Goal: Information Seeking & Learning: Get advice/opinions

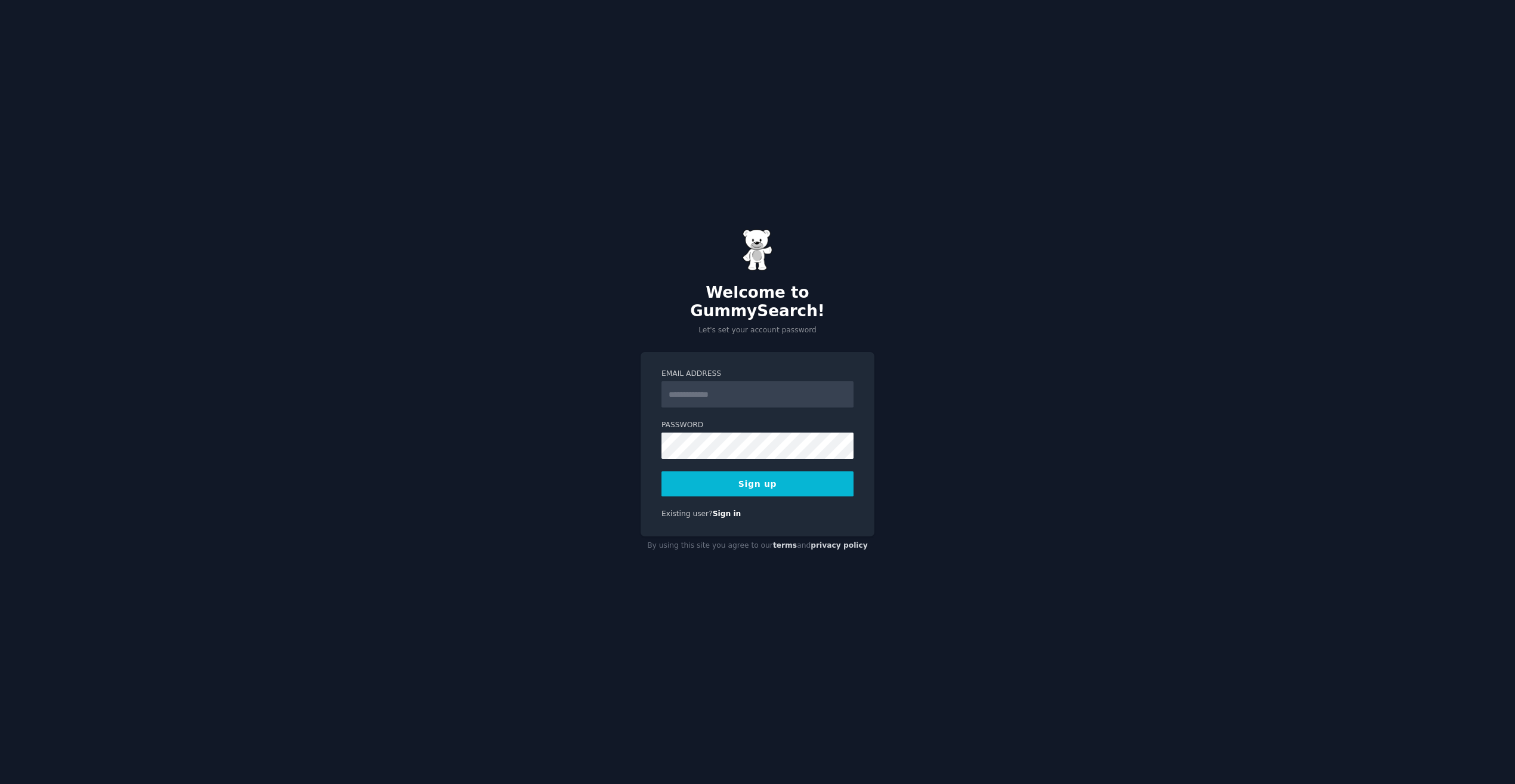
click at [796, 386] on input "Email Address" at bounding box center [758, 393] width 192 height 26
type input "**********"
click at [774, 473] on button "Sign up" at bounding box center [758, 484] width 192 height 25
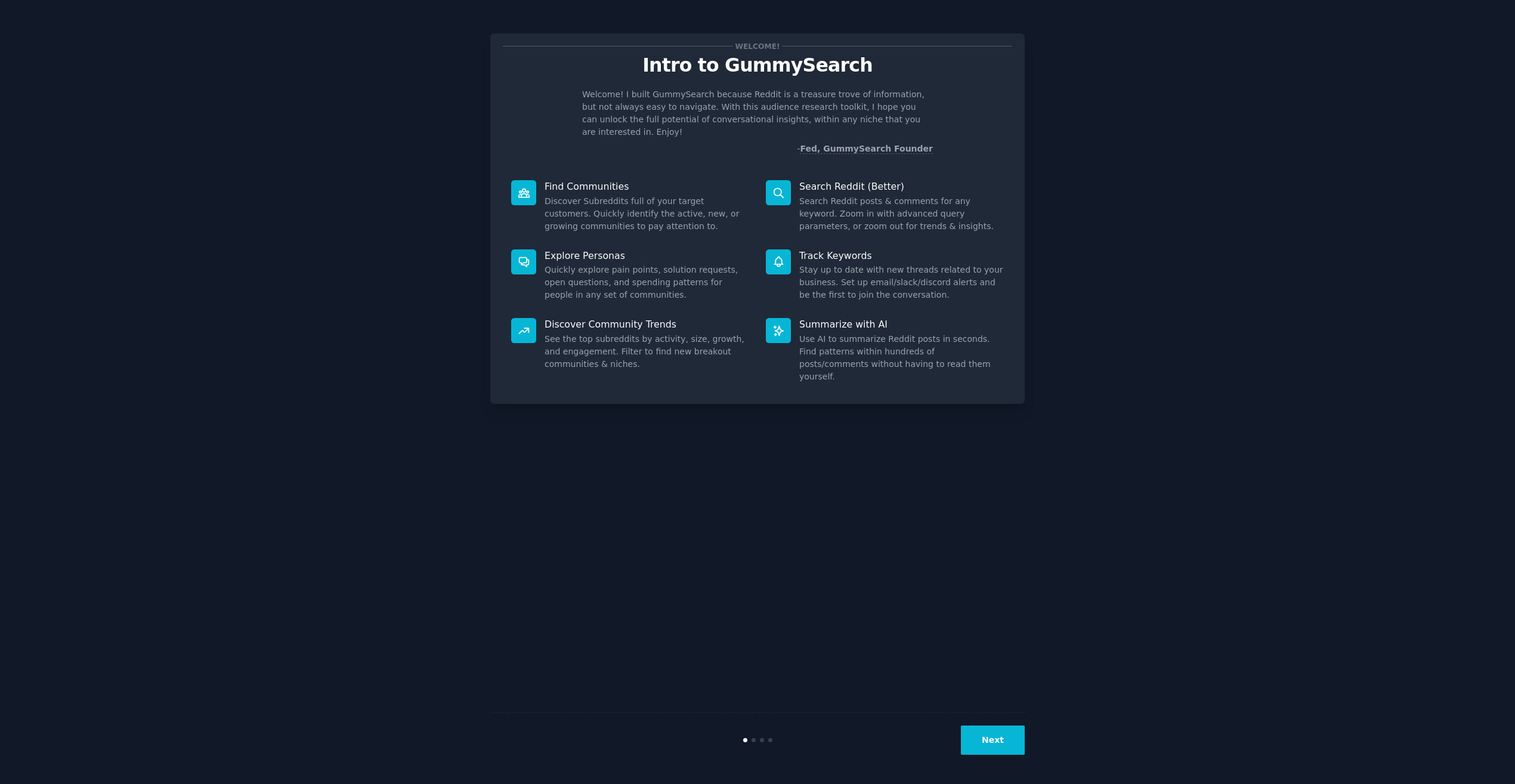
click at [1001, 730] on button "Next" at bounding box center [993, 740] width 64 height 29
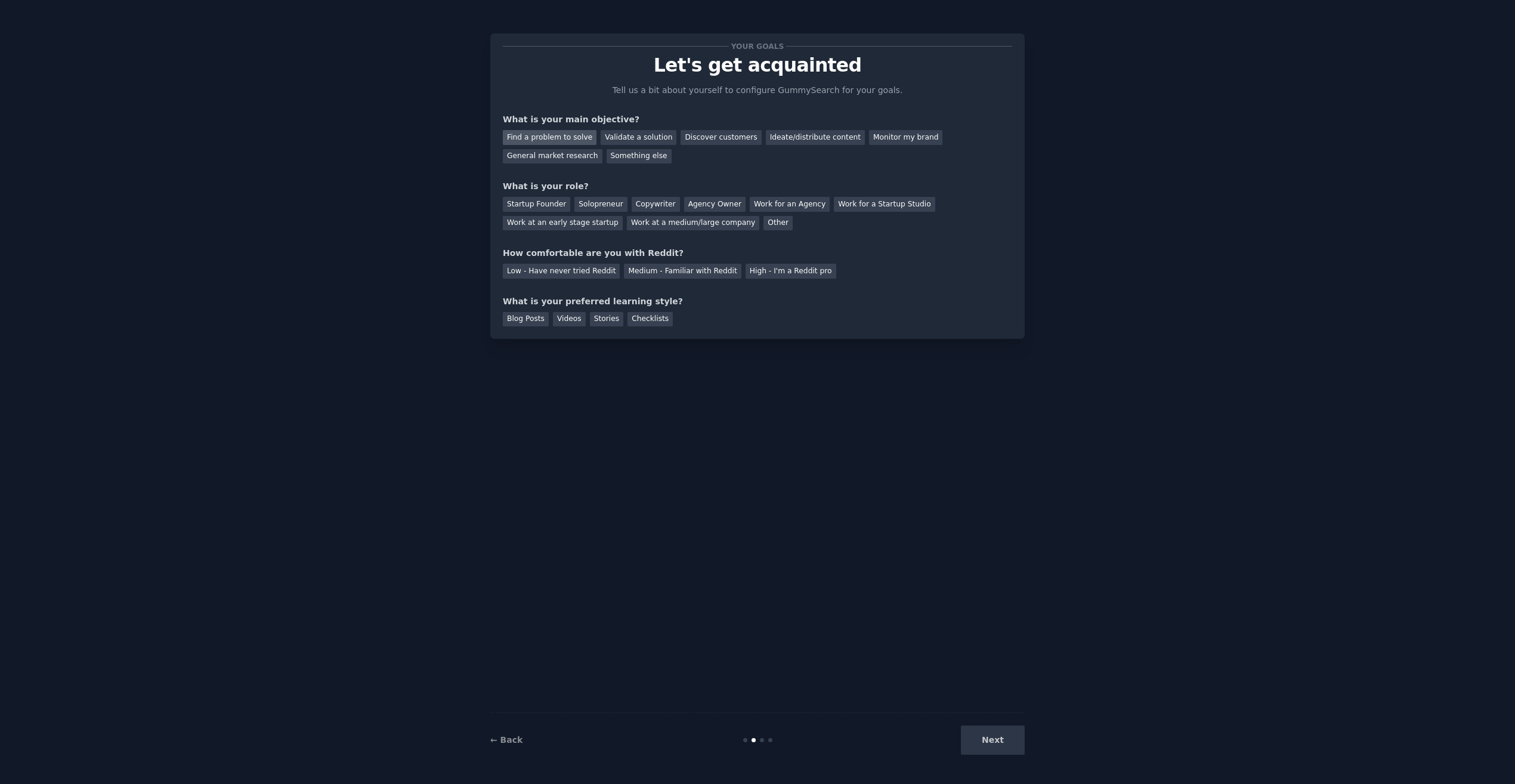
click at [562, 140] on div "Find a problem to solve" at bounding box center [550, 137] width 94 height 15
click at [554, 209] on div "Startup Founder" at bounding box center [536, 204] width 67 height 15
click at [566, 268] on div "Low - Have never tried Reddit" at bounding box center [561, 271] width 117 height 15
click at [656, 261] on div "Low - Have never tried Reddit Medium - Familiar with Reddit High - I'm a Reddit…" at bounding box center [758, 269] width 510 height 19
click at [656, 272] on div "Medium - Familiar with Reddit" at bounding box center [682, 271] width 117 height 15
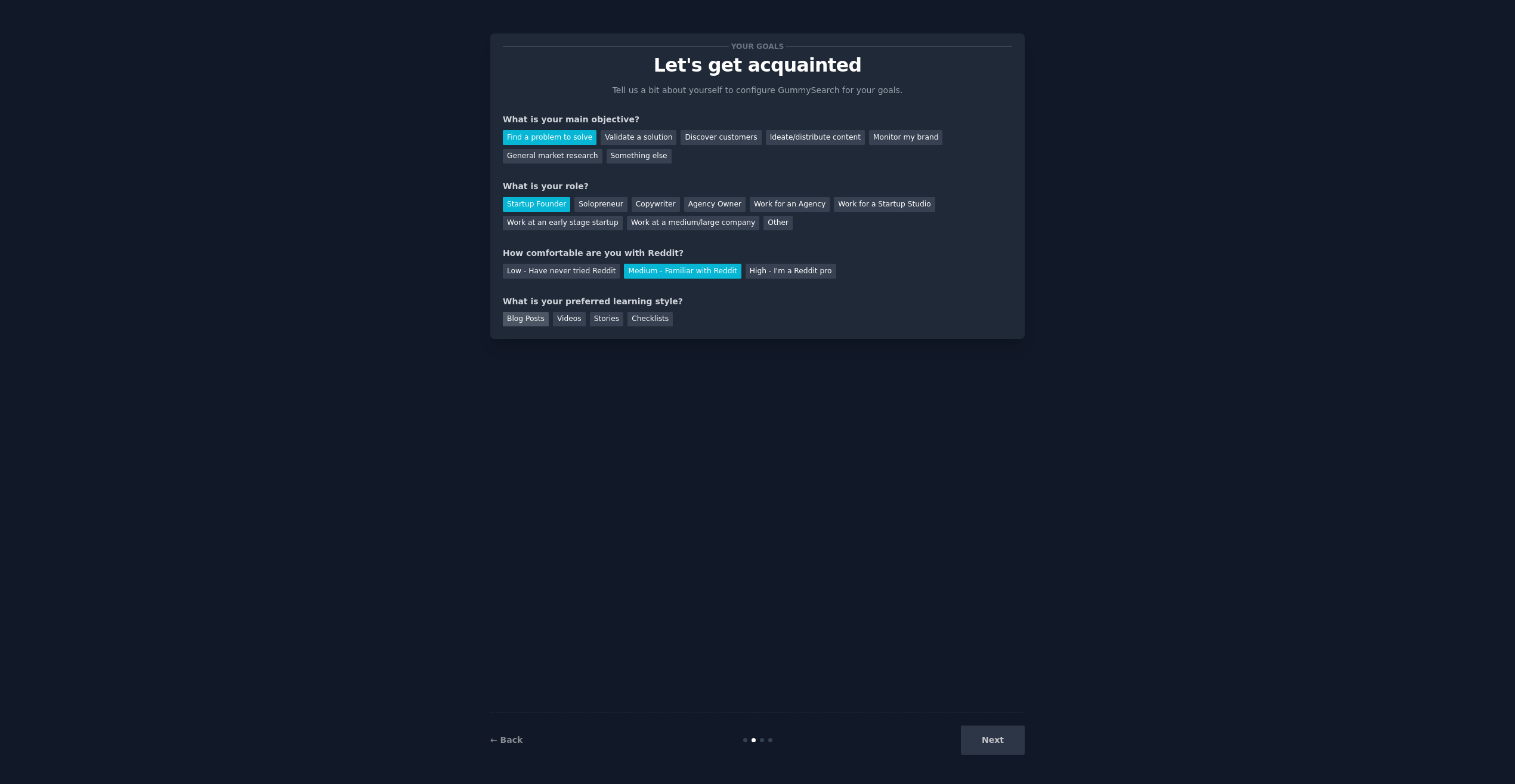
click at [539, 321] on div "Blog Posts" at bounding box center [526, 319] width 46 height 15
click at [1009, 734] on button "Next" at bounding box center [993, 740] width 64 height 29
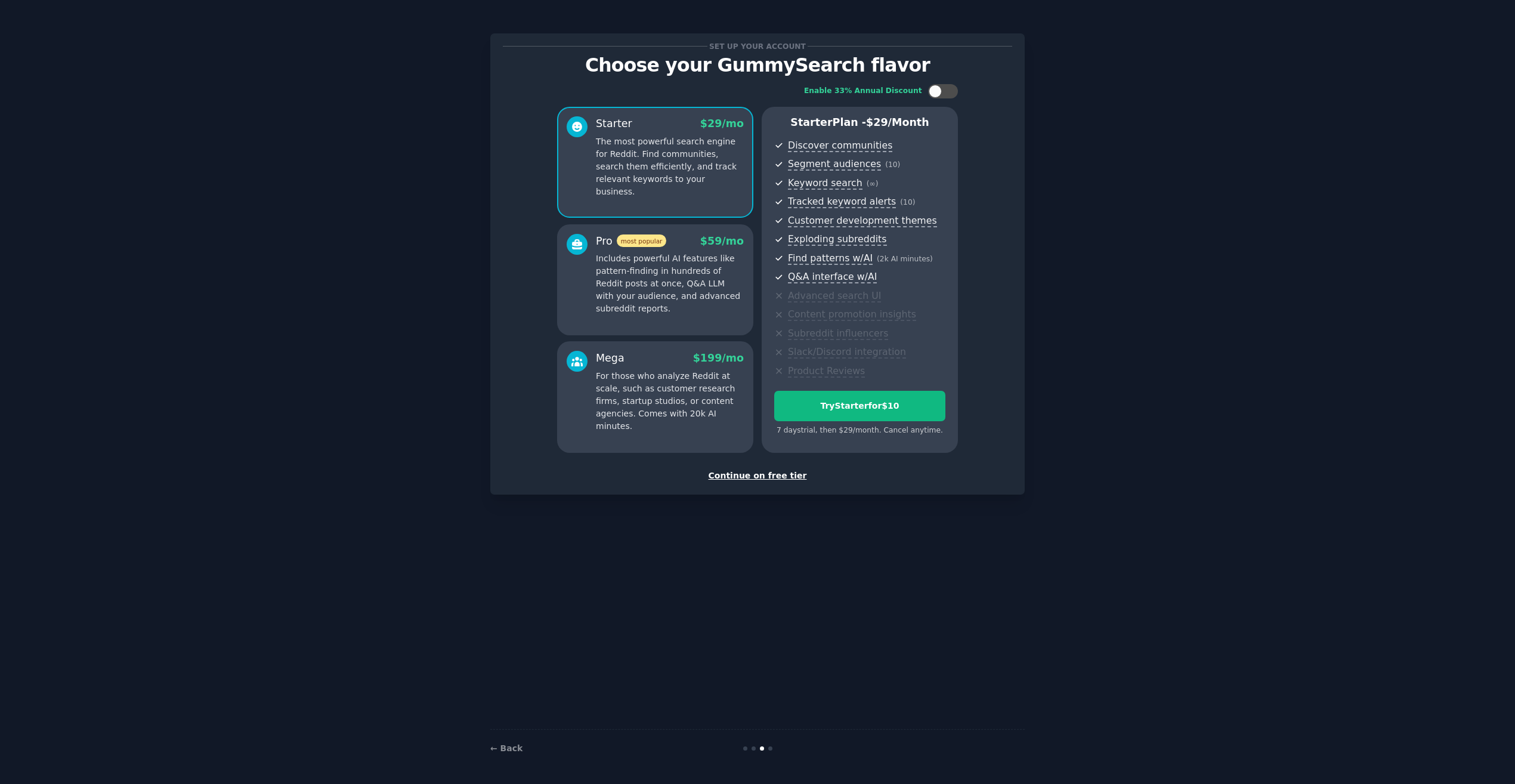
click at [786, 478] on div "Continue on free tier" at bounding box center [758, 476] width 510 height 13
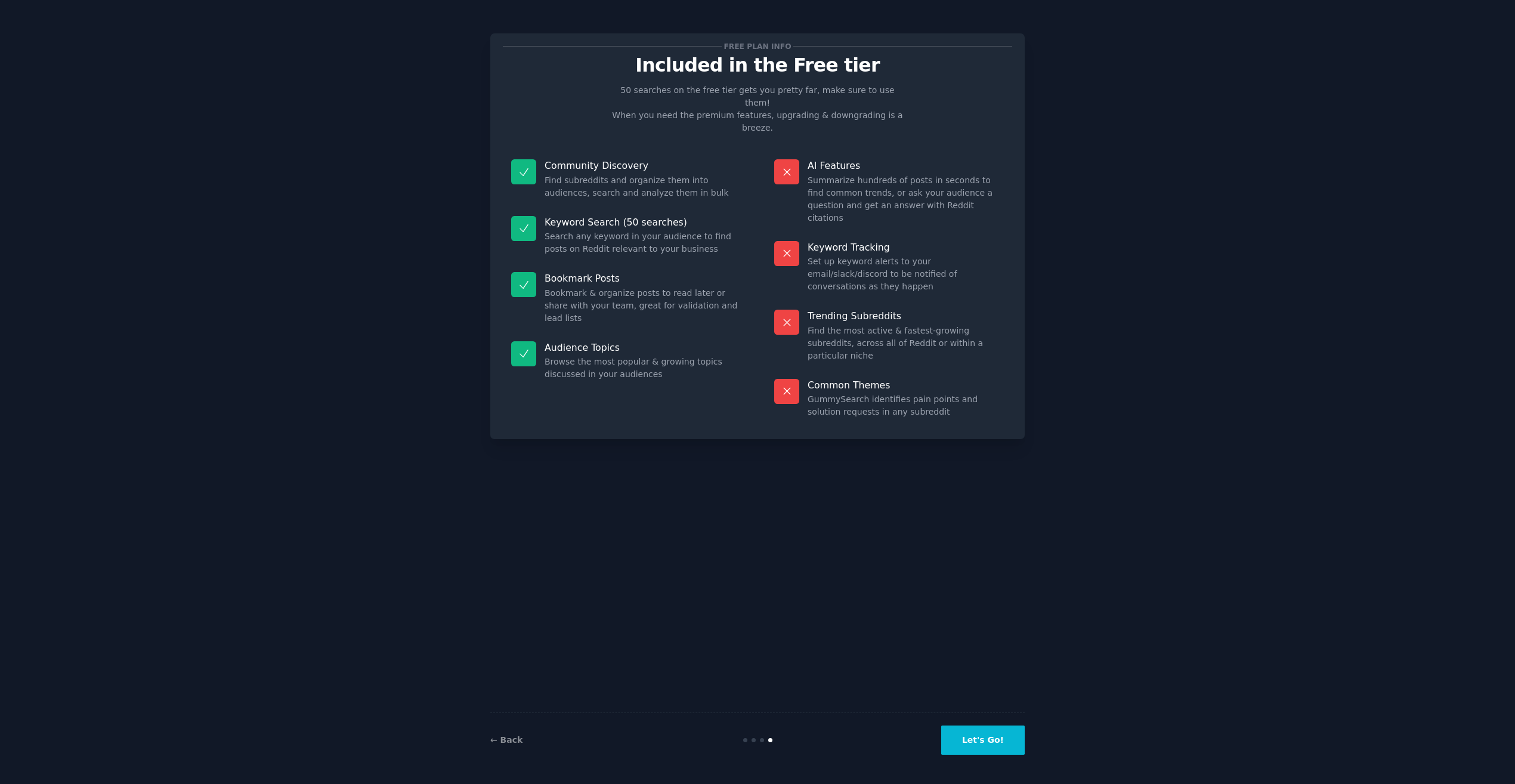
click at [993, 743] on button "Let's Go!" at bounding box center [982, 740] width 83 height 29
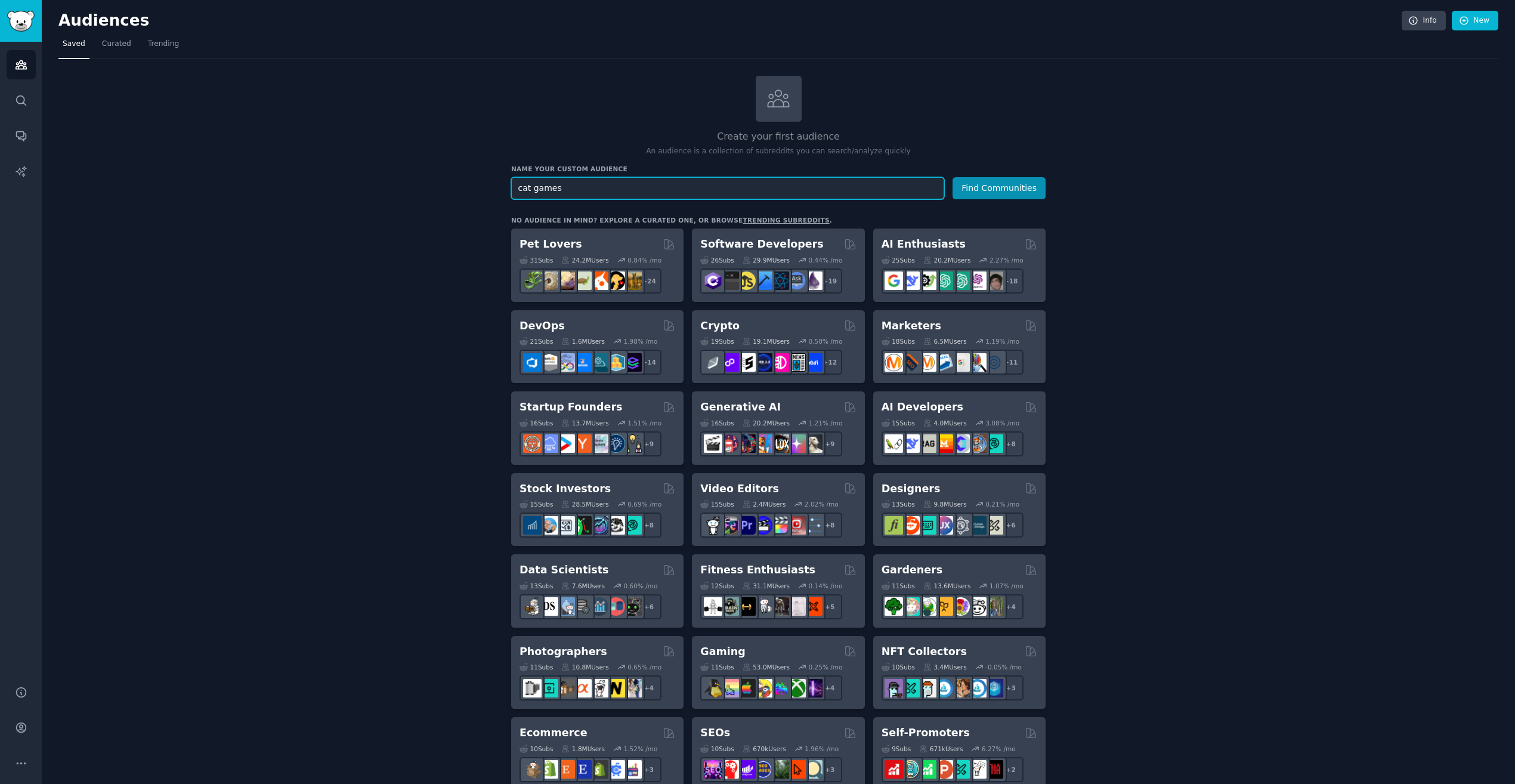
type input "cat games"
click at [953, 177] on button "Find Communities" at bounding box center [999, 188] width 93 height 22
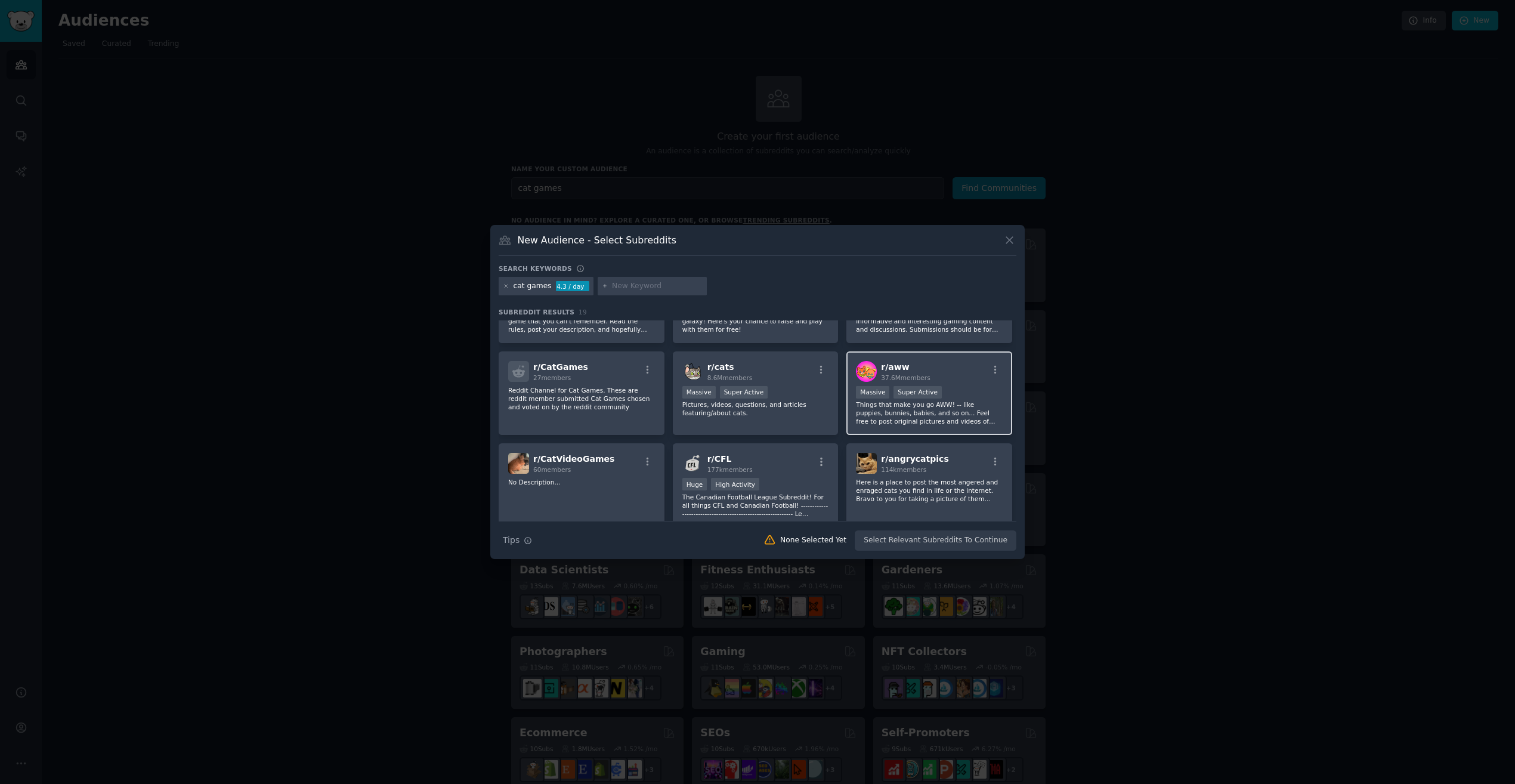
scroll to position [64, 0]
click at [772, 409] on p "Pictures, videos, questions, and articles featuring/about cats." at bounding box center [756, 406] width 147 height 17
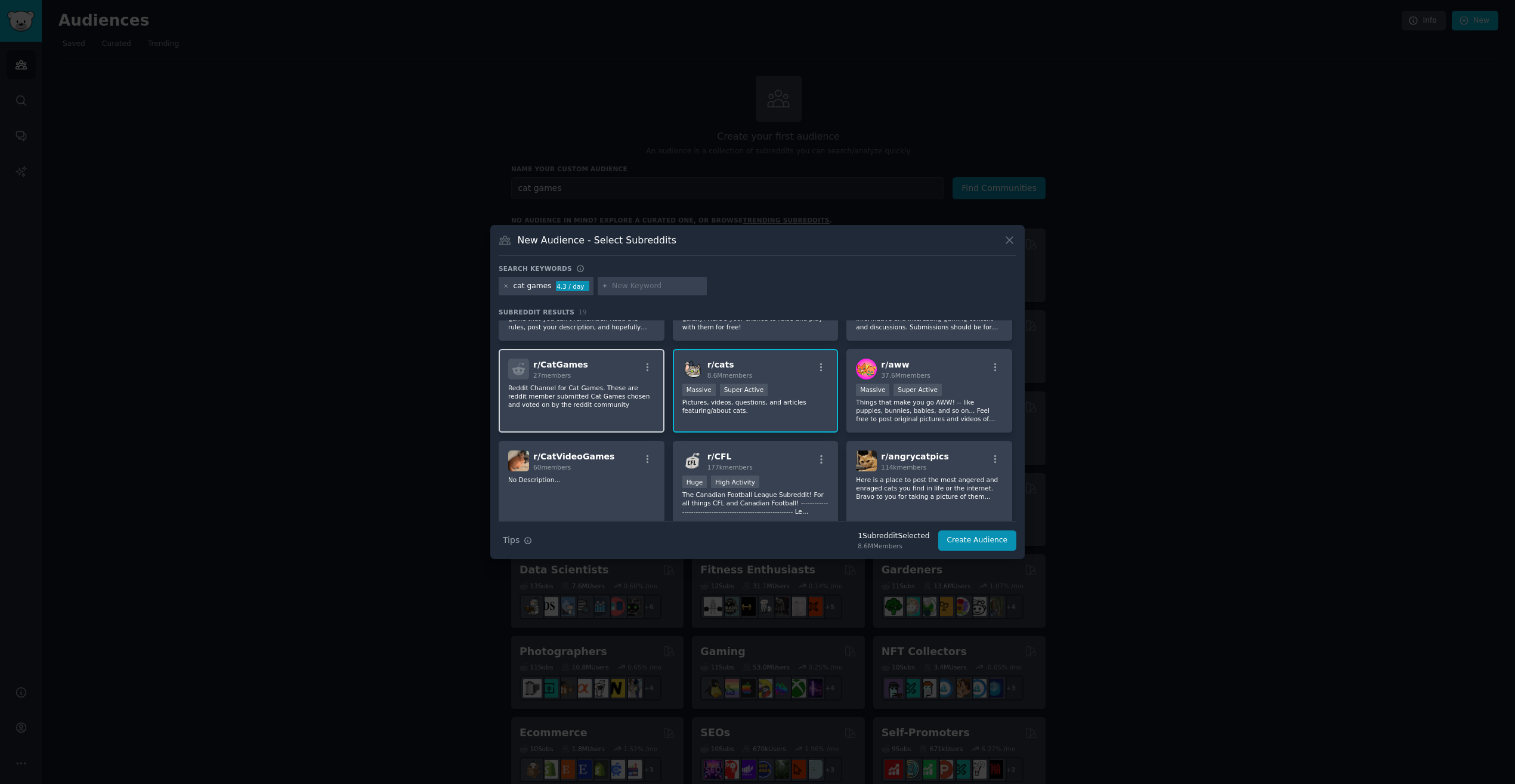
click at [585, 404] on p "Reddit Channel for Cat Games. These are reddit member submitted Cat Games chose…" at bounding box center [582, 396] width 147 height 25
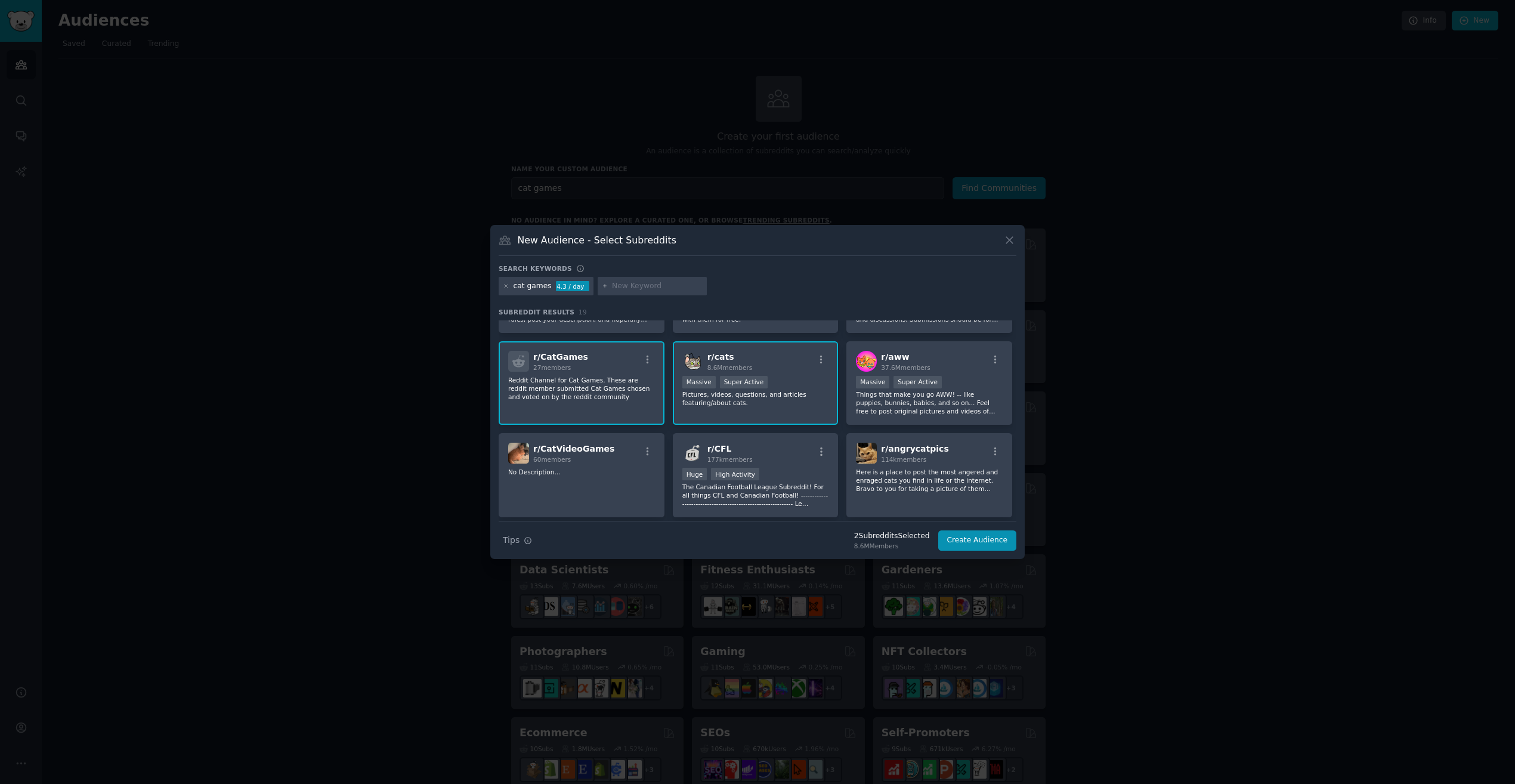
scroll to position [72, 0]
click at [683, 395] on p "Reddit Channel for Cat Games. These are reddit member submitted Cat Games chose…" at bounding box center [756, 398] width 147 height 17
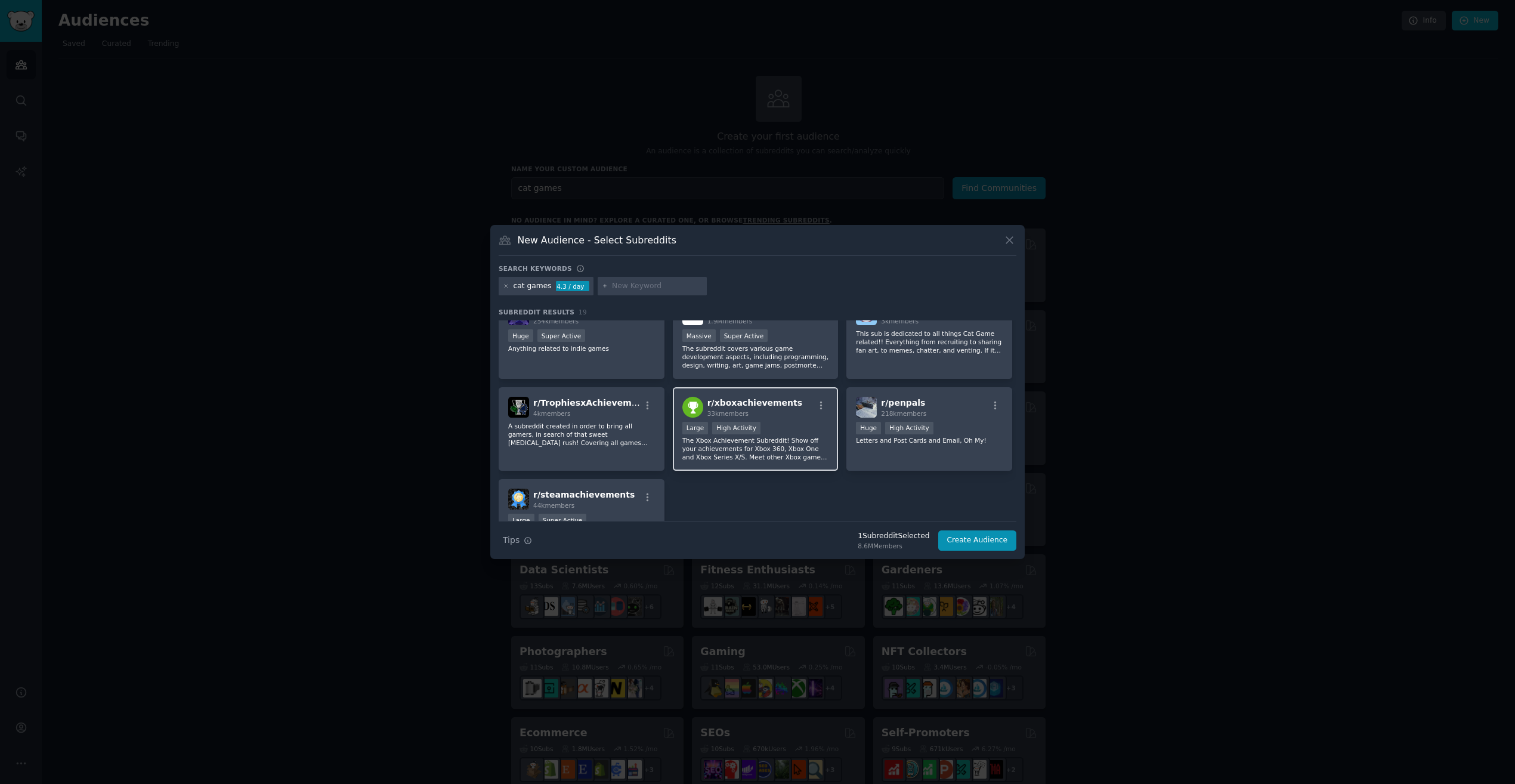
scroll to position [0, 0]
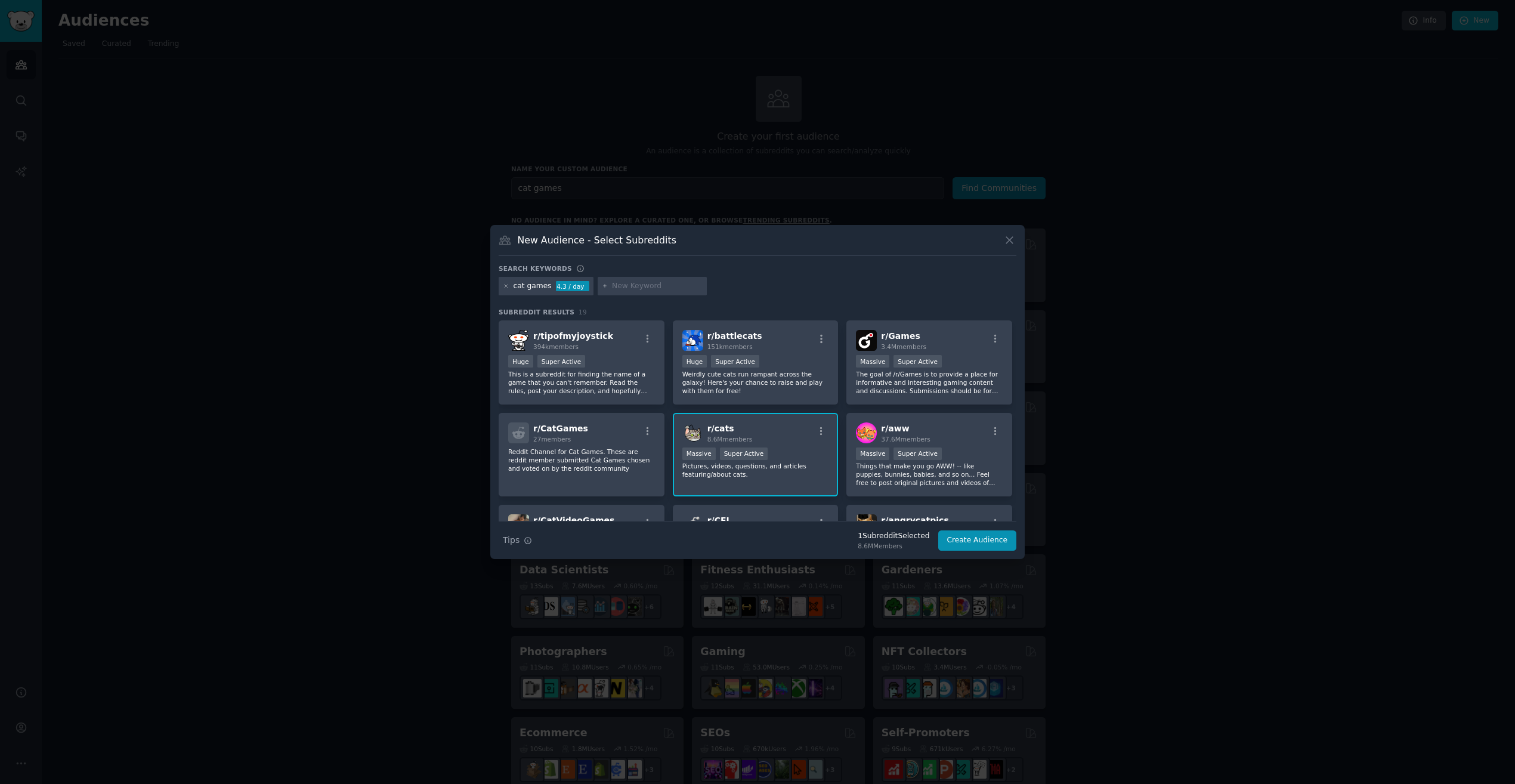
click at [619, 282] on input "text" at bounding box center [657, 286] width 91 height 10
type input "cat activites"
click at [982, 545] on button "Create Audience" at bounding box center [977, 540] width 78 height 20
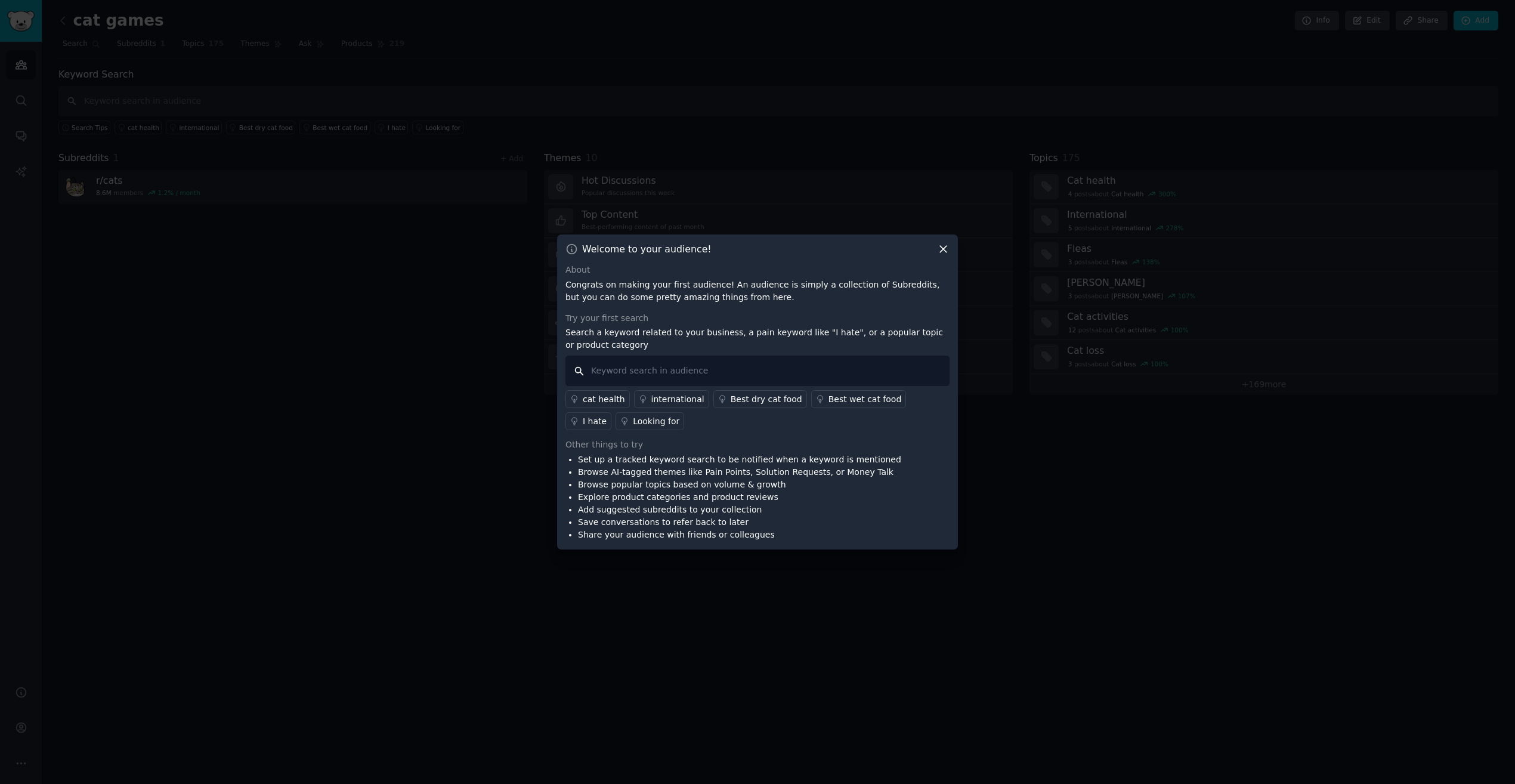
click at [667, 368] on input "text" at bounding box center [758, 370] width 384 height 30
type input "cat games"
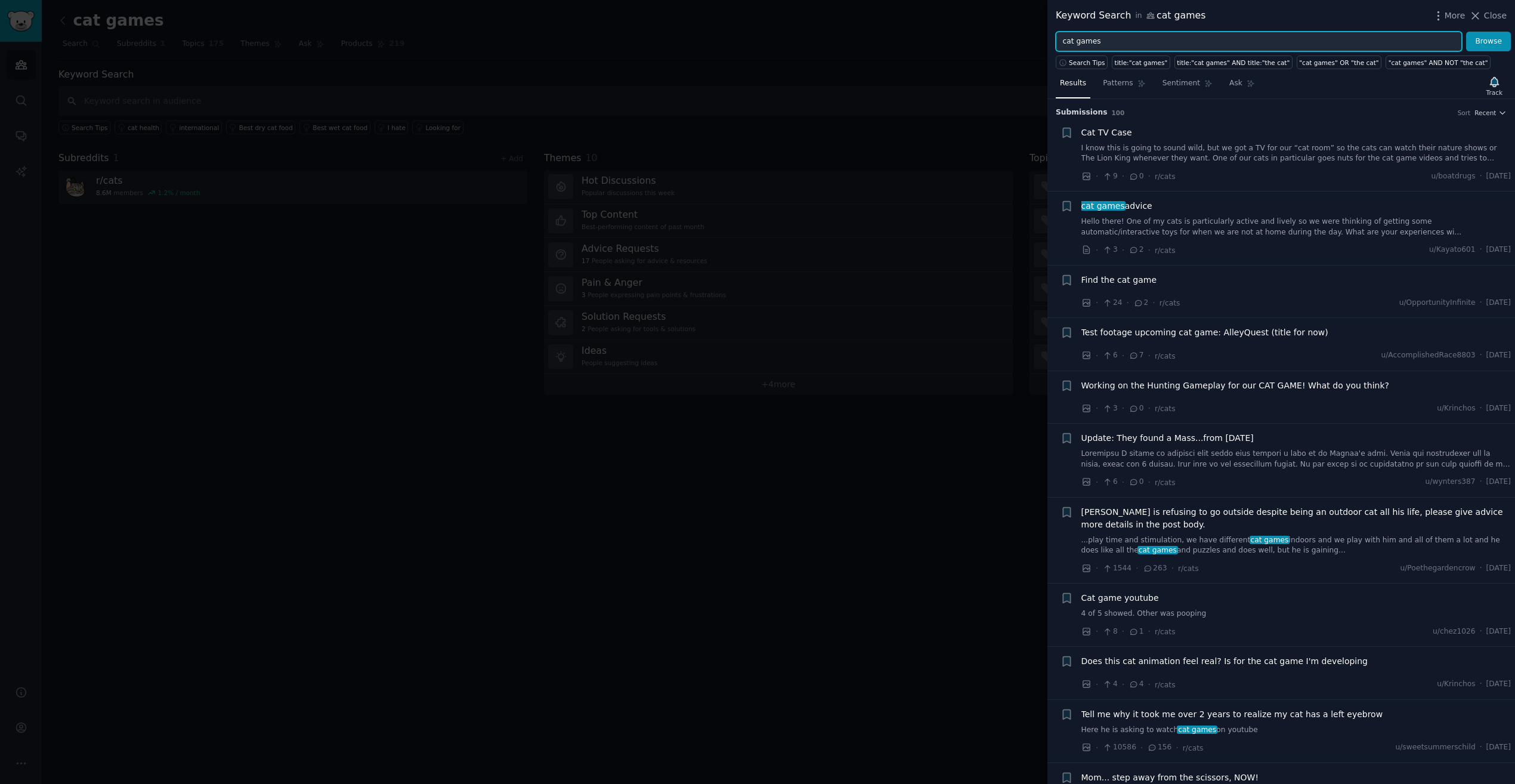
click at [1150, 41] on input "cat games" at bounding box center [1259, 41] width 406 height 20
click at [1150, 42] on input "cat games" at bounding box center [1259, 41] width 406 height 20
click at [1466, 31] on button "Browse" at bounding box center [1488, 41] width 45 height 20
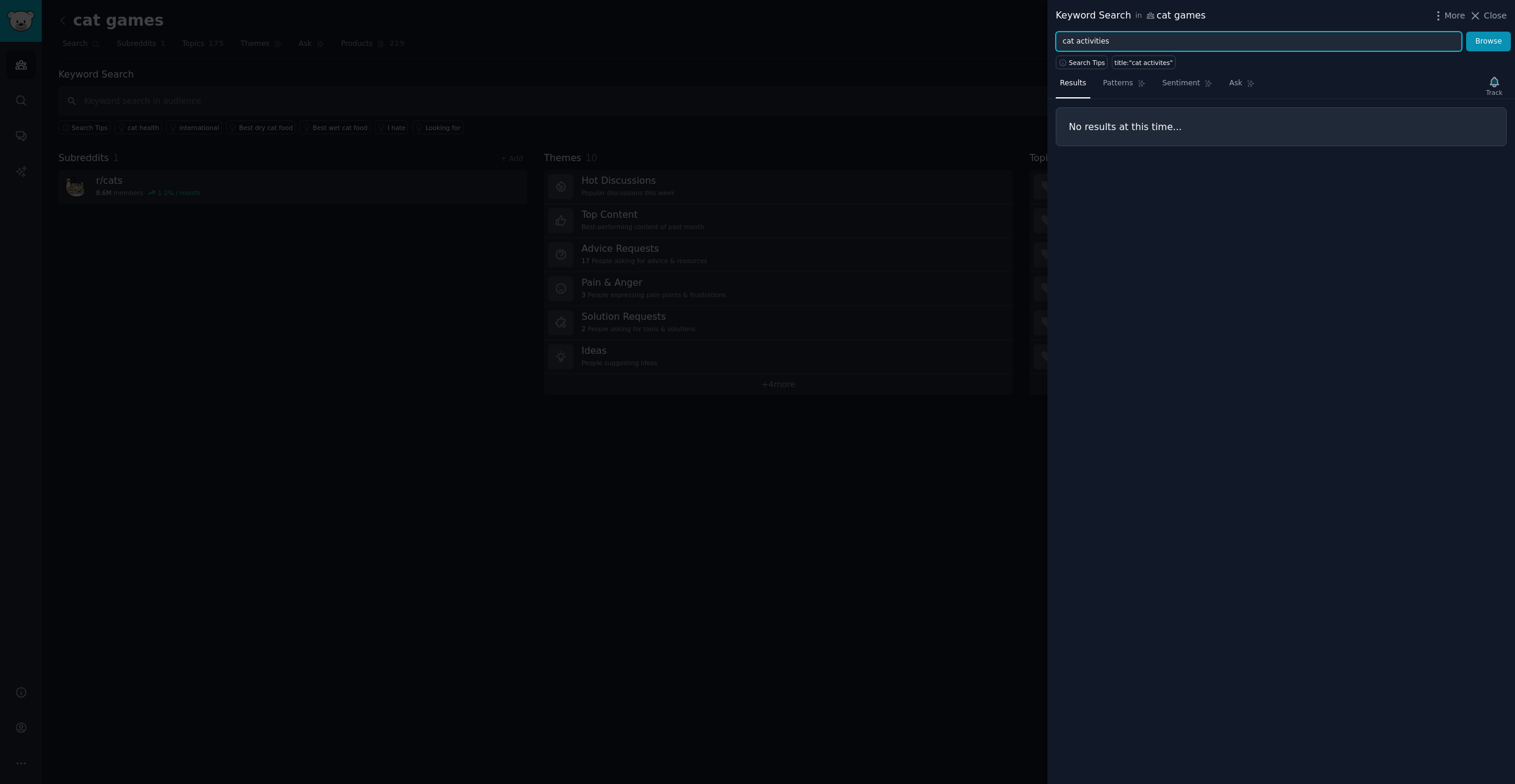
click at [1466, 31] on button "Browse" at bounding box center [1488, 41] width 45 height 20
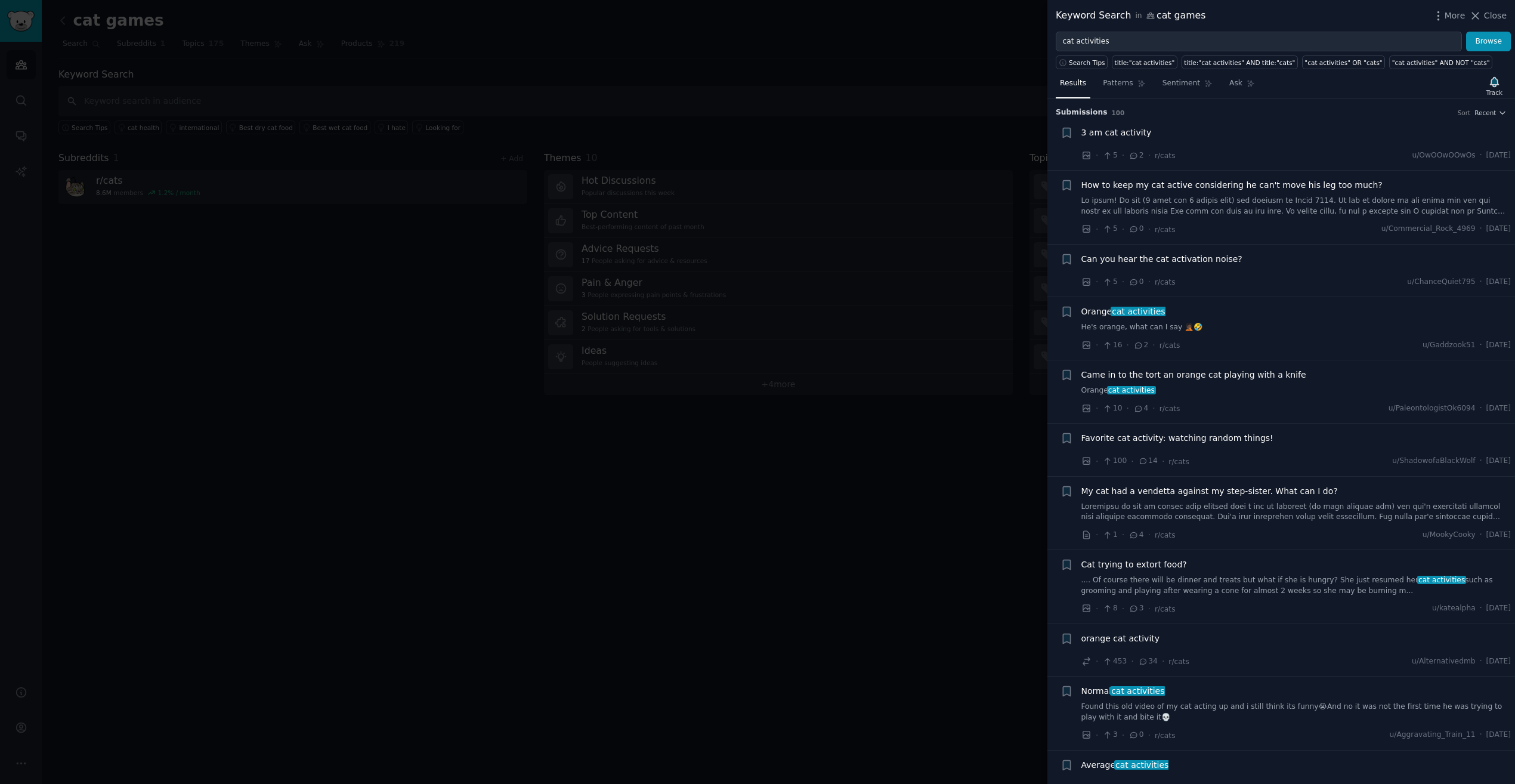
click at [1235, 437] on span "Favorite cat activity: watching random things!" at bounding box center [1178, 438] width 192 height 13
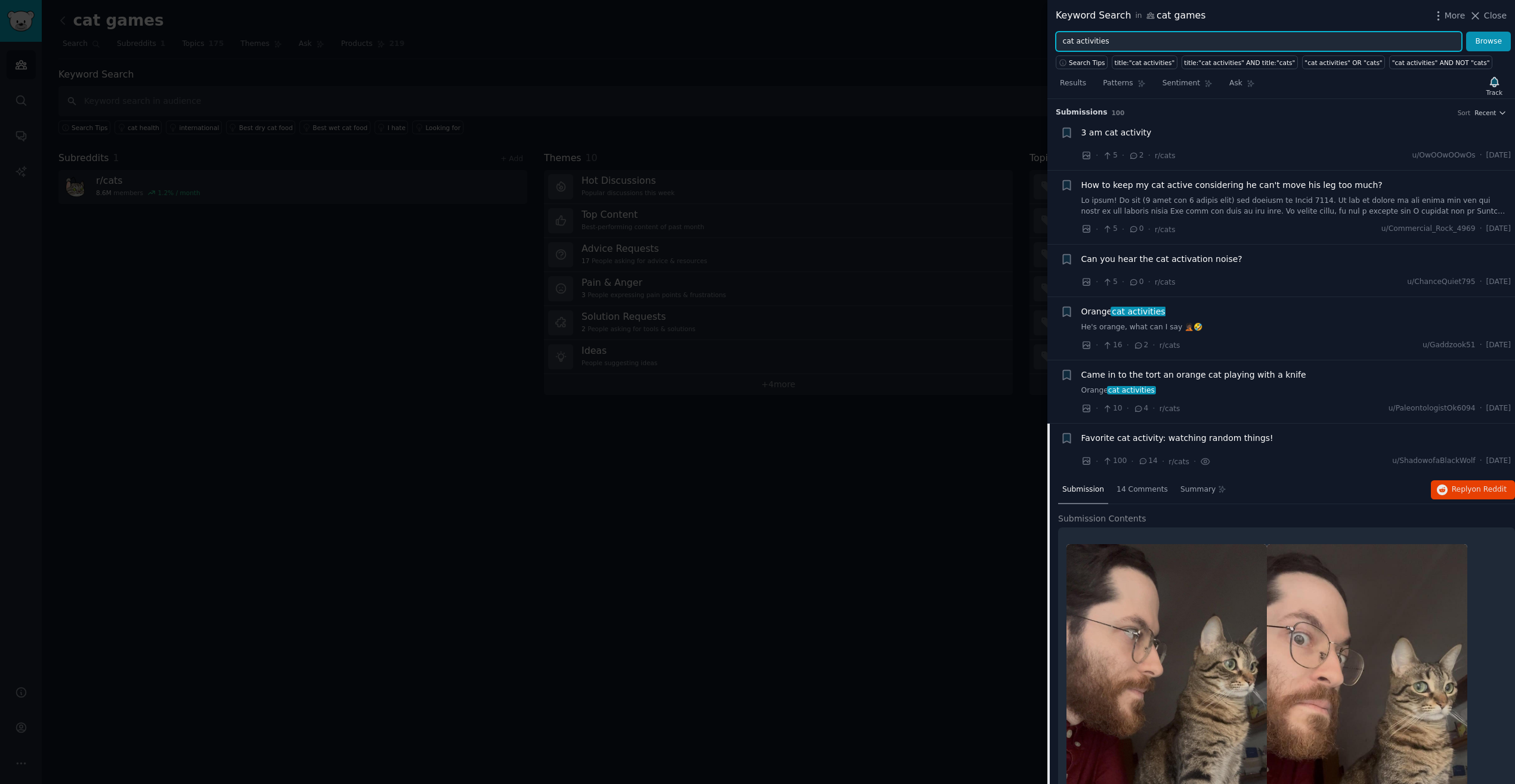
click at [1098, 43] on input "cat activities" at bounding box center [1259, 41] width 406 height 20
type input "cat enrichment"
click at [1466, 31] on button "Browse" at bounding box center [1488, 41] width 45 height 20
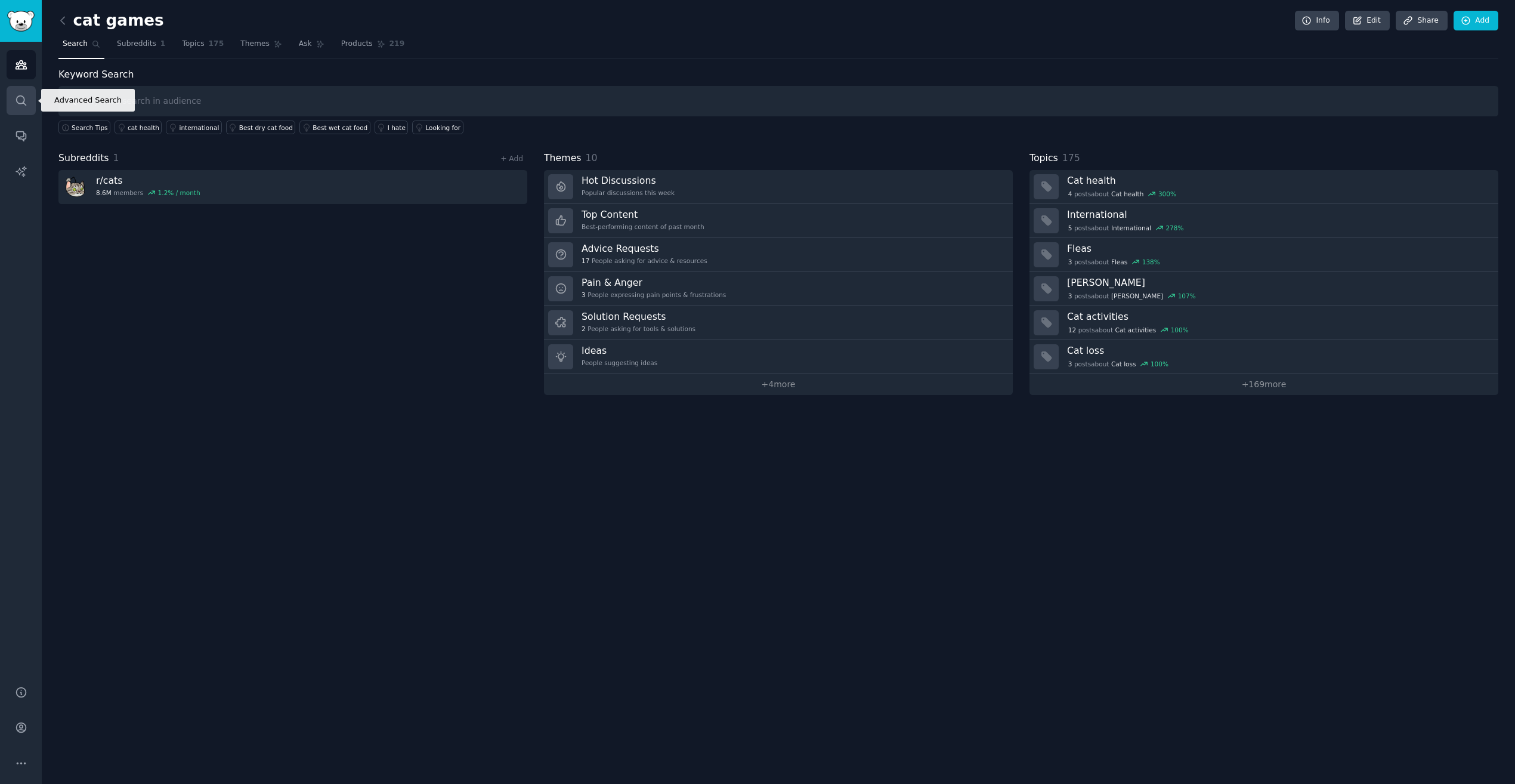
click at [32, 105] on link "Search" at bounding box center [21, 101] width 29 height 29
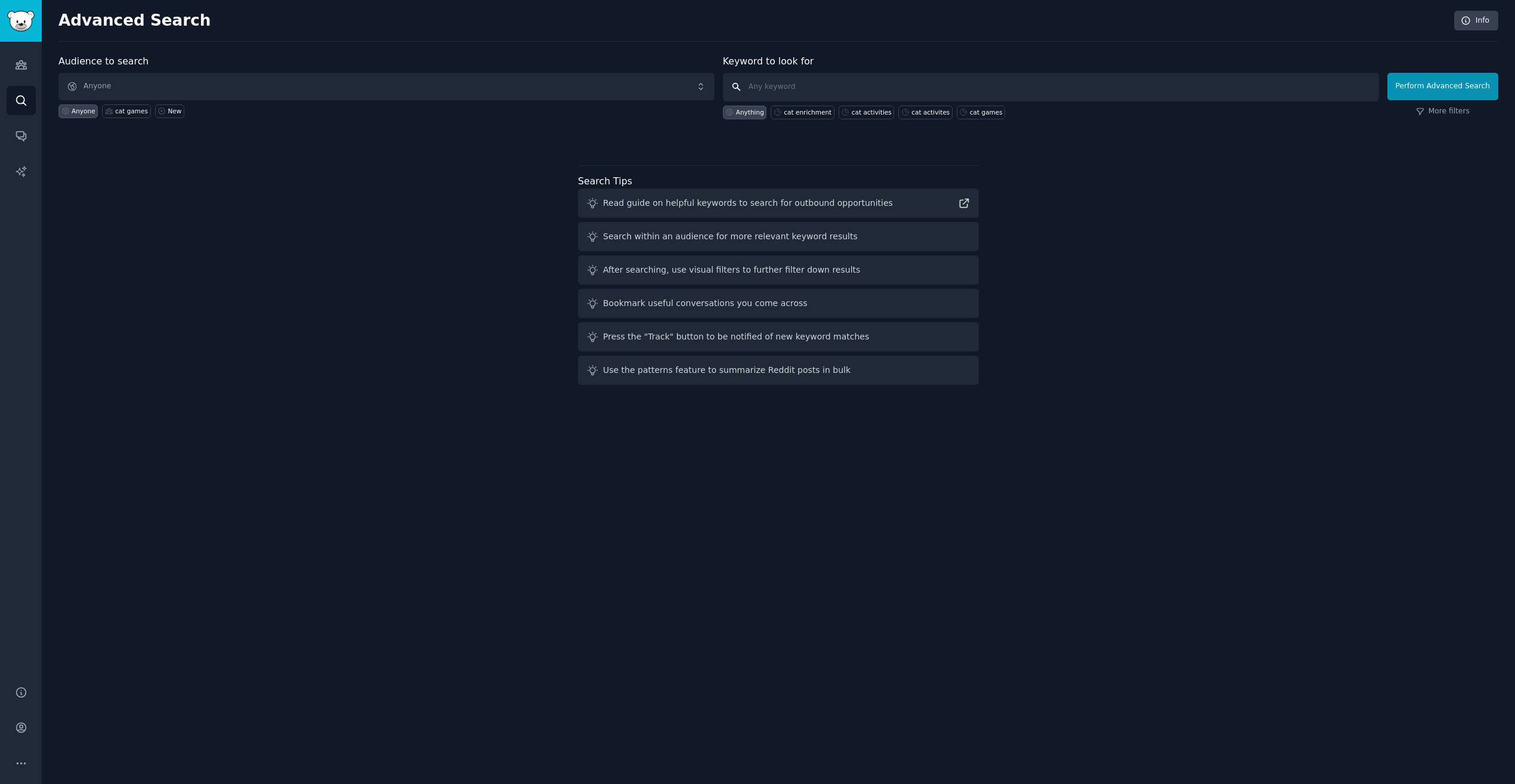
click at [780, 88] on input "text" at bounding box center [1051, 87] width 656 height 29
type input "I wish"
click button "Perform Advanced Search" at bounding box center [1443, 86] width 111 height 27
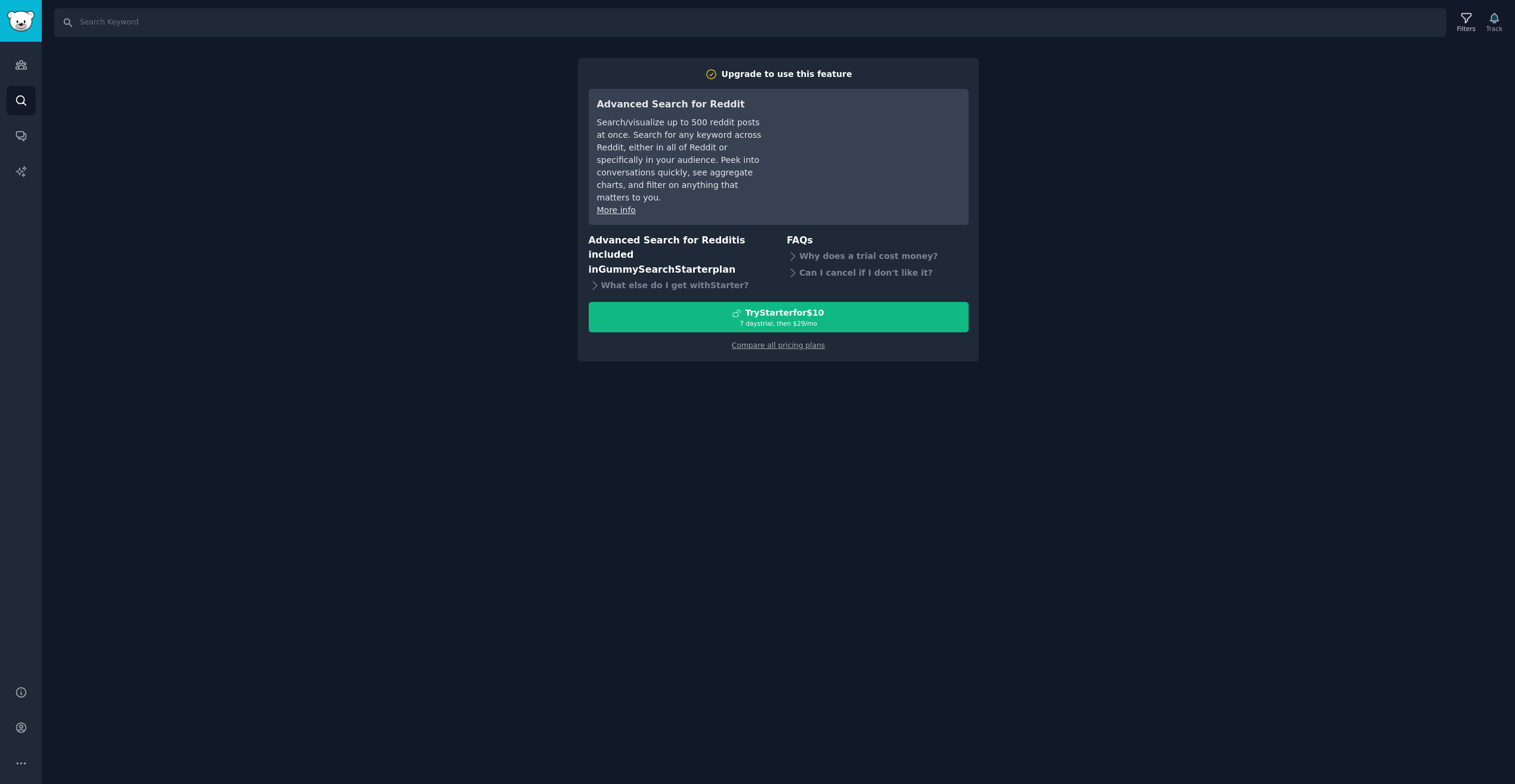
click at [1063, 95] on div "Search Filters Track Upgrade to use this feature Advanced Search for Reddit Sea…" at bounding box center [779, 392] width 1473 height 784
click at [741, 309] on icon at bounding box center [736, 313] width 8 height 8
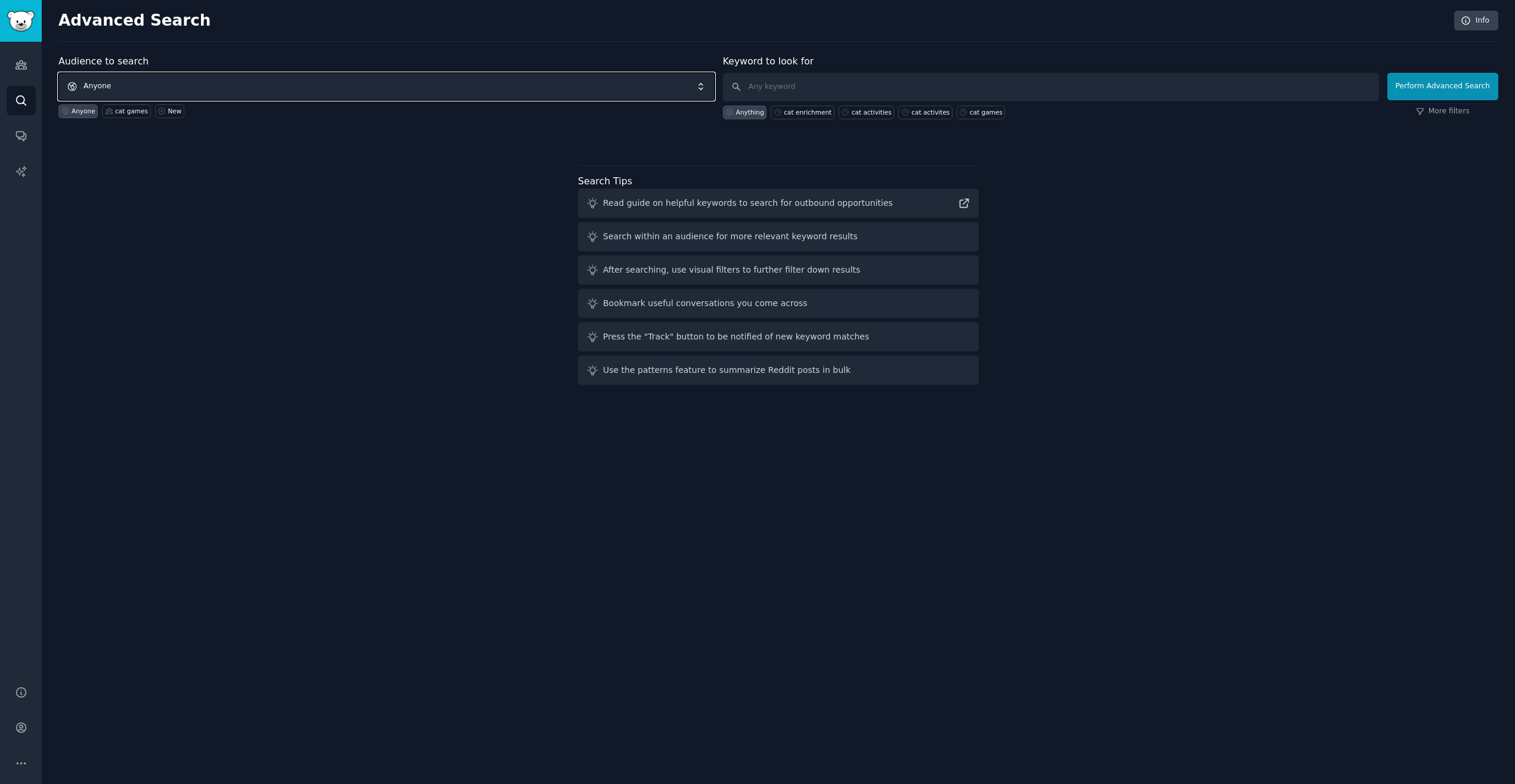
click at [256, 87] on span "Anyone" at bounding box center [386, 86] width 656 height 27
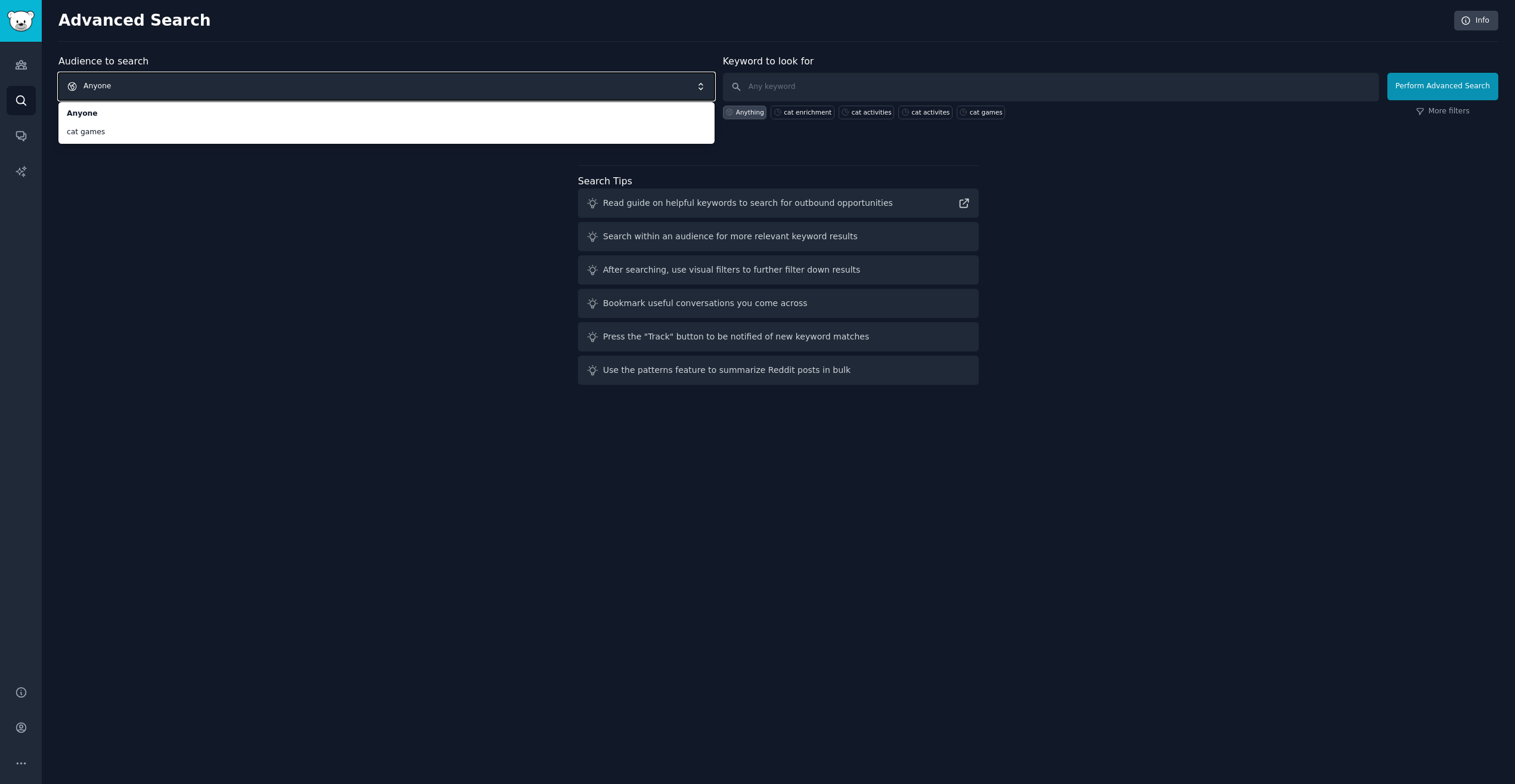
click at [196, 151] on div "Audience to search Anyone Anyone cat games Anyone cat games New Keyword to look…" at bounding box center [778, 222] width 1440 height 335
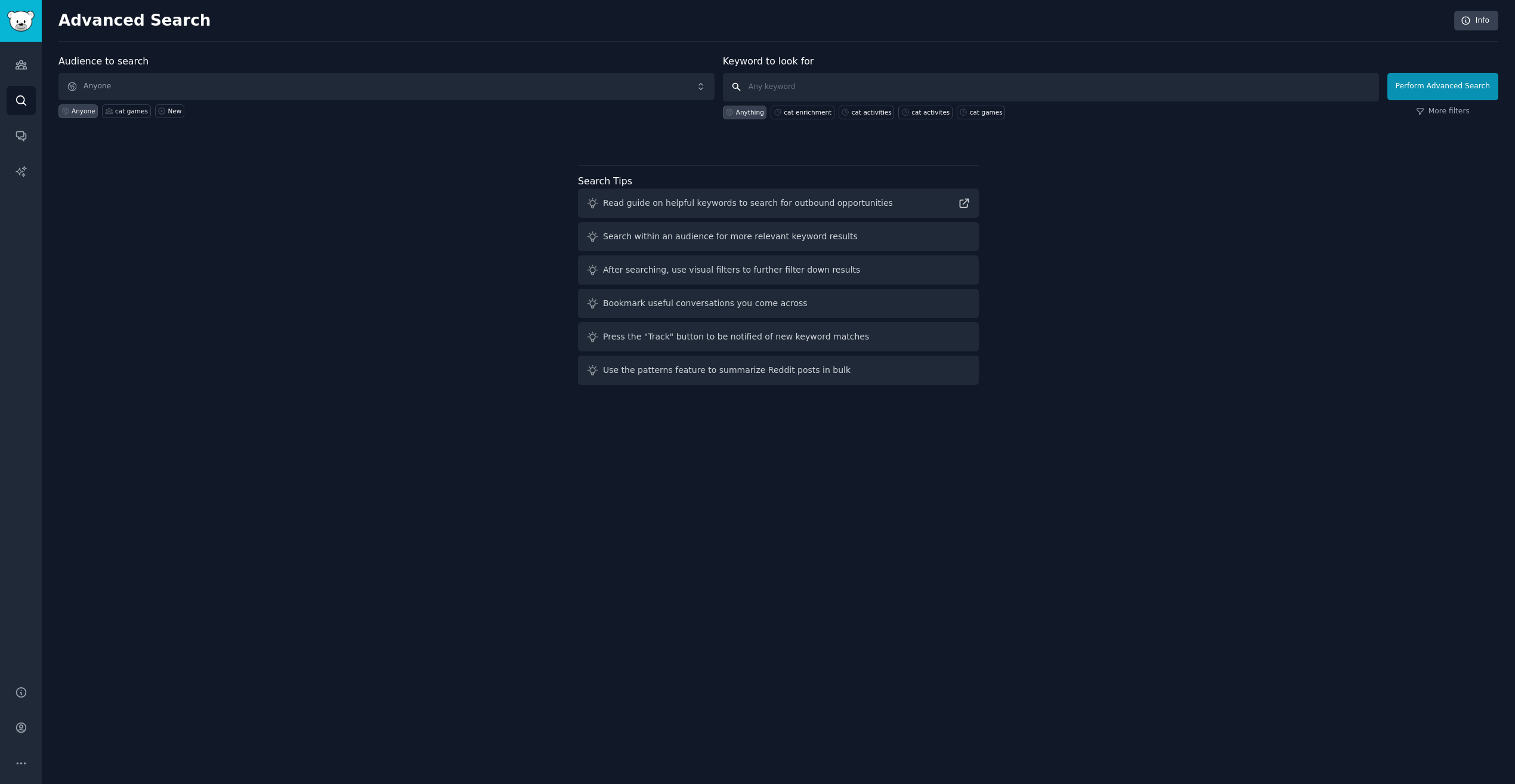
click at [872, 85] on input "text" at bounding box center [1051, 87] width 656 height 29
type input "I wish"
click button "Perform Advanced Search" at bounding box center [1443, 86] width 111 height 27
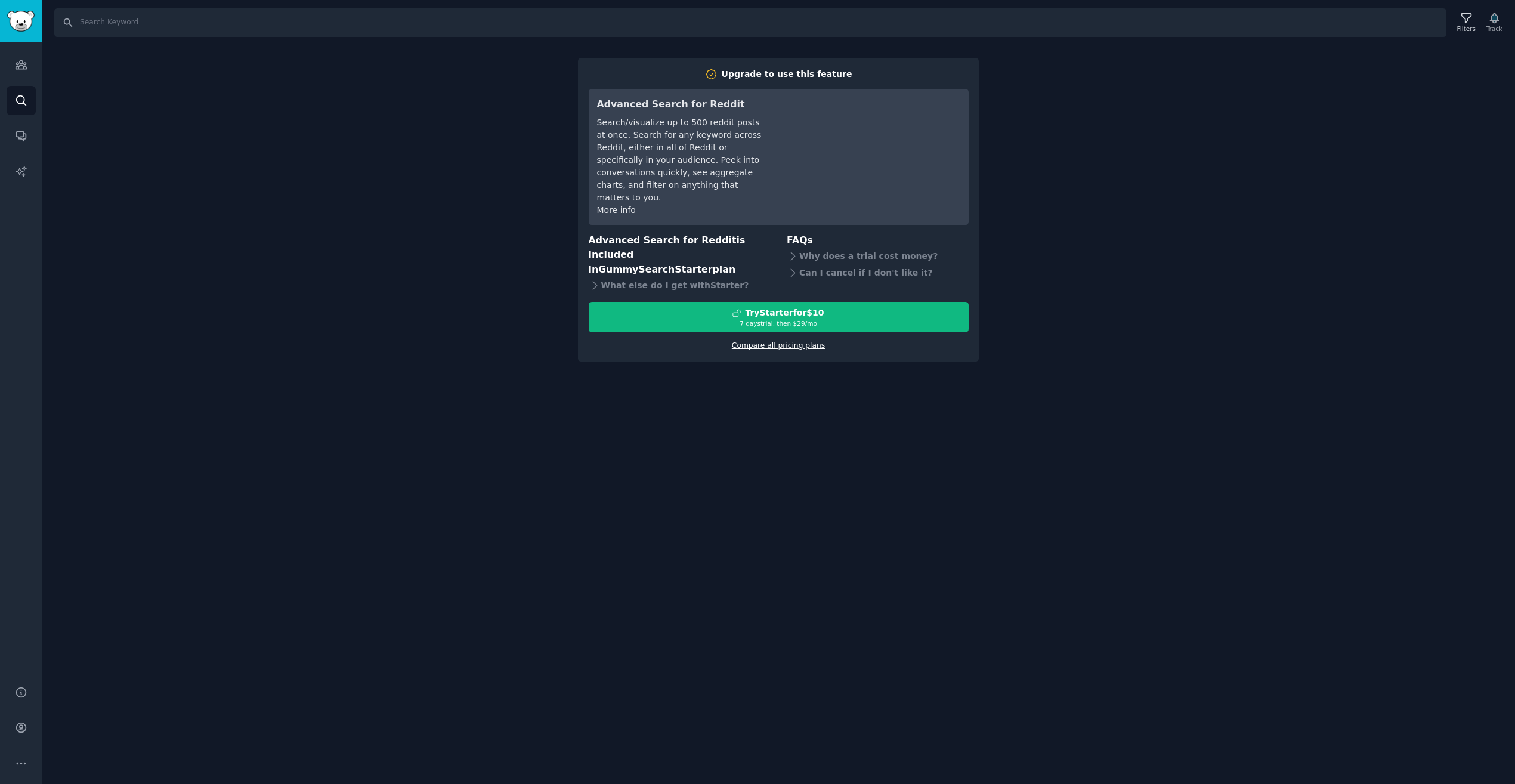
click at [790, 341] on link "Compare all pricing plans" at bounding box center [778, 345] width 93 height 8
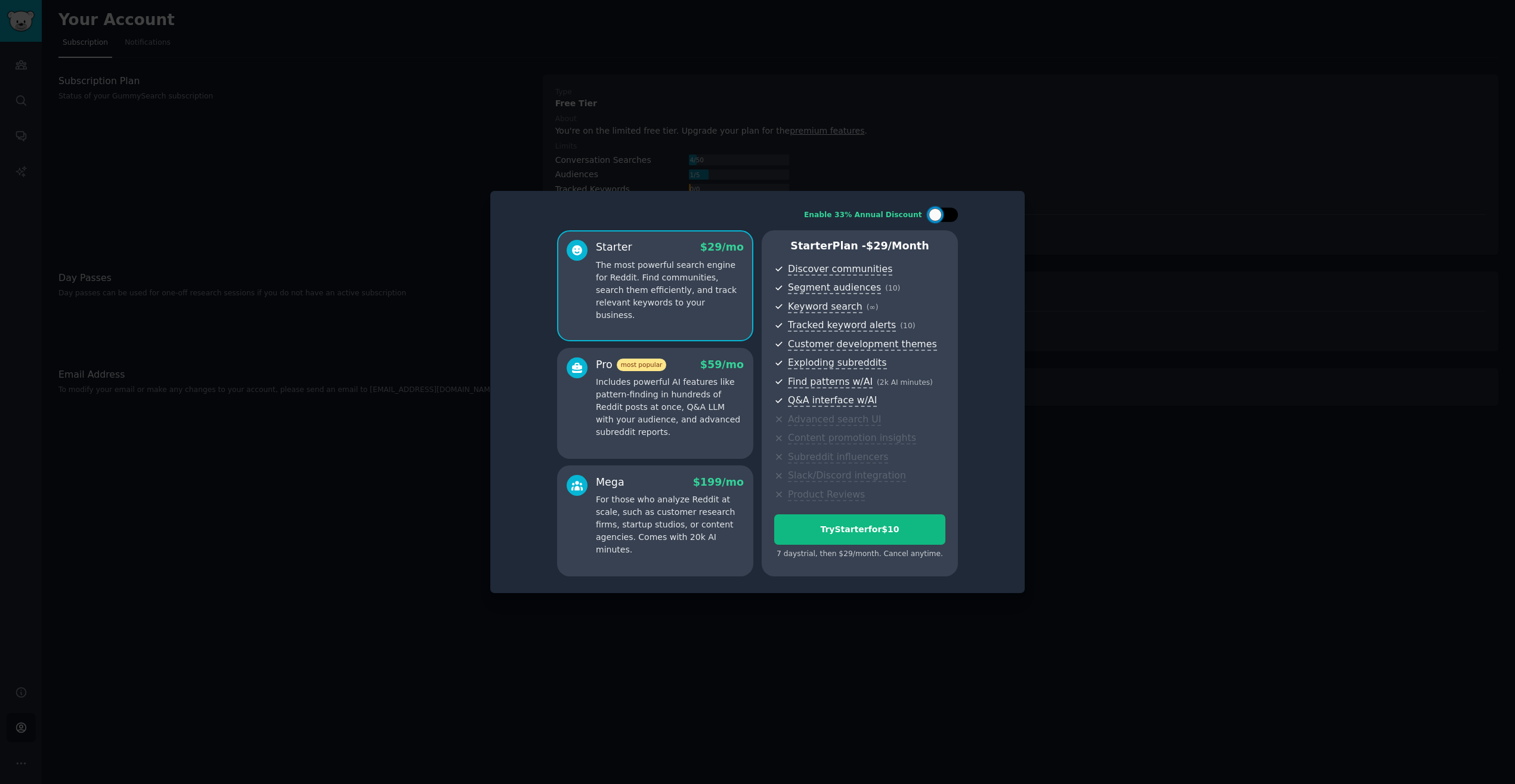
click at [949, 210] on div at bounding box center [943, 214] width 30 height 14
click at [951, 211] on div at bounding box center [951, 214] width 13 height 13
checkbox input "false"
click at [718, 397] on p "Includes powerful AI features like pattern-finding in hundreds of Reddit posts …" at bounding box center [669, 407] width 148 height 62
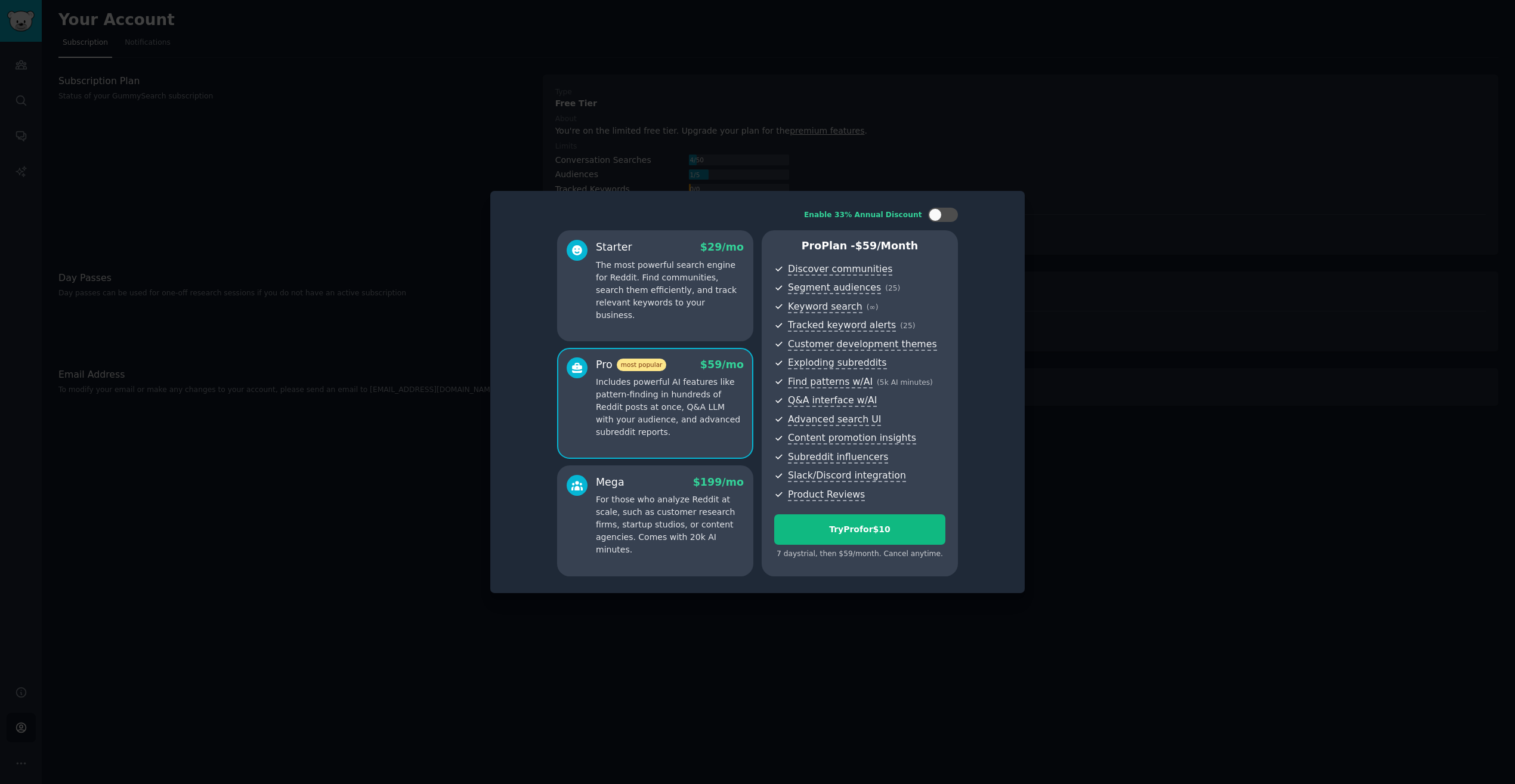
click at [709, 296] on p "The most powerful search engine for Reddit. Find communities, search them effic…" at bounding box center [669, 290] width 148 height 62
click at [696, 397] on p "Includes powerful AI features like pattern-finding in hundreds of Reddit posts …" at bounding box center [669, 407] width 148 height 62
click at [701, 300] on p "The most powerful search engine for Reddit. Find communities, search them effic…" at bounding box center [669, 290] width 148 height 62
click at [681, 386] on p "Includes powerful AI features like pattern-finding in hundreds of Reddit posts …" at bounding box center [669, 407] width 148 height 62
click at [842, 539] on button "Try Pro for $10" at bounding box center [860, 528] width 172 height 30
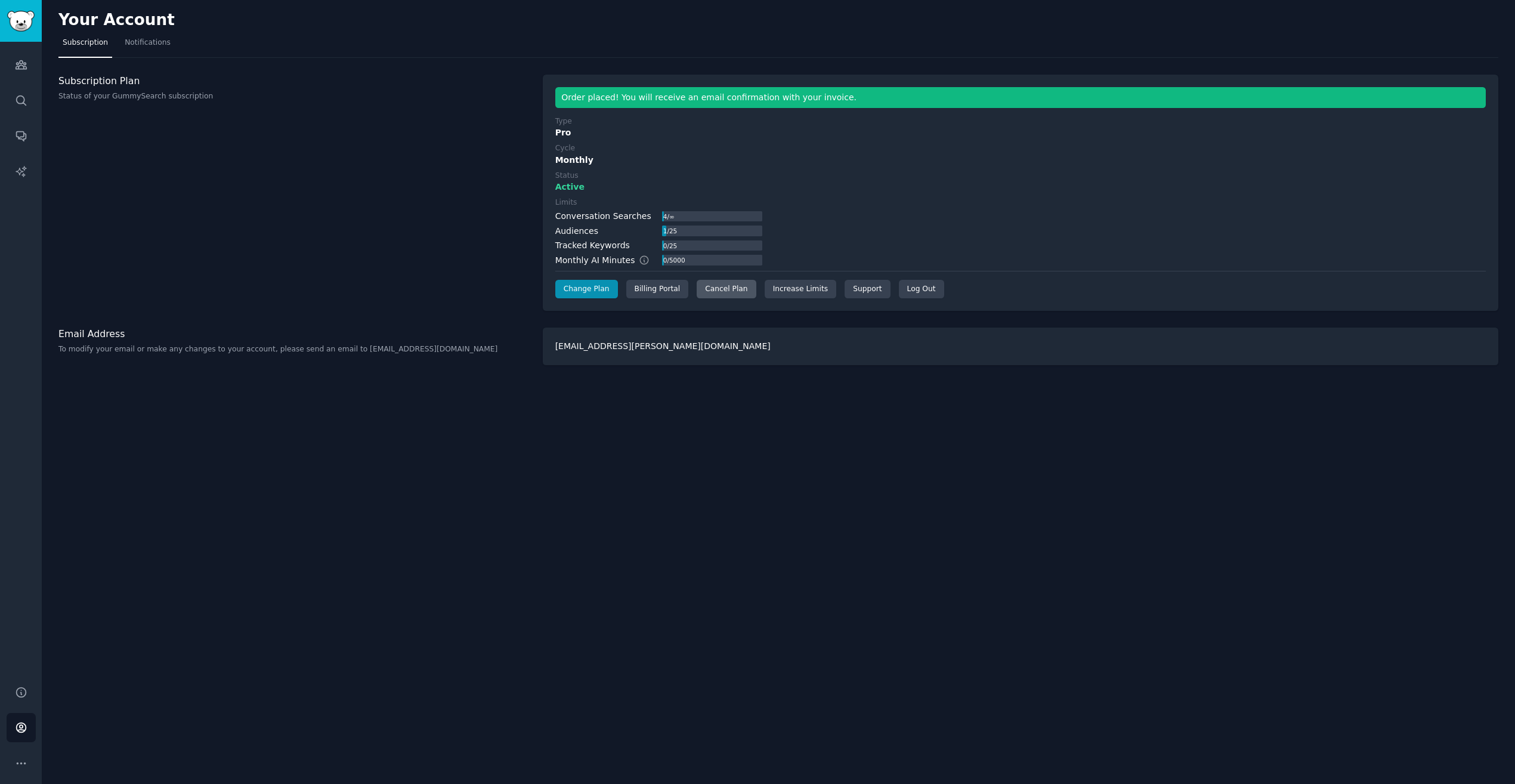
click at [711, 289] on div "Cancel Plan" at bounding box center [726, 289] width 59 height 19
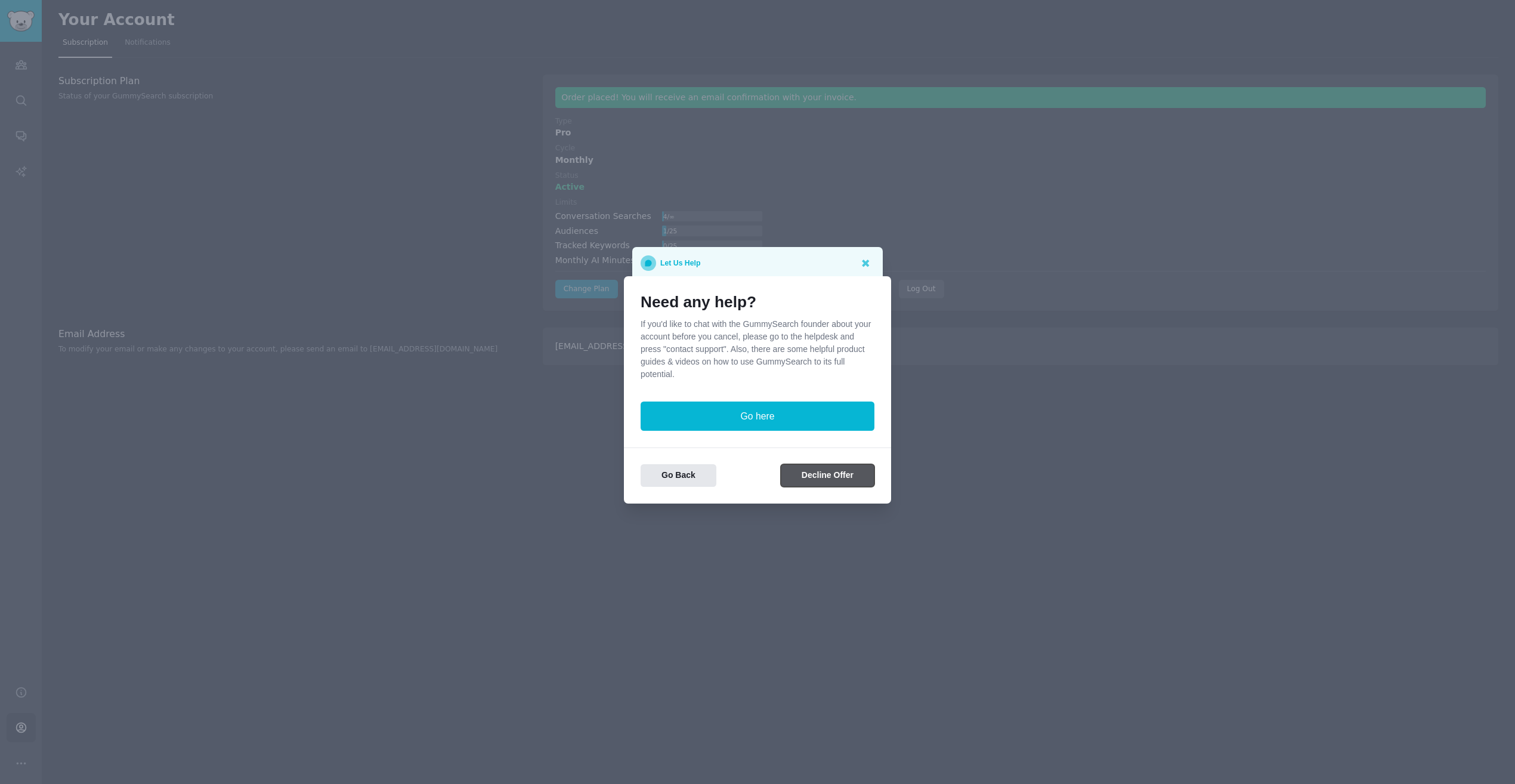
click at [791, 469] on button "Decline Offer" at bounding box center [828, 475] width 94 height 23
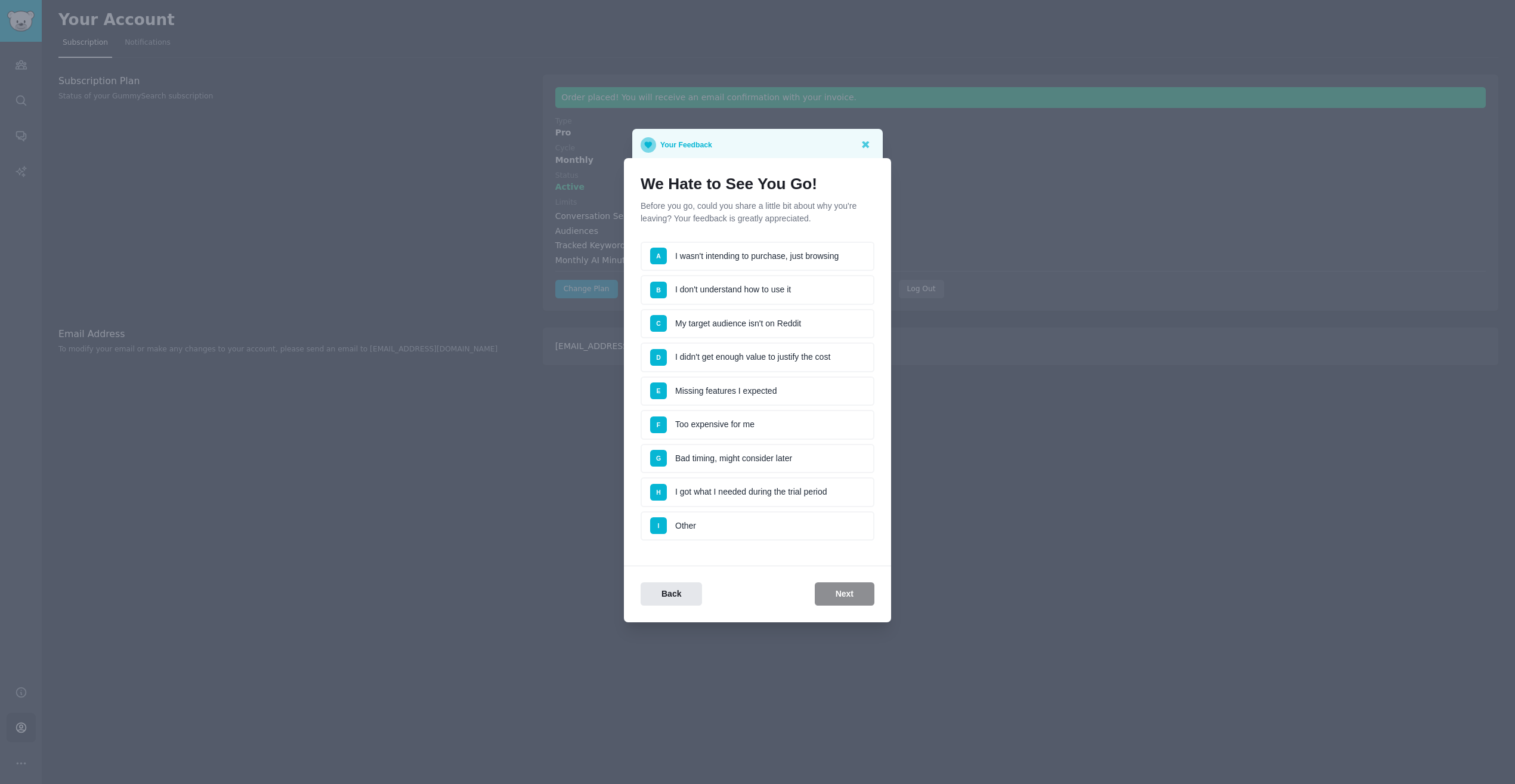
click at [784, 472] on li "G Bad timing, might consider later" at bounding box center [758, 458] width 234 height 30
click at [765, 294] on li "B I don't understand how to use it" at bounding box center [758, 290] width 234 height 30
click at [767, 260] on li "A I wasn't intending to purchase, just browsing" at bounding box center [758, 256] width 234 height 30
click at [849, 594] on button "Next" at bounding box center [844, 594] width 60 height 23
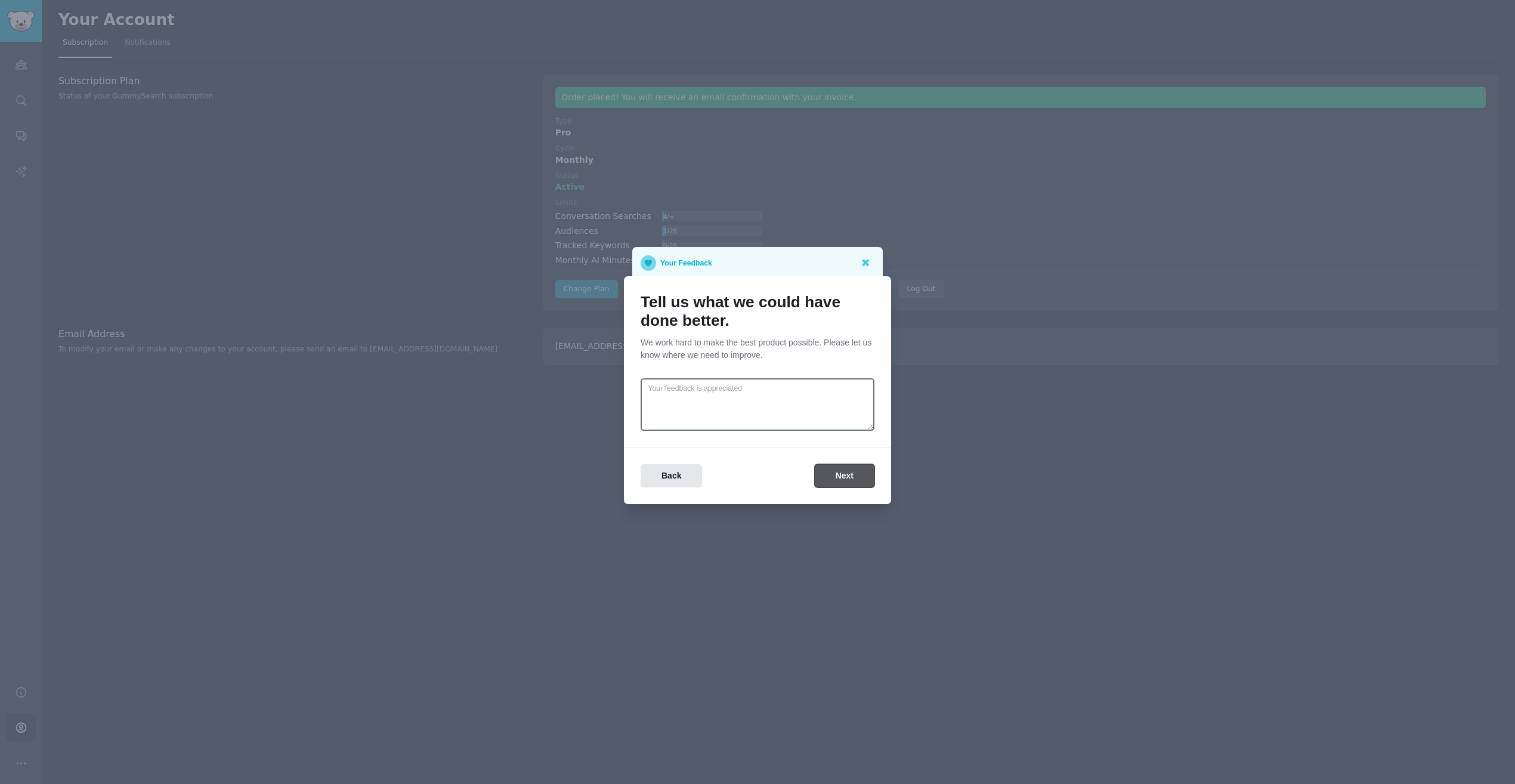
click at [840, 470] on button "Next" at bounding box center [844, 475] width 60 height 23
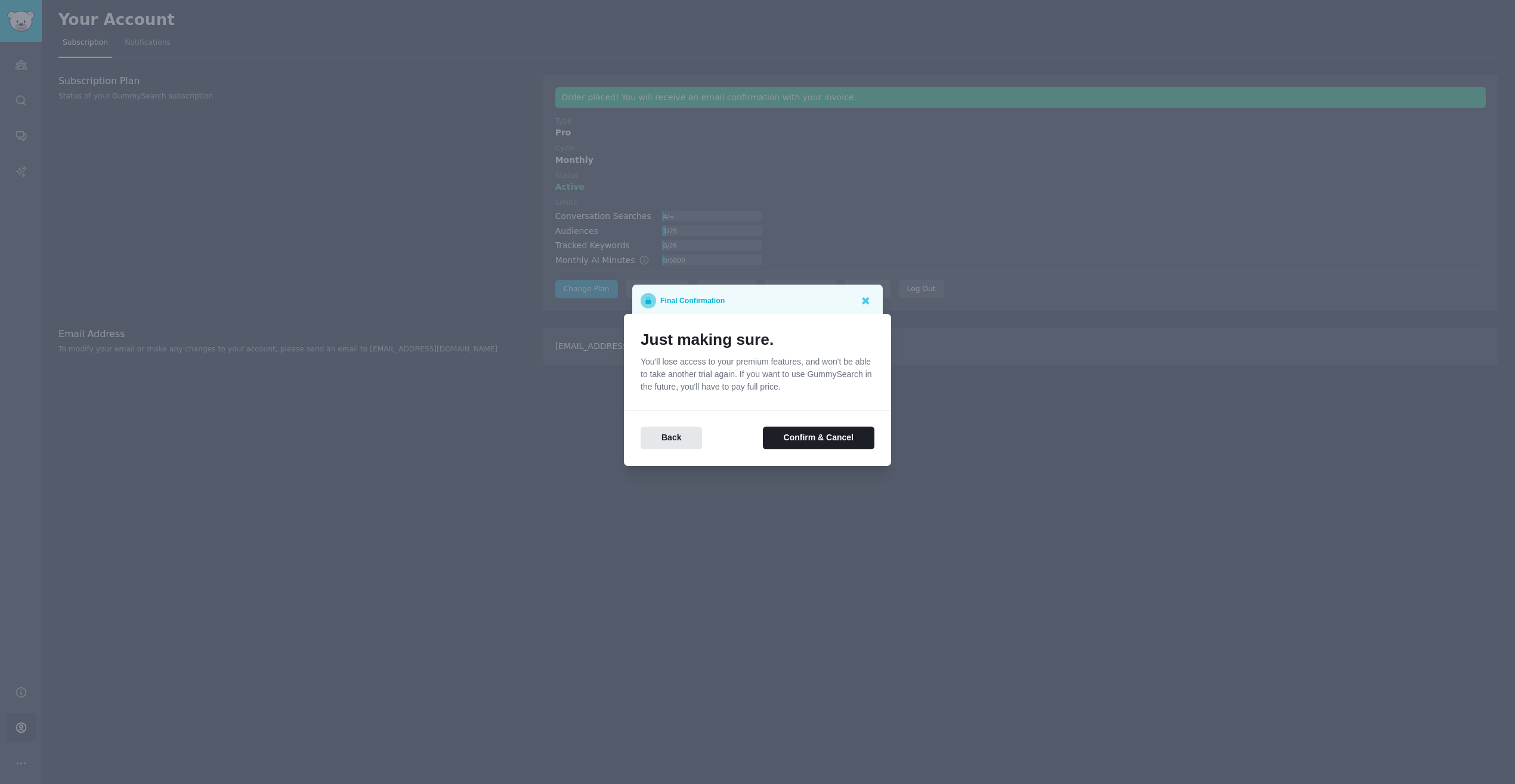
click at [835, 280] on div at bounding box center [758, 392] width 1515 height 784
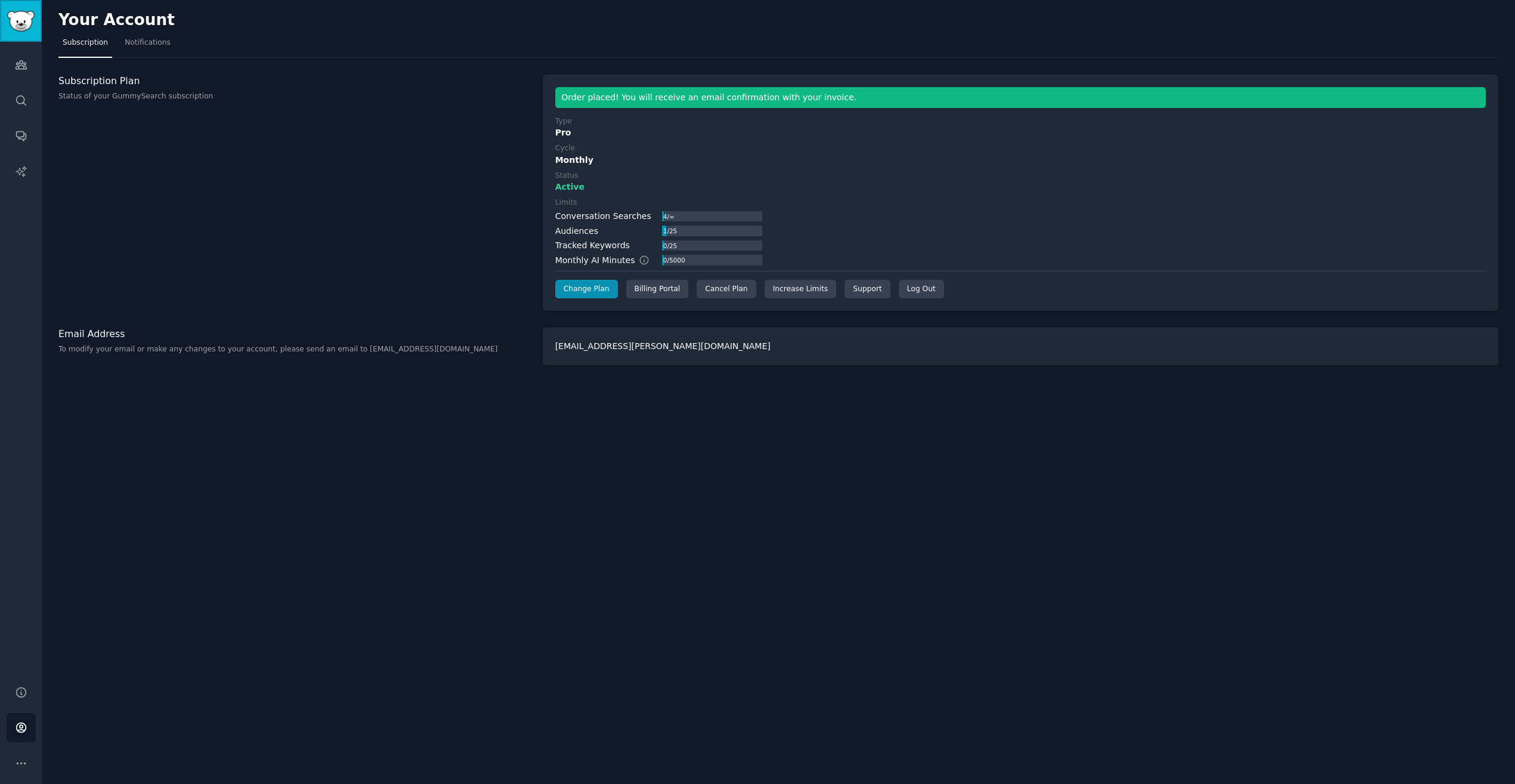
click at [27, 16] on img "Sidebar" at bounding box center [20, 21] width 27 height 21
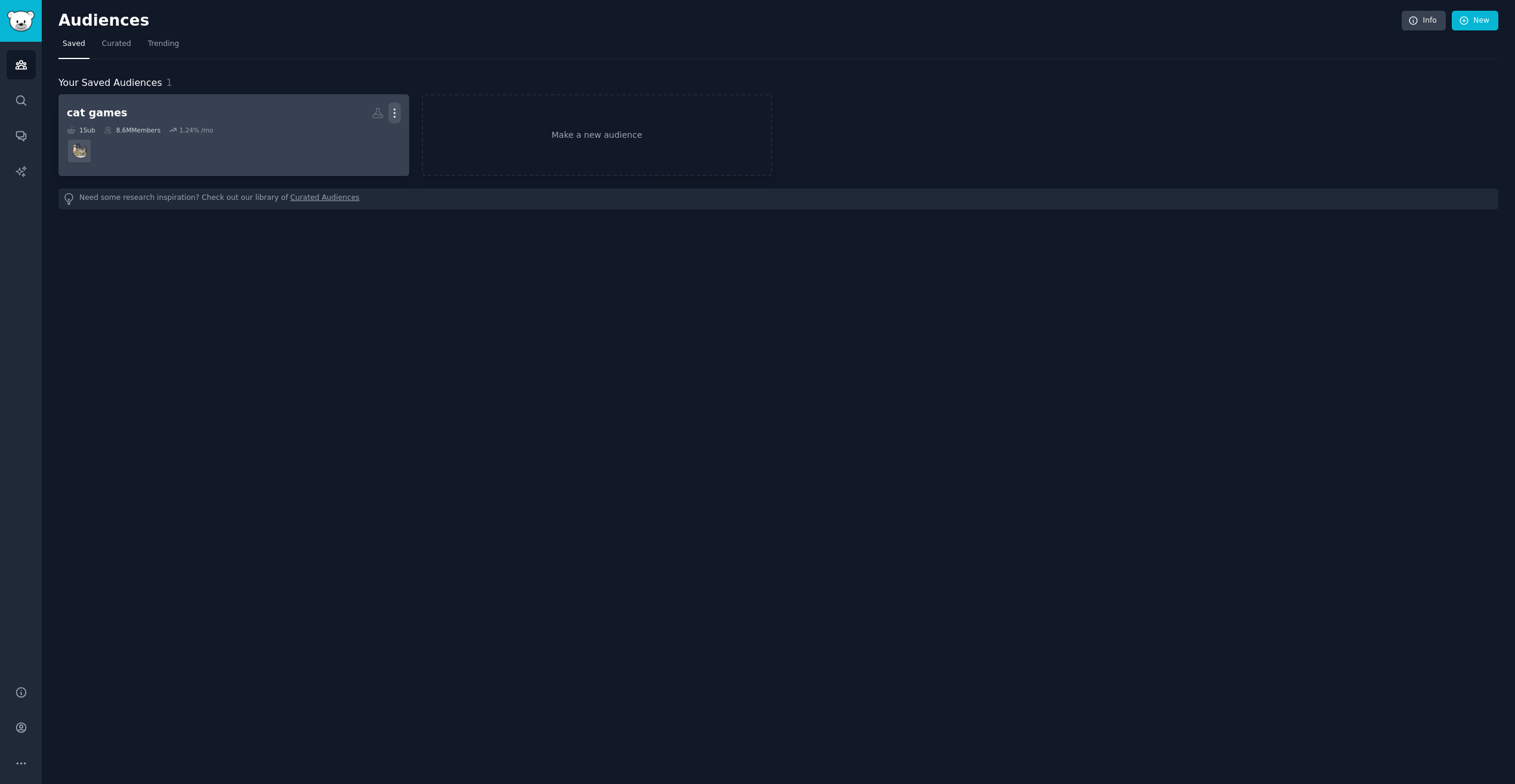
click at [389, 112] on icon "button" at bounding box center [395, 113] width 13 height 13
click at [363, 137] on p "Delete" at bounding box center [362, 138] width 27 height 13
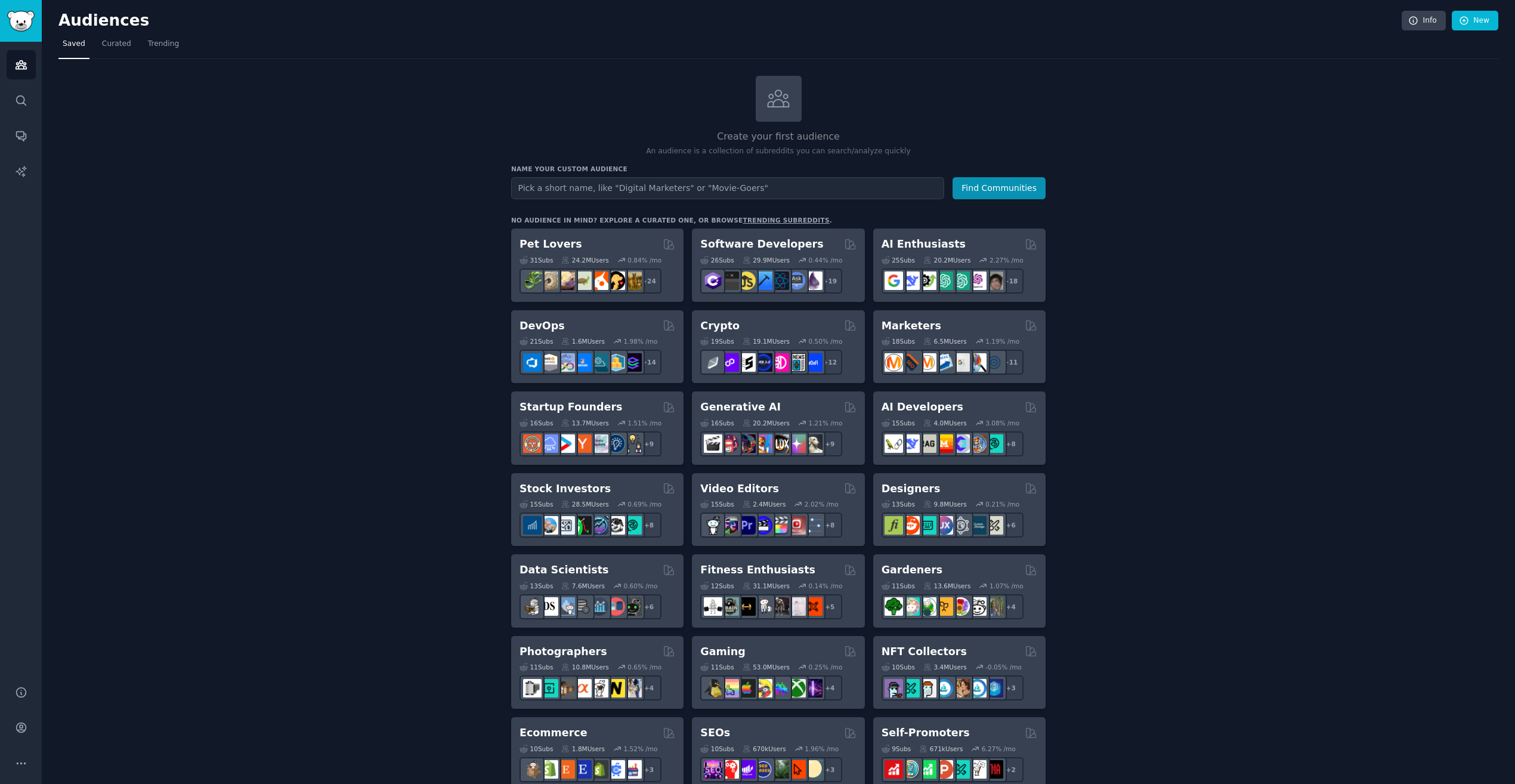
click at [44, 65] on div "Audiences Info New Saved Curated Trending Create your first audience An audienc…" at bounding box center [779, 696] width 1473 height 1392
click at [25, 64] on icon "Sidebar" at bounding box center [20, 65] width 11 height 8
click at [22, 20] on img "Sidebar" at bounding box center [20, 21] width 27 height 21
click at [18, 105] on icon "Sidebar" at bounding box center [21, 101] width 13 height 13
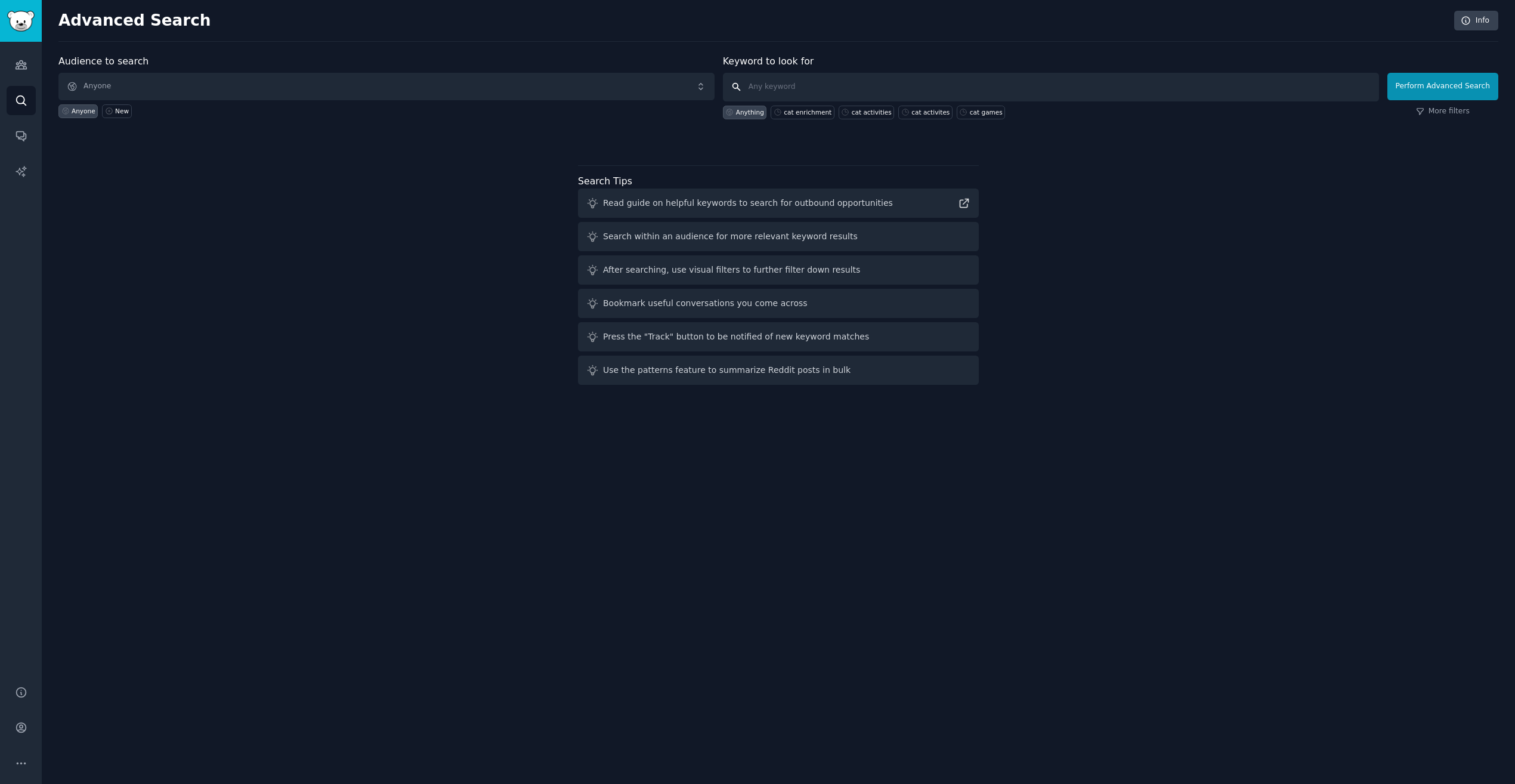
click at [893, 88] on input "text" at bounding box center [1051, 87] width 656 height 29
type input "I wish"
click button "Perform Advanced Search" at bounding box center [1443, 86] width 111 height 27
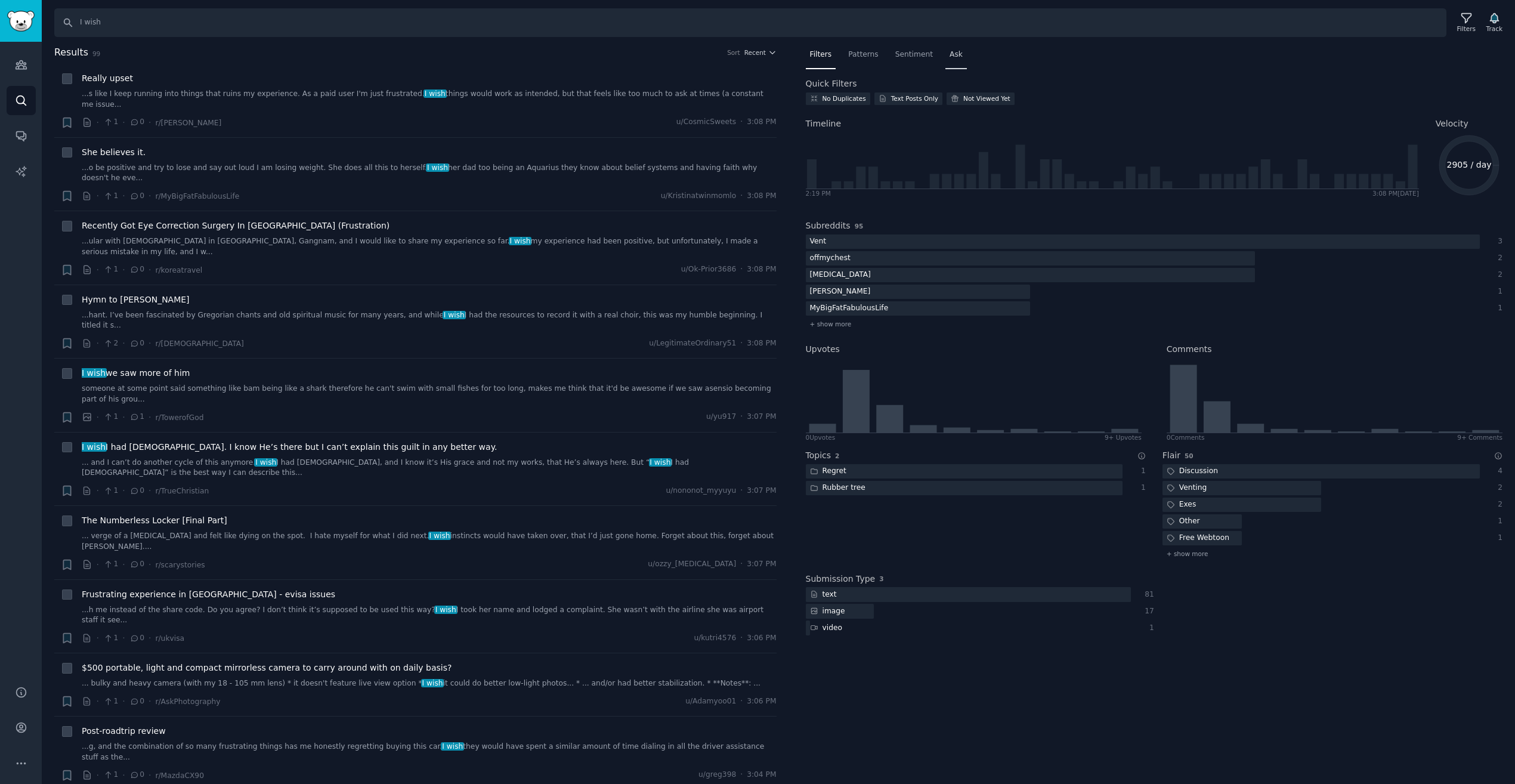
click at [956, 52] on span "Ask" at bounding box center [956, 55] width 13 height 10
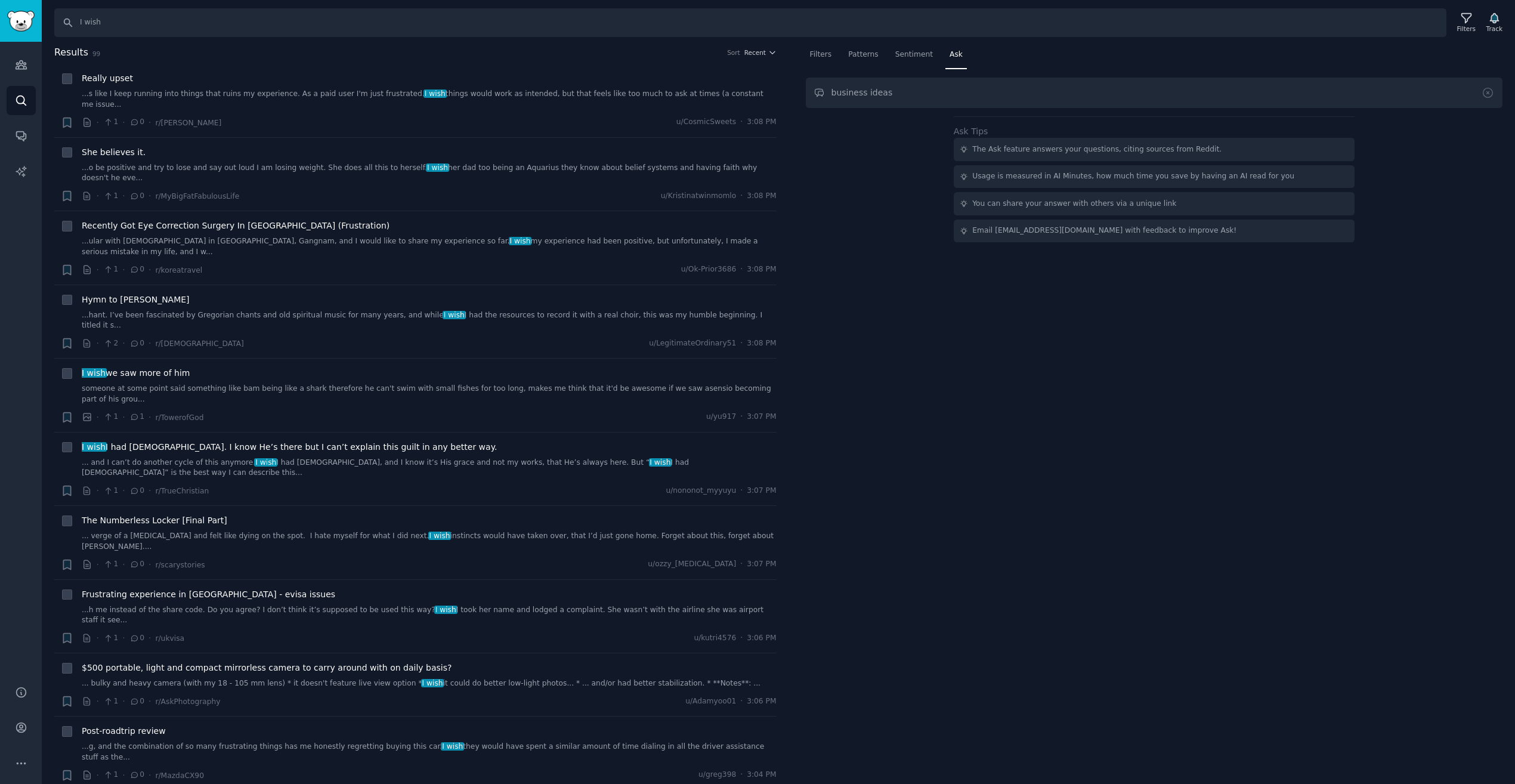
type input "business ideas"
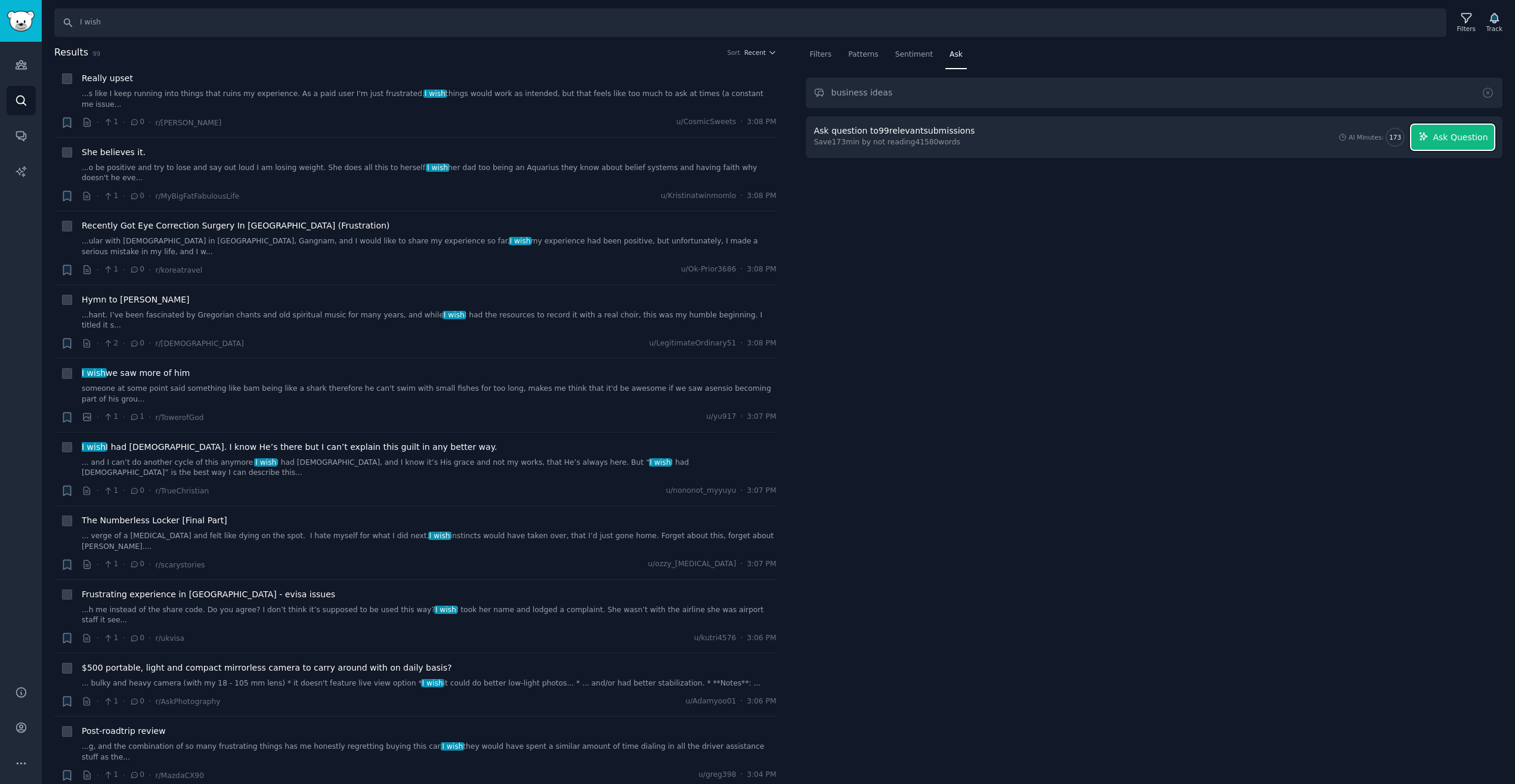
click at [1450, 139] on span "Ask Question" at bounding box center [1460, 137] width 55 height 13
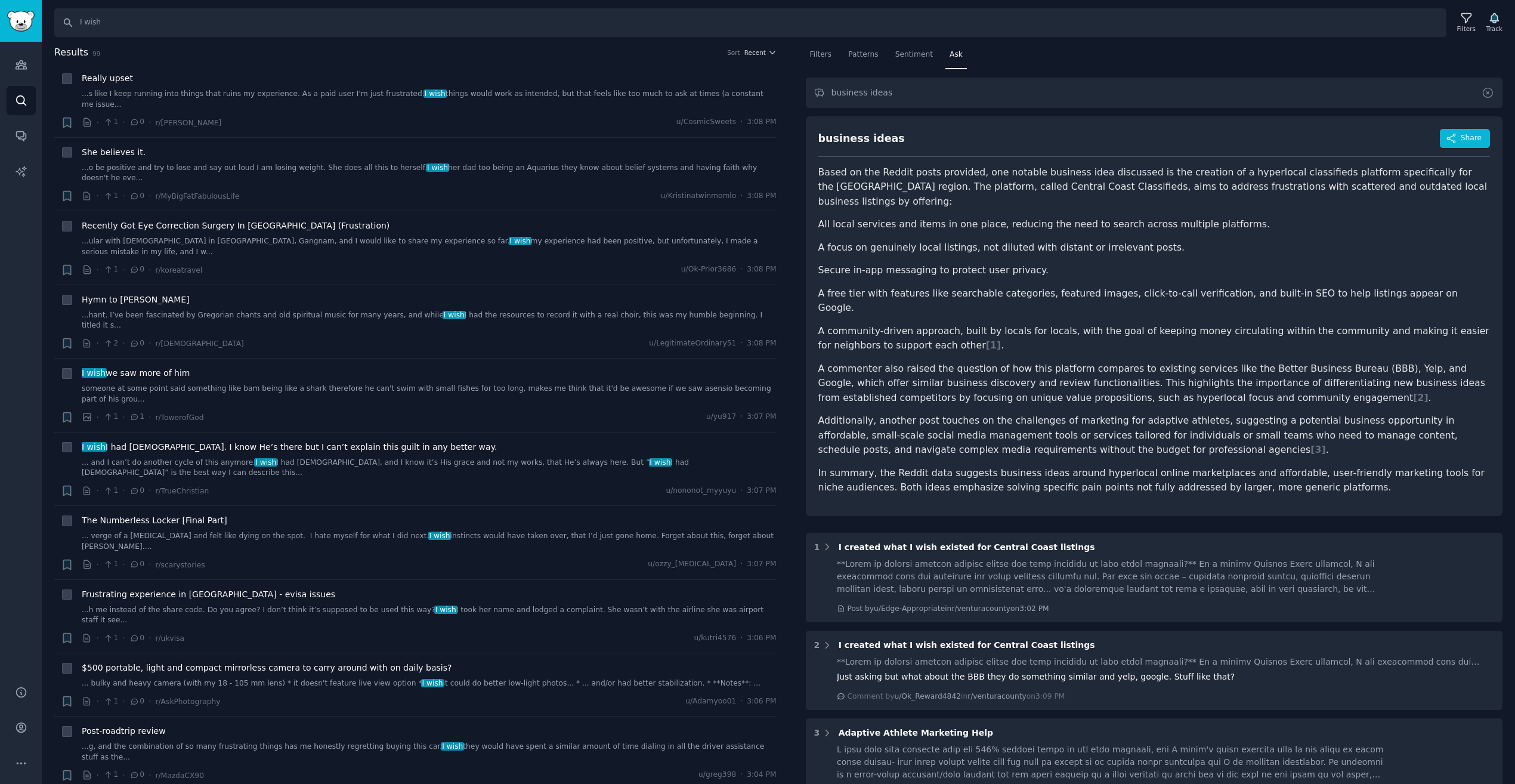
click at [1488, 92] on icon at bounding box center [1488, 93] width 13 height 13
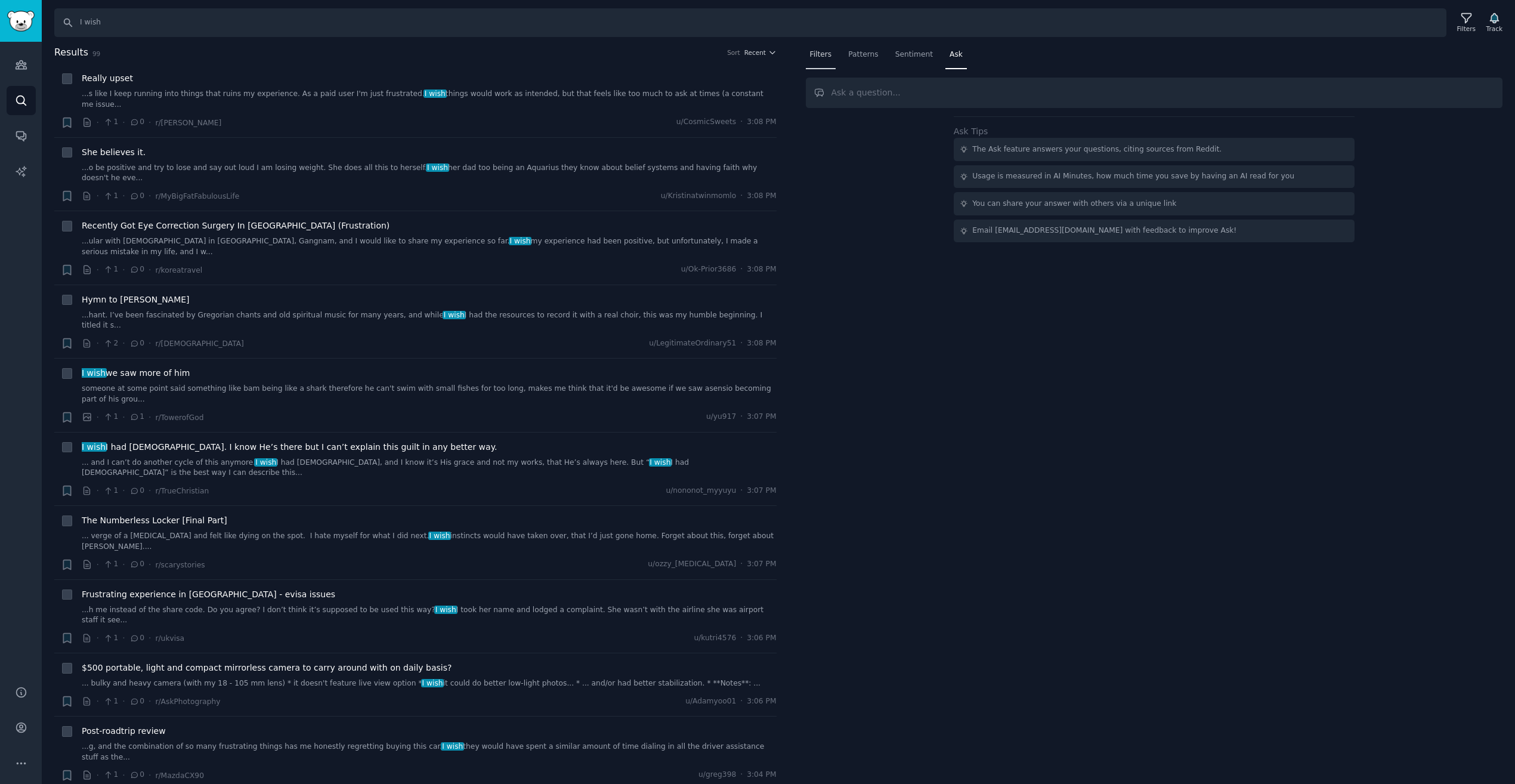
click at [823, 62] on div "Filters" at bounding box center [821, 57] width 30 height 24
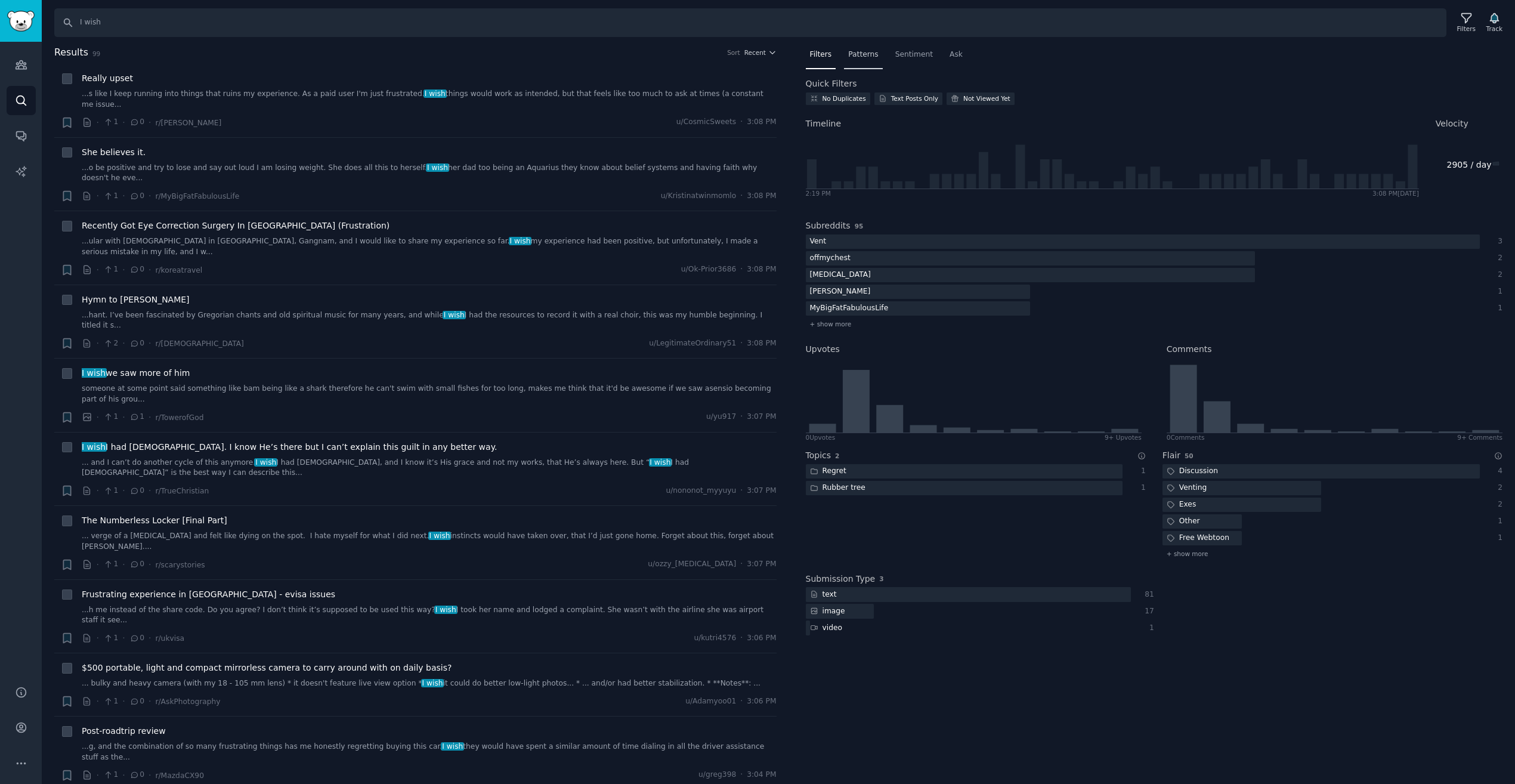
click at [871, 58] on span "Patterns" at bounding box center [863, 55] width 30 height 10
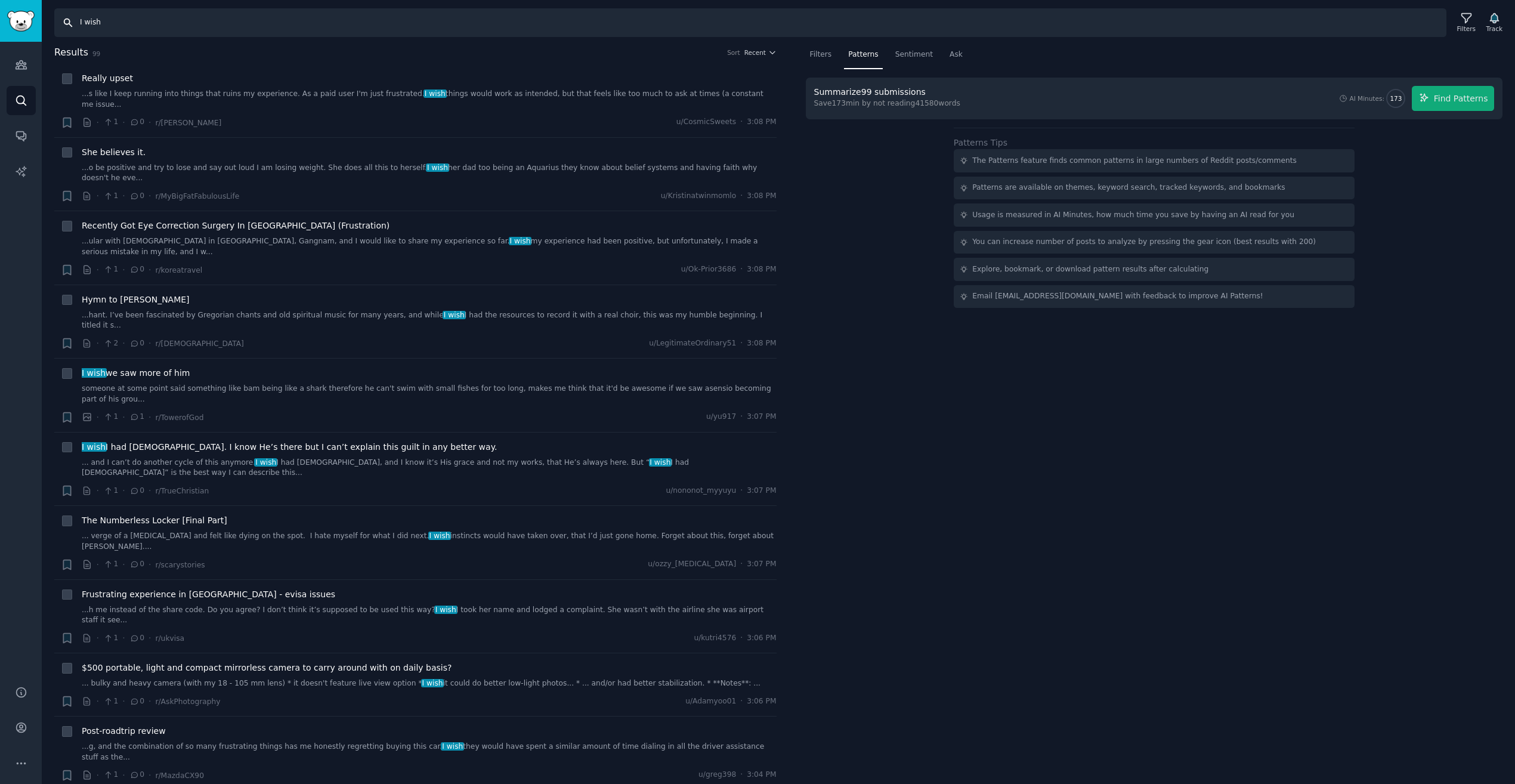
click at [200, 22] on input "I wish" at bounding box center [750, 22] width 1392 height 29
click at [1129, 156] on div "The Patterns feature finds common patterns in large numbers of Reddit posts/com…" at bounding box center [1134, 160] width 324 height 10
click at [1471, 104] on button "Find Patterns" at bounding box center [1453, 99] width 83 height 25
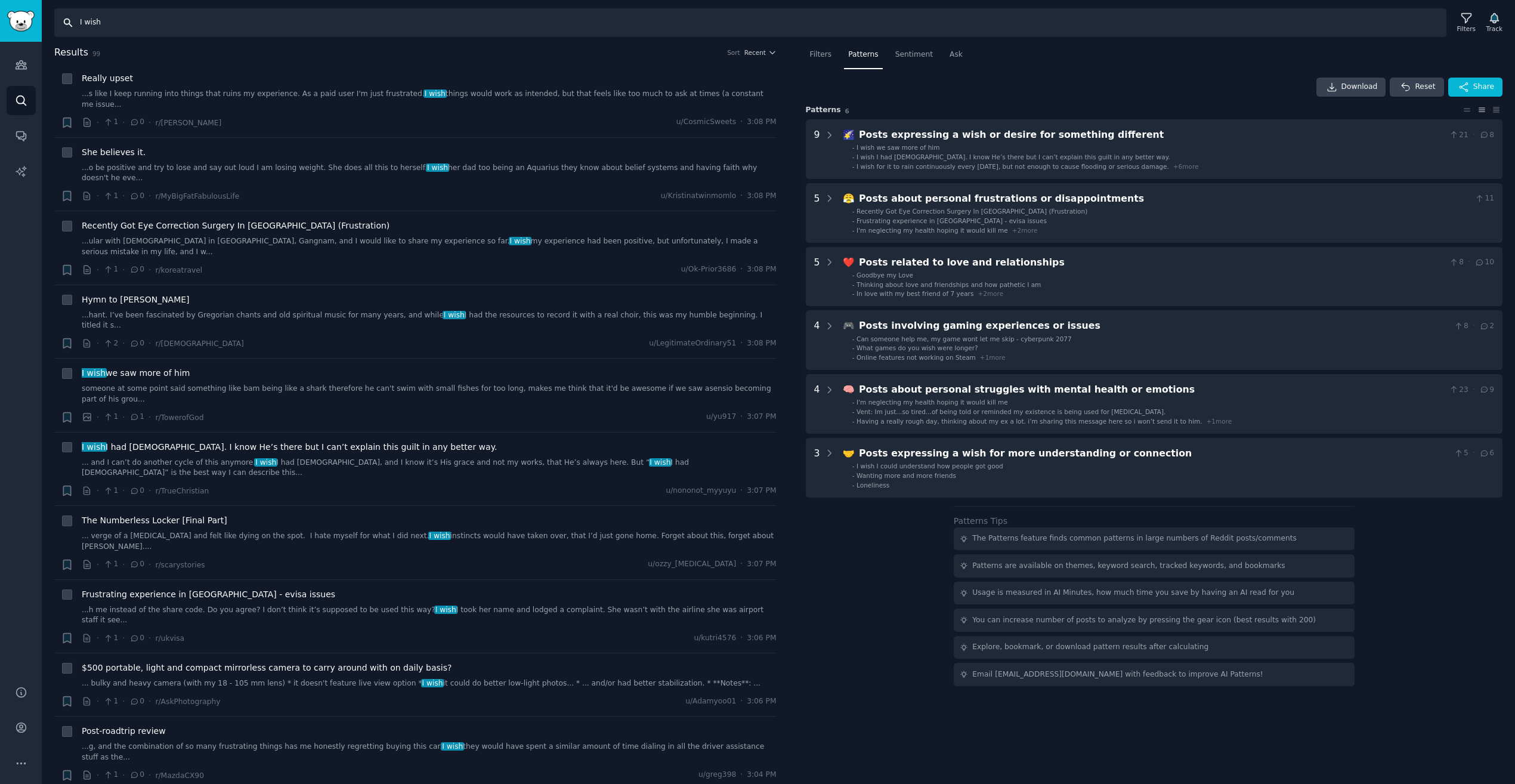
click at [125, 17] on input "I wish" at bounding box center [750, 22] width 1392 height 29
click at [125, 17] on input "I wish" at bounding box center [750, 22] width 1392 height 29
click at [20, 56] on link "Audiences" at bounding box center [21, 65] width 29 height 29
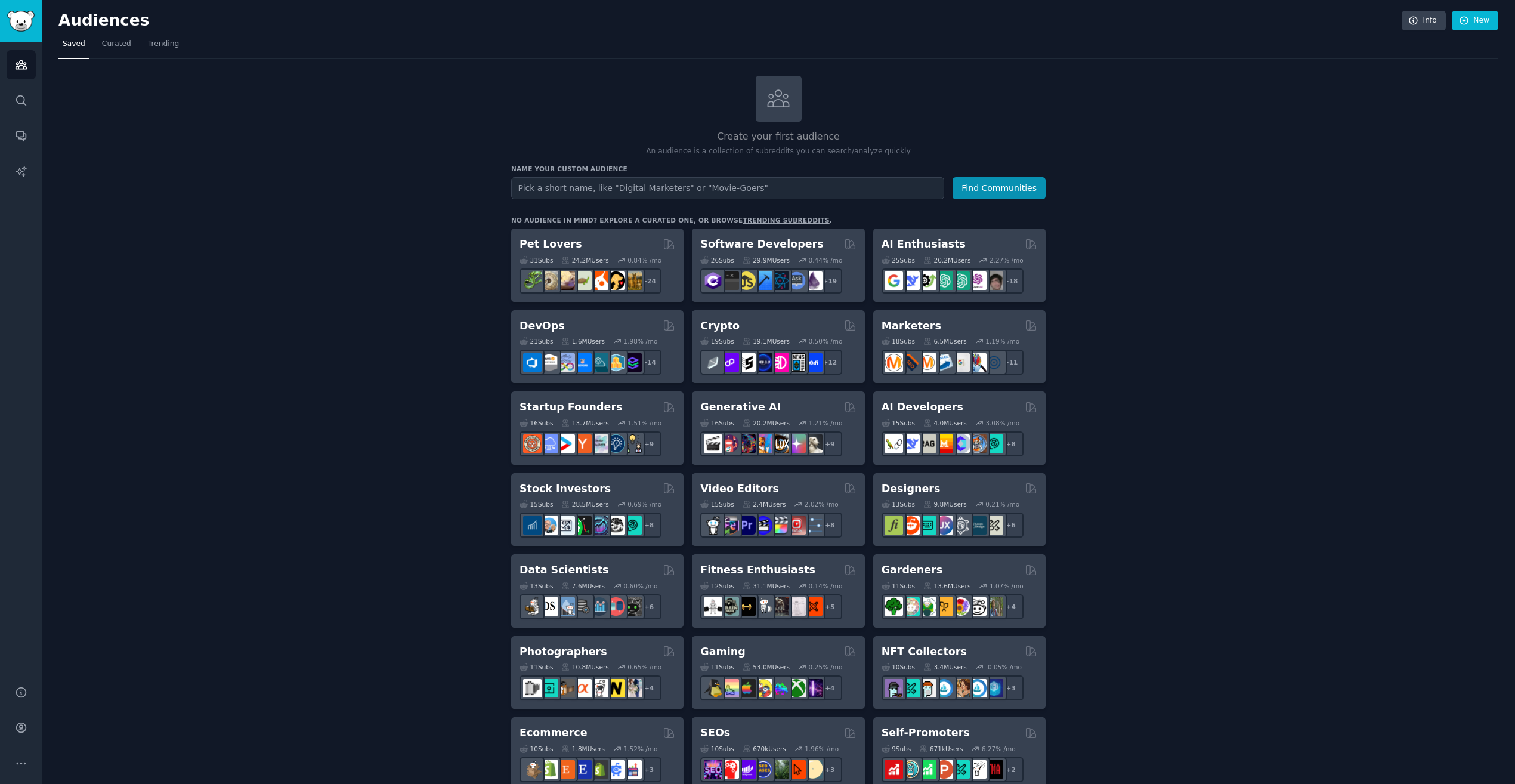
click at [770, 187] on input "text" at bounding box center [727, 188] width 433 height 22
type input "s"
type input "apps"
click at [985, 190] on button "Find Communities" at bounding box center [999, 188] width 93 height 22
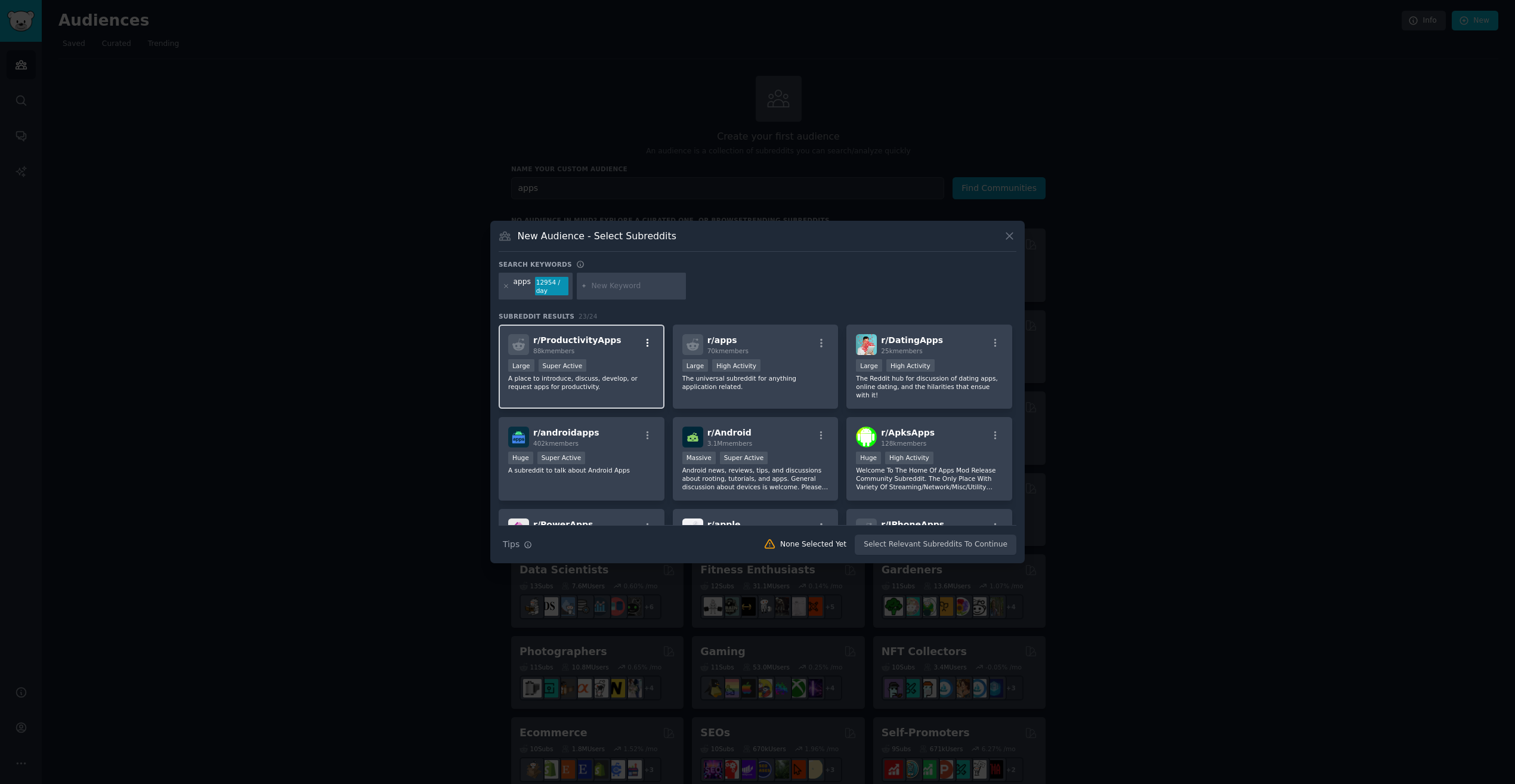
click at [646, 347] on icon "button" at bounding box center [648, 342] width 11 height 10
click at [648, 346] on icon "button" at bounding box center [648, 342] width 11 height 10
click at [600, 340] on span "r/ ProductivityApps" at bounding box center [578, 340] width 88 height 10
click at [779, 342] on div "r/ apps 70k members" at bounding box center [756, 344] width 147 height 21
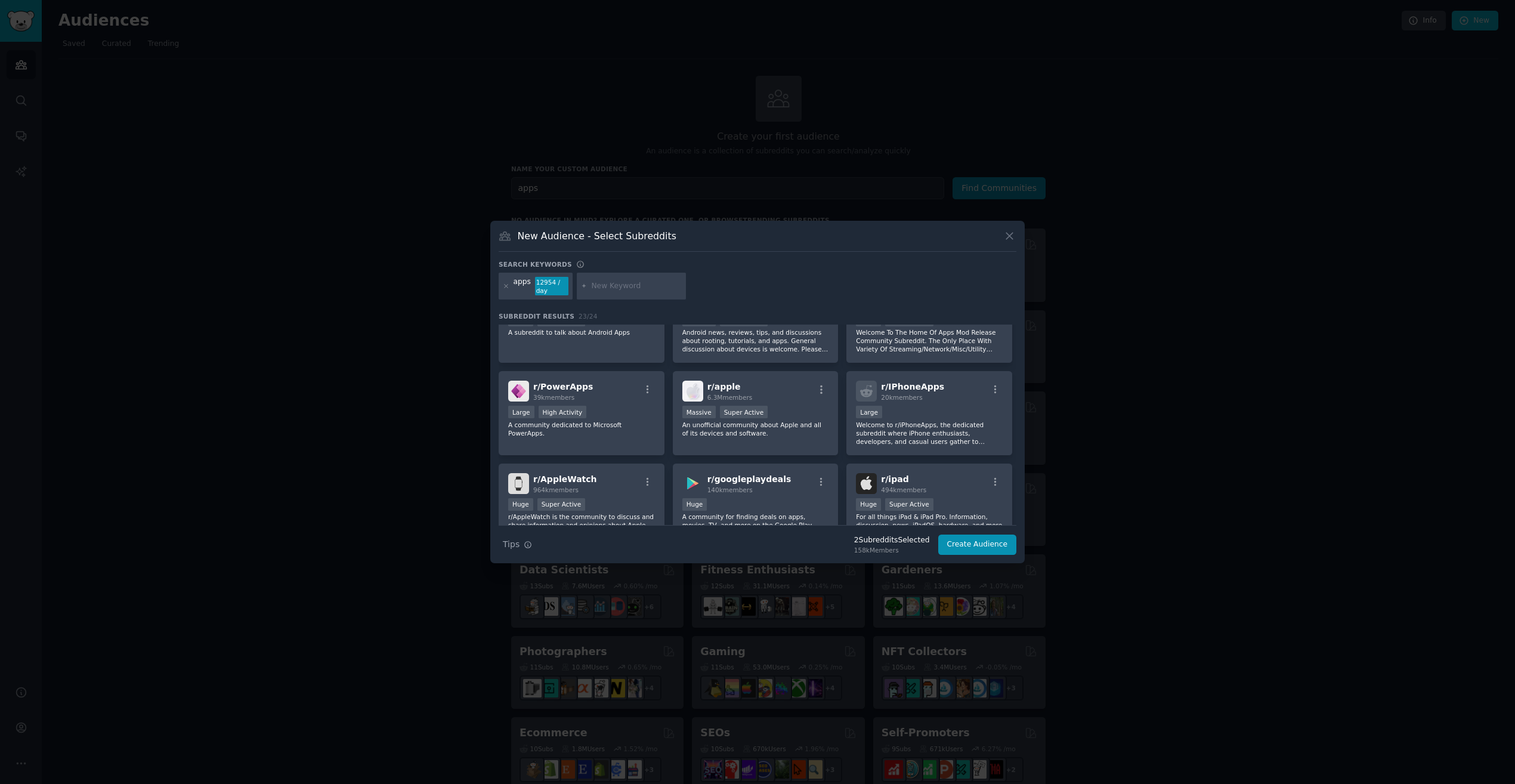
scroll to position [139, 0]
click at [788, 415] on div "Massive Super Active" at bounding box center [756, 412] width 147 height 15
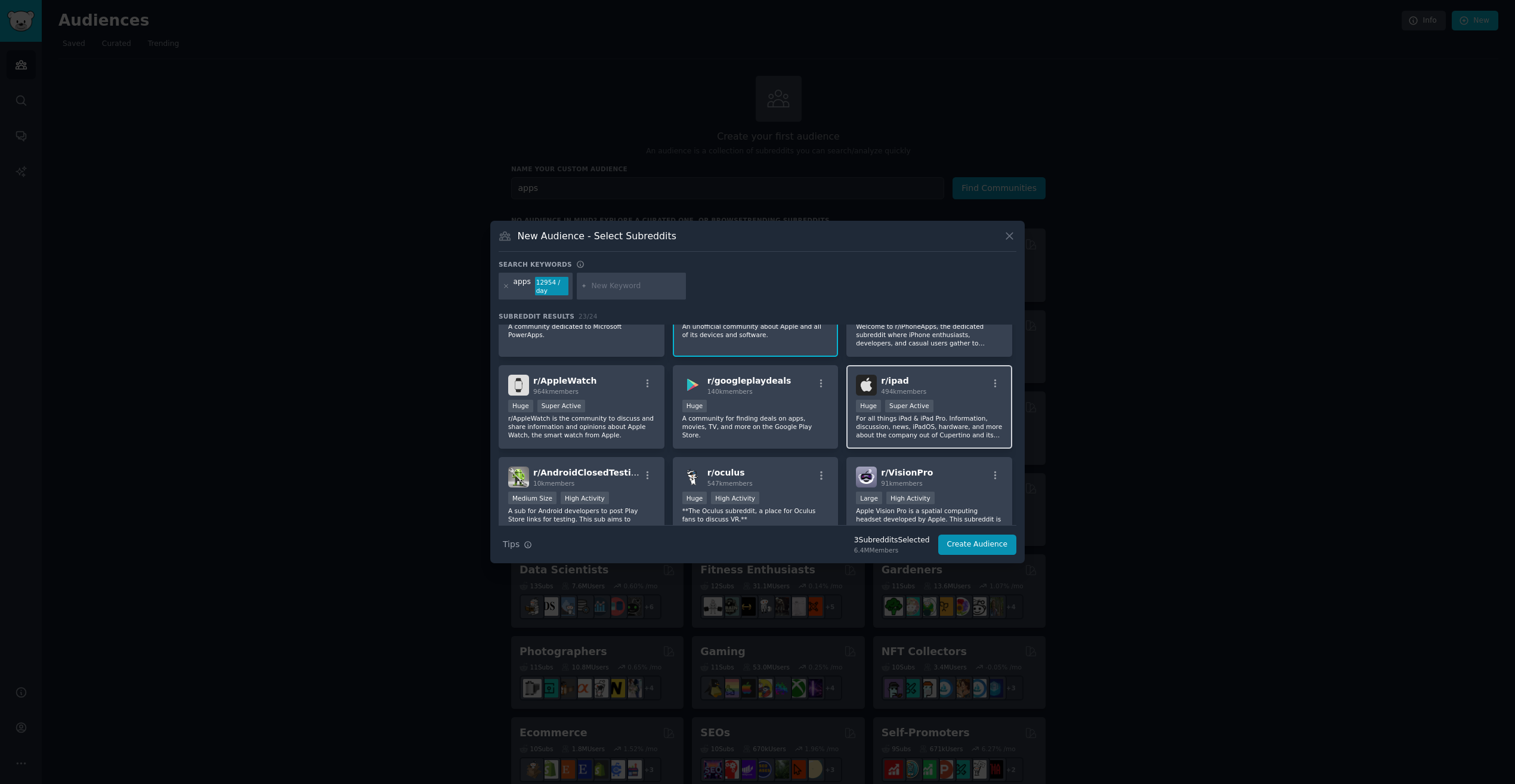
click at [938, 388] on div "r/ ipad 494k members" at bounding box center [930, 385] width 147 height 21
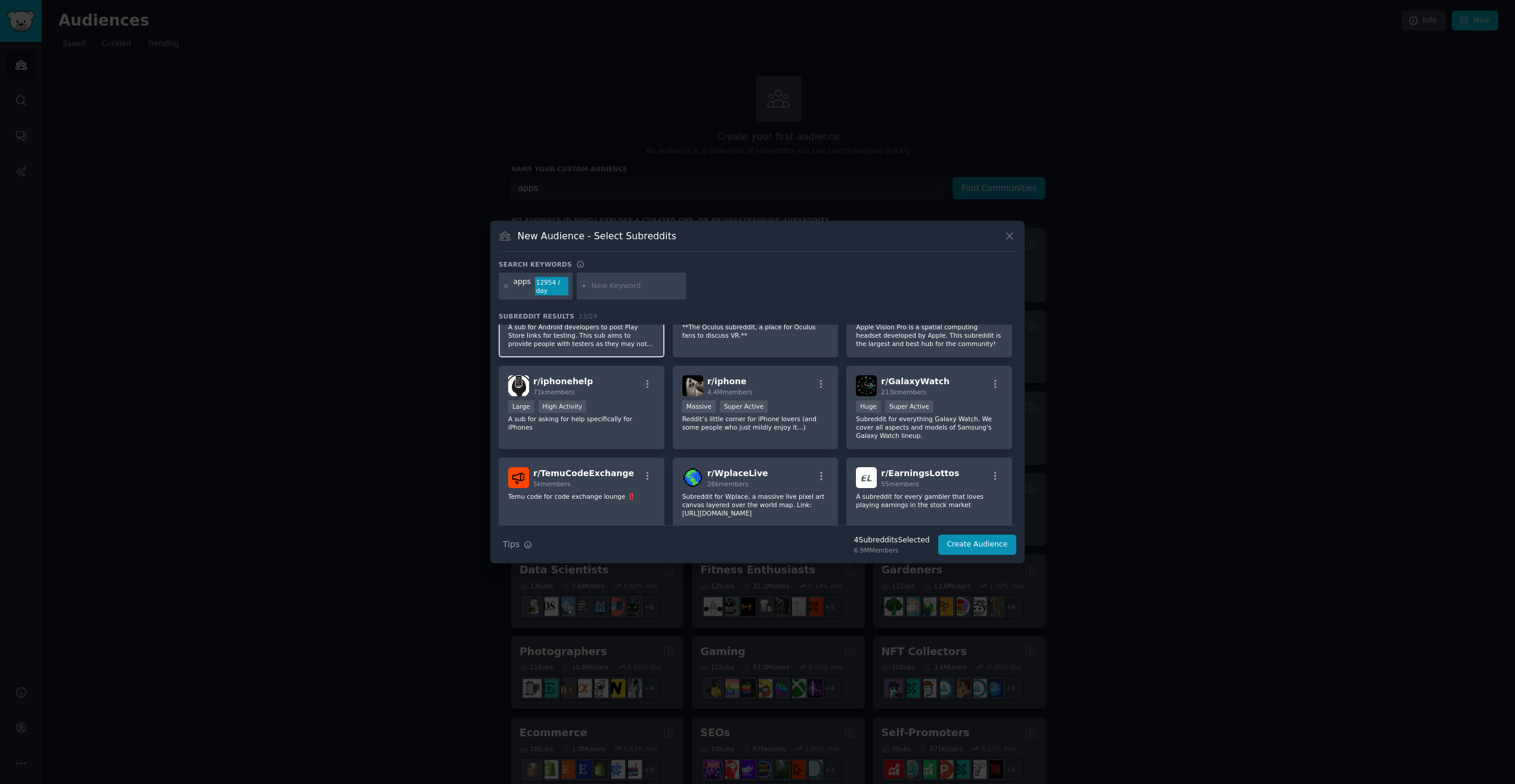
scroll to position [421, 0]
click at [772, 425] on p "Reddit’s little corner for iPhone lovers (and some people who just mildly enjoy…" at bounding box center [756, 421] width 147 height 17
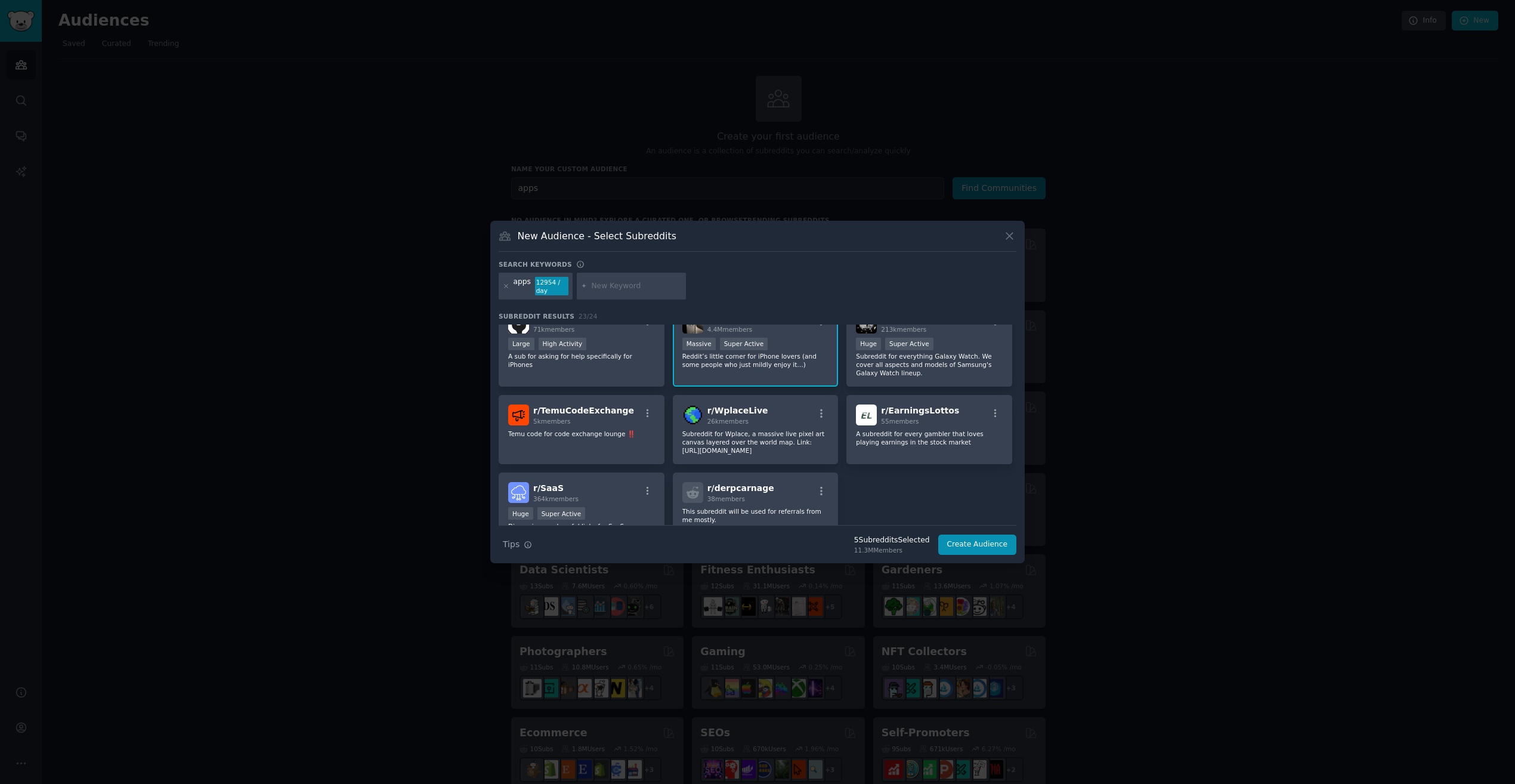
scroll to position [487, 0]
click at [622, 484] on div "r/ SaaS 364k members" at bounding box center [582, 488] width 147 height 21
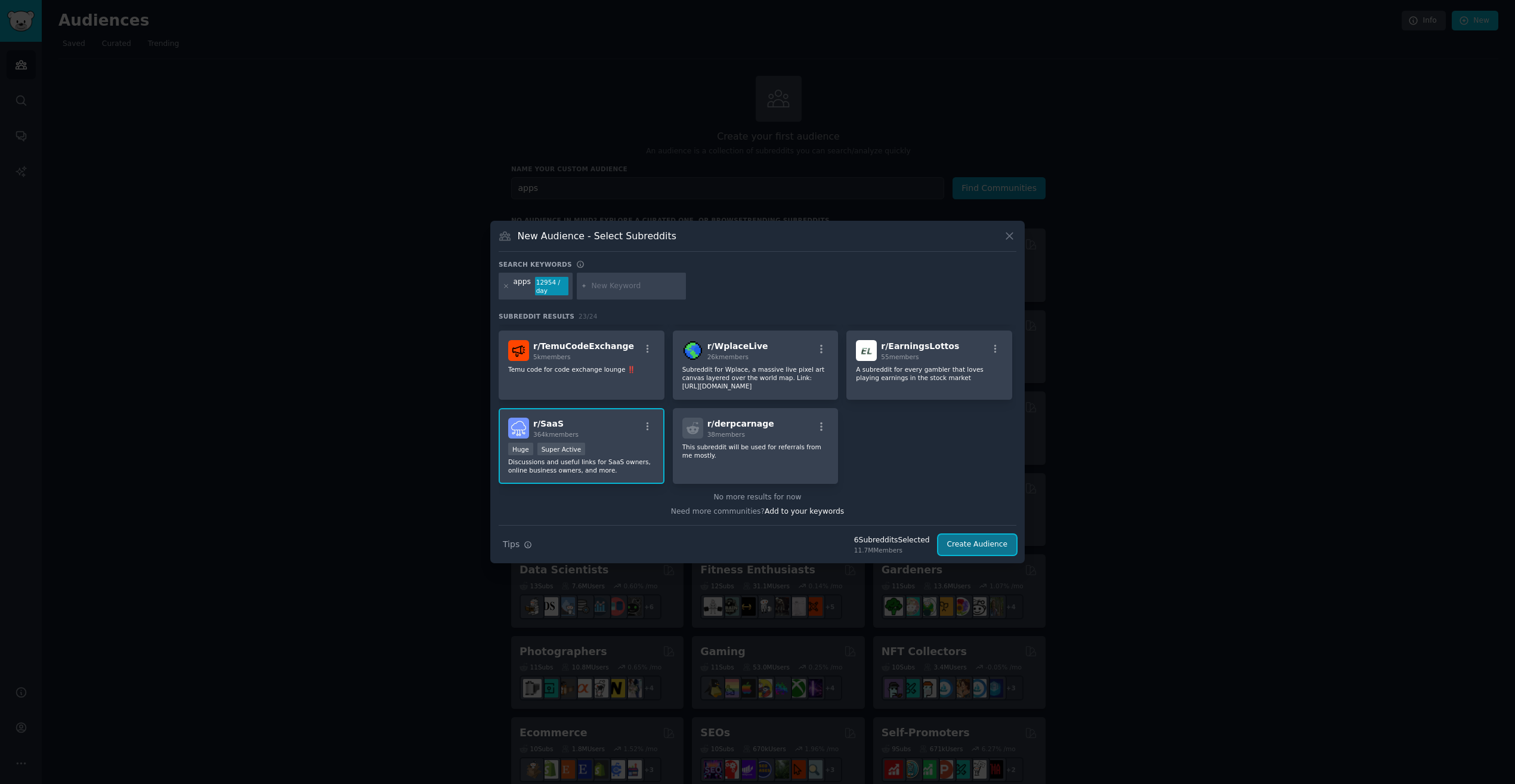
click at [991, 540] on button "Create Audience" at bounding box center [977, 544] width 78 height 20
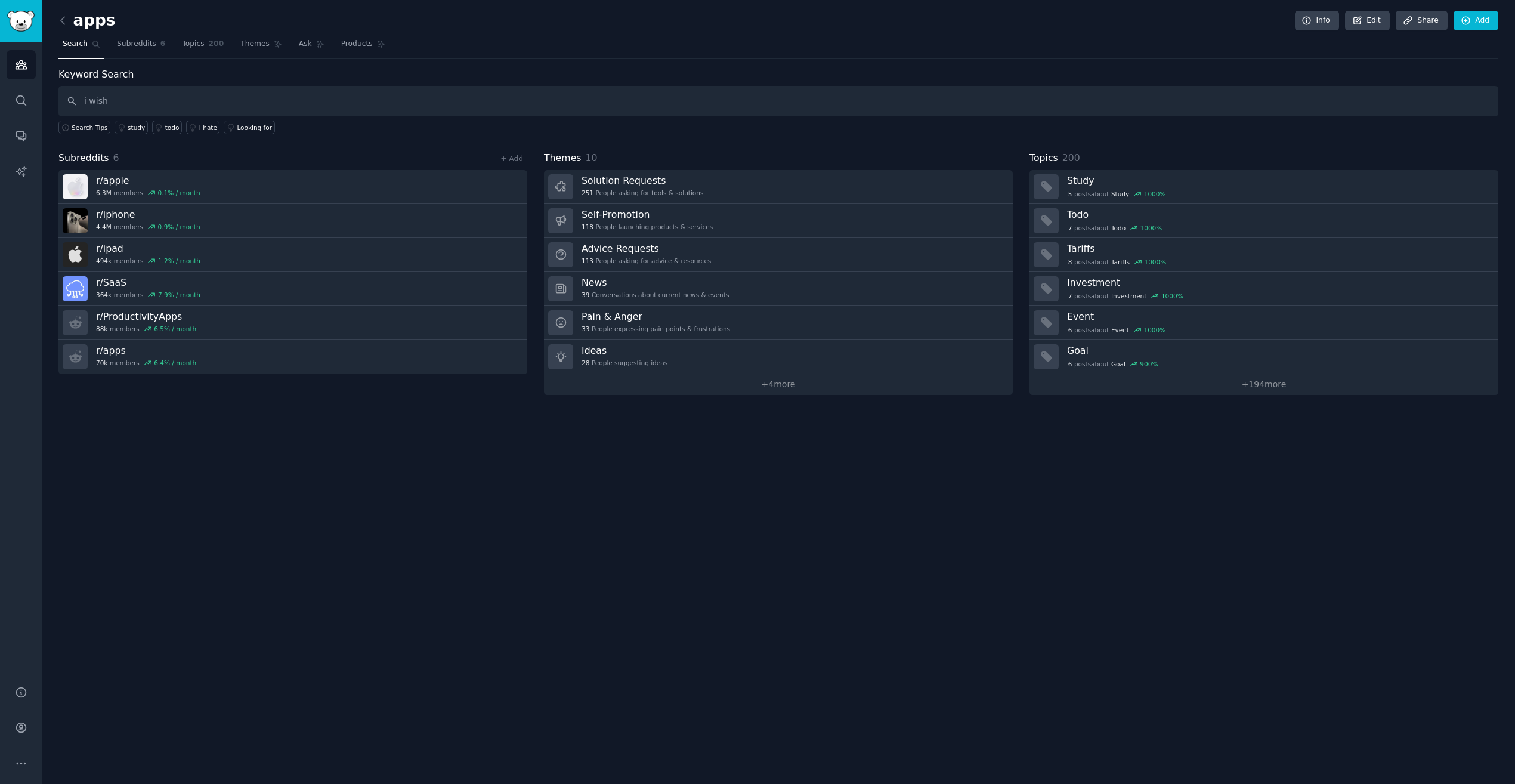
type input "i wish"
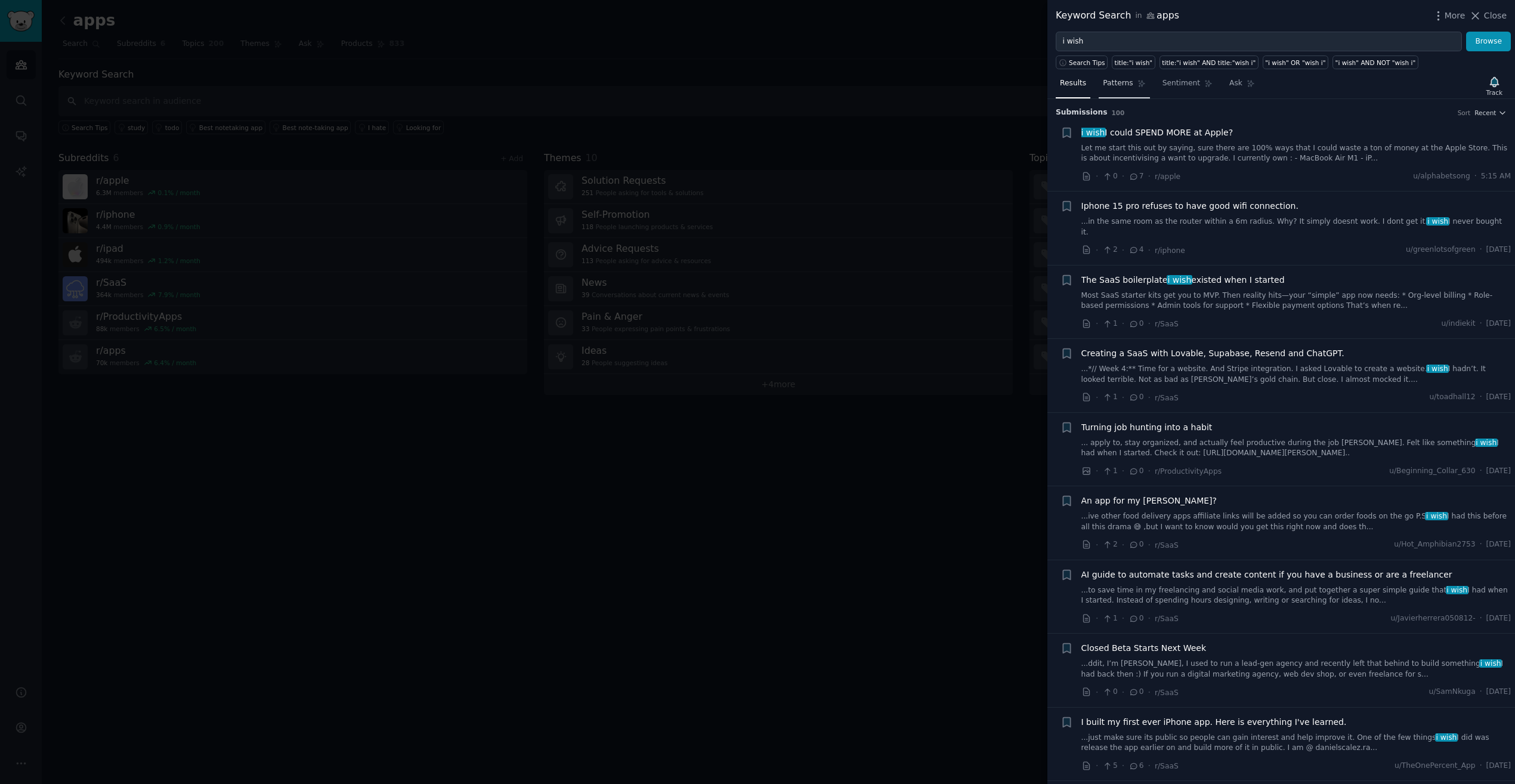
click at [1119, 83] on span "Patterns" at bounding box center [1117, 83] width 30 height 10
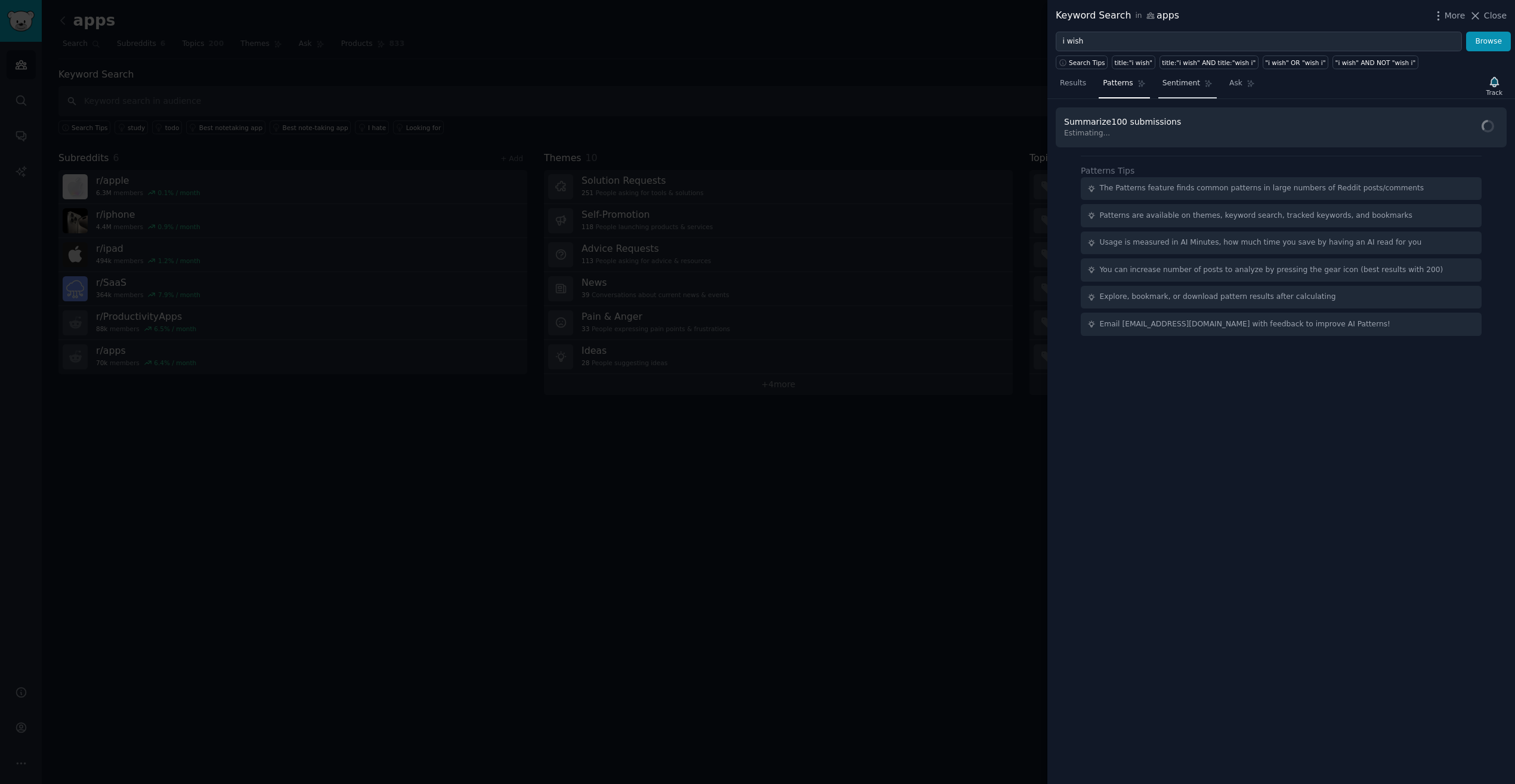
click at [1176, 78] on span "Sentiment" at bounding box center [1182, 83] width 38 height 10
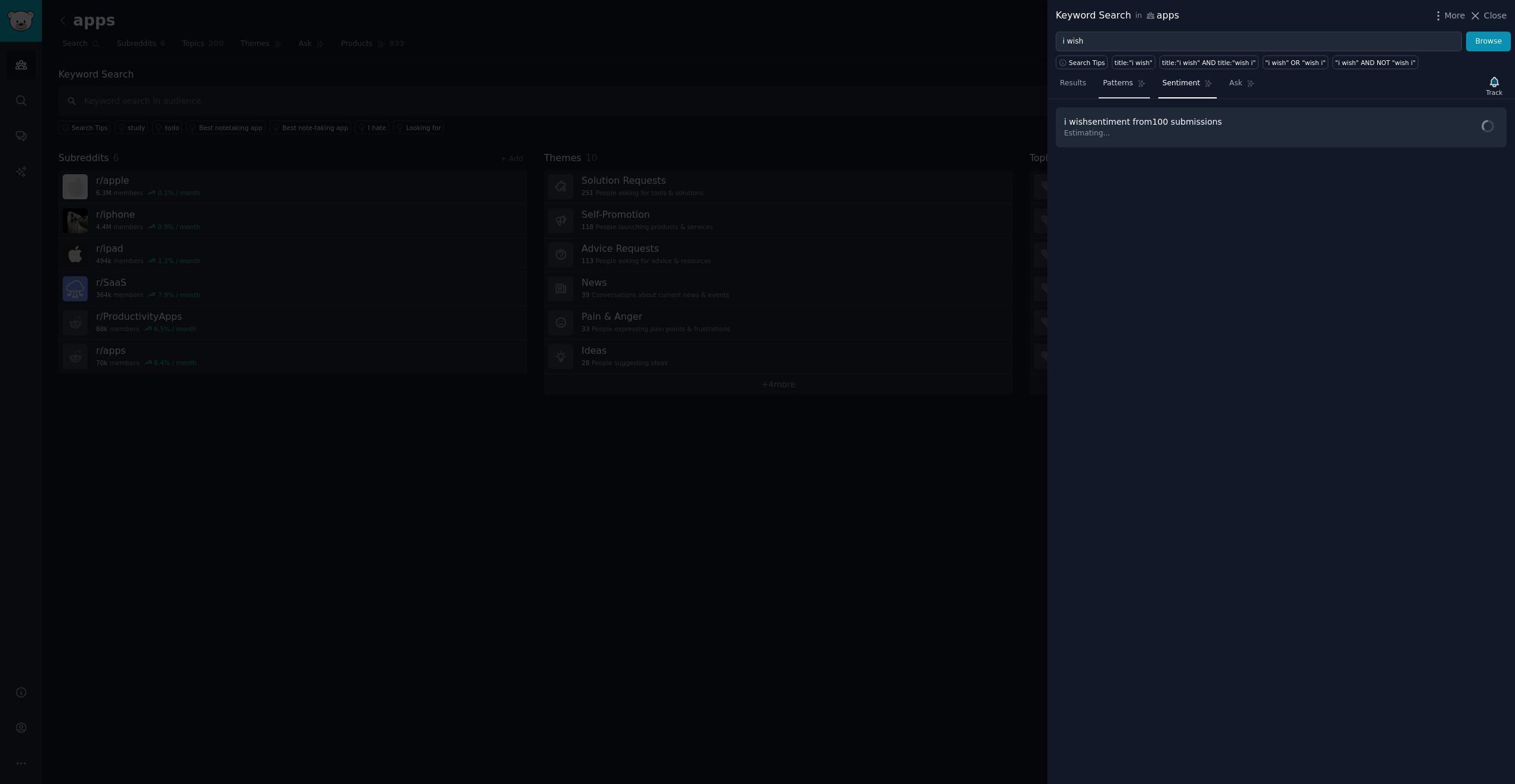
click at [1110, 85] on span "Patterns" at bounding box center [1117, 83] width 30 height 10
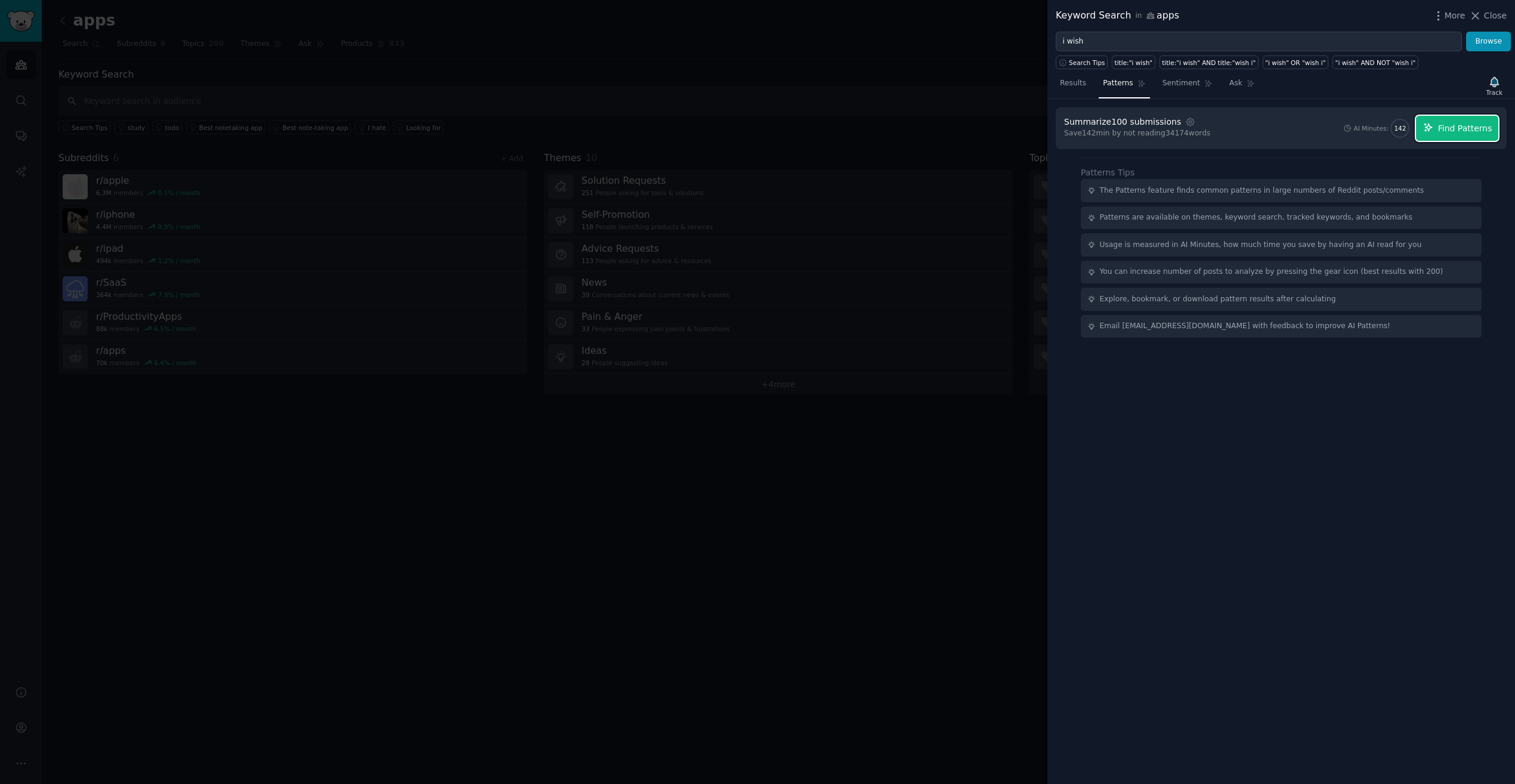
click at [1467, 133] on span "Find Patterns" at bounding box center [1465, 129] width 55 height 13
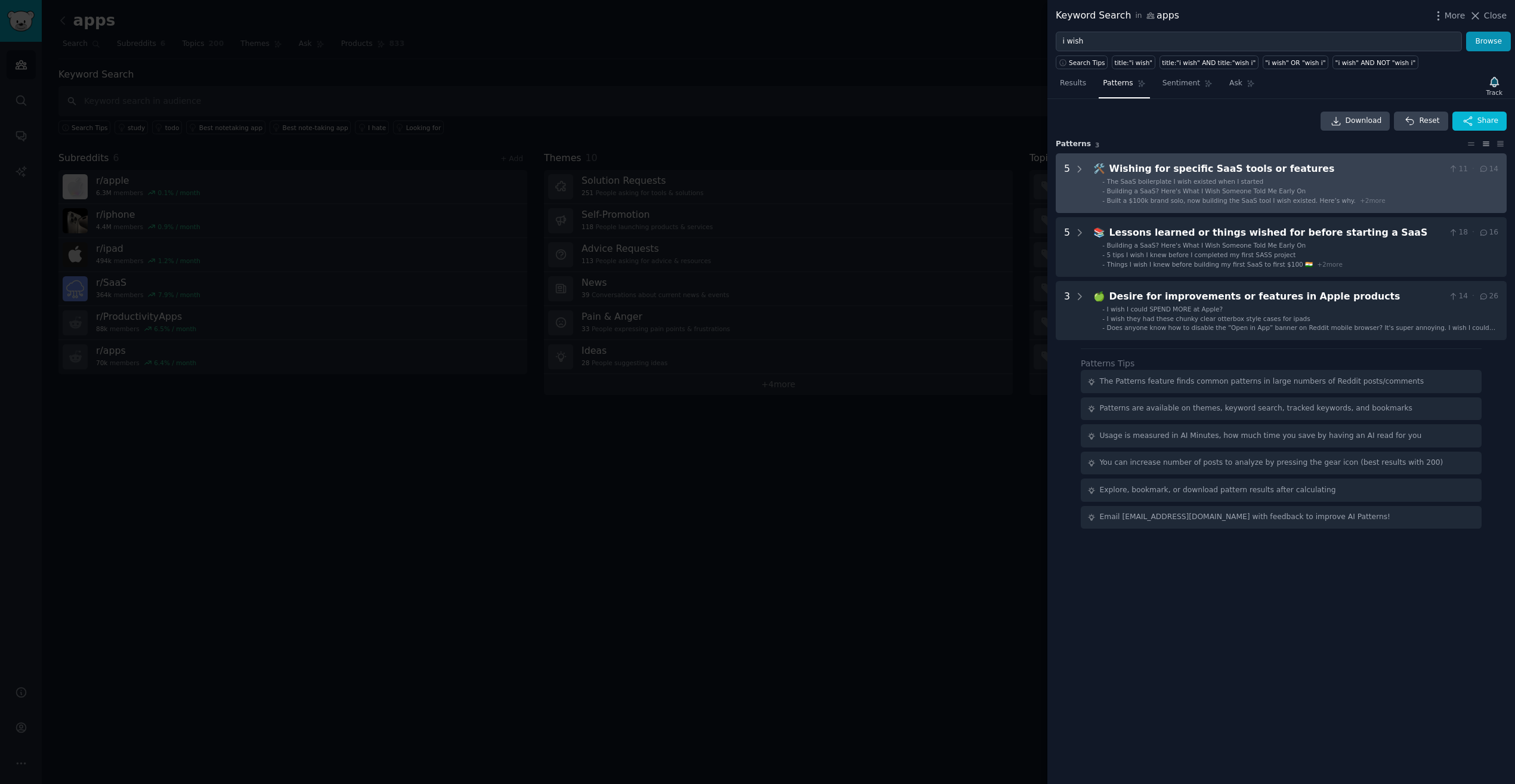
click at [1243, 195] on ul "- The SaaS boilerplate I wish existed when I started - Building a SaaS? Here's …" at bounding box center [1297, 190] width 405 height 27
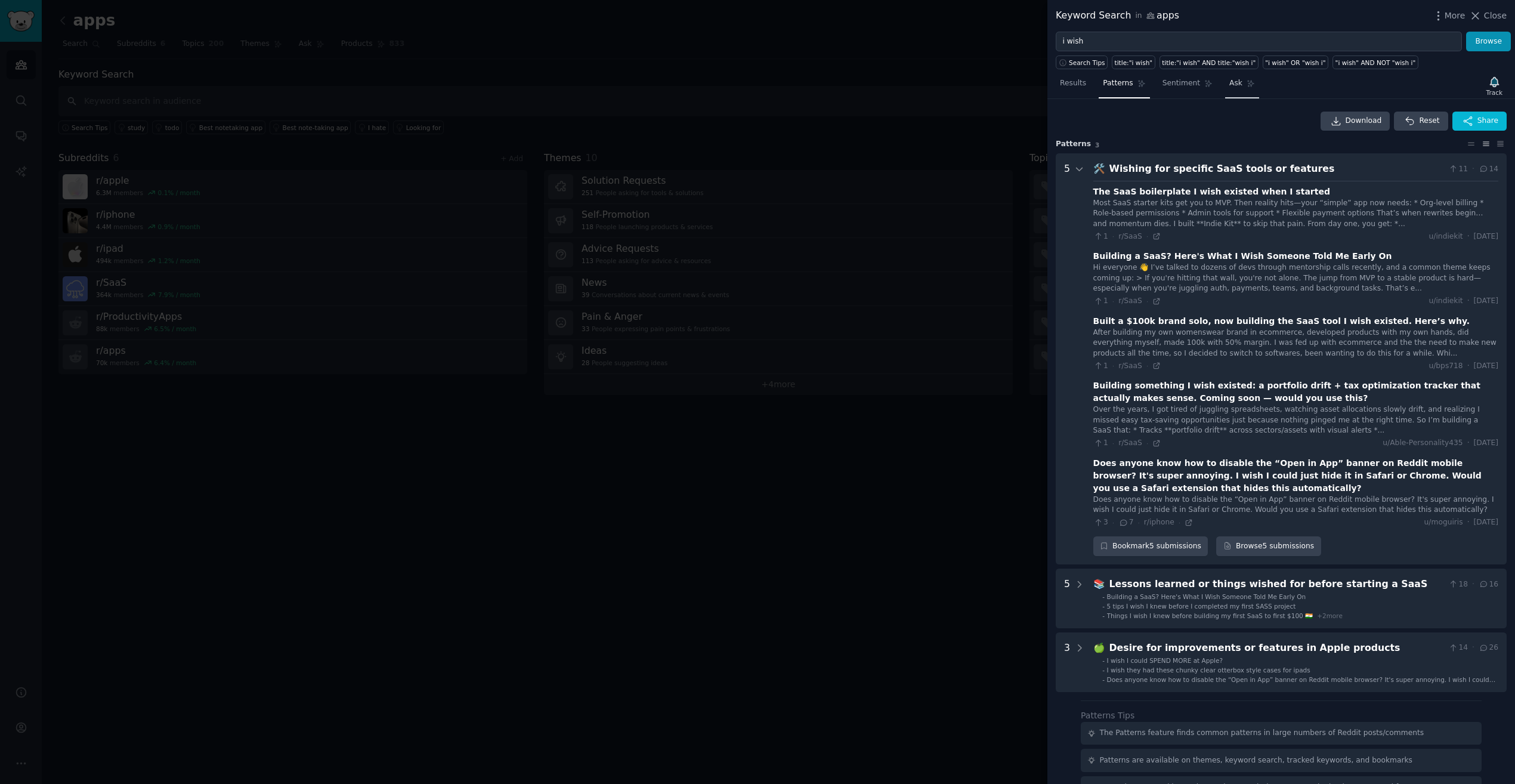
click at [1231, 90] on link "Ask" at bounding box center [1242, 86] width 34 height 24
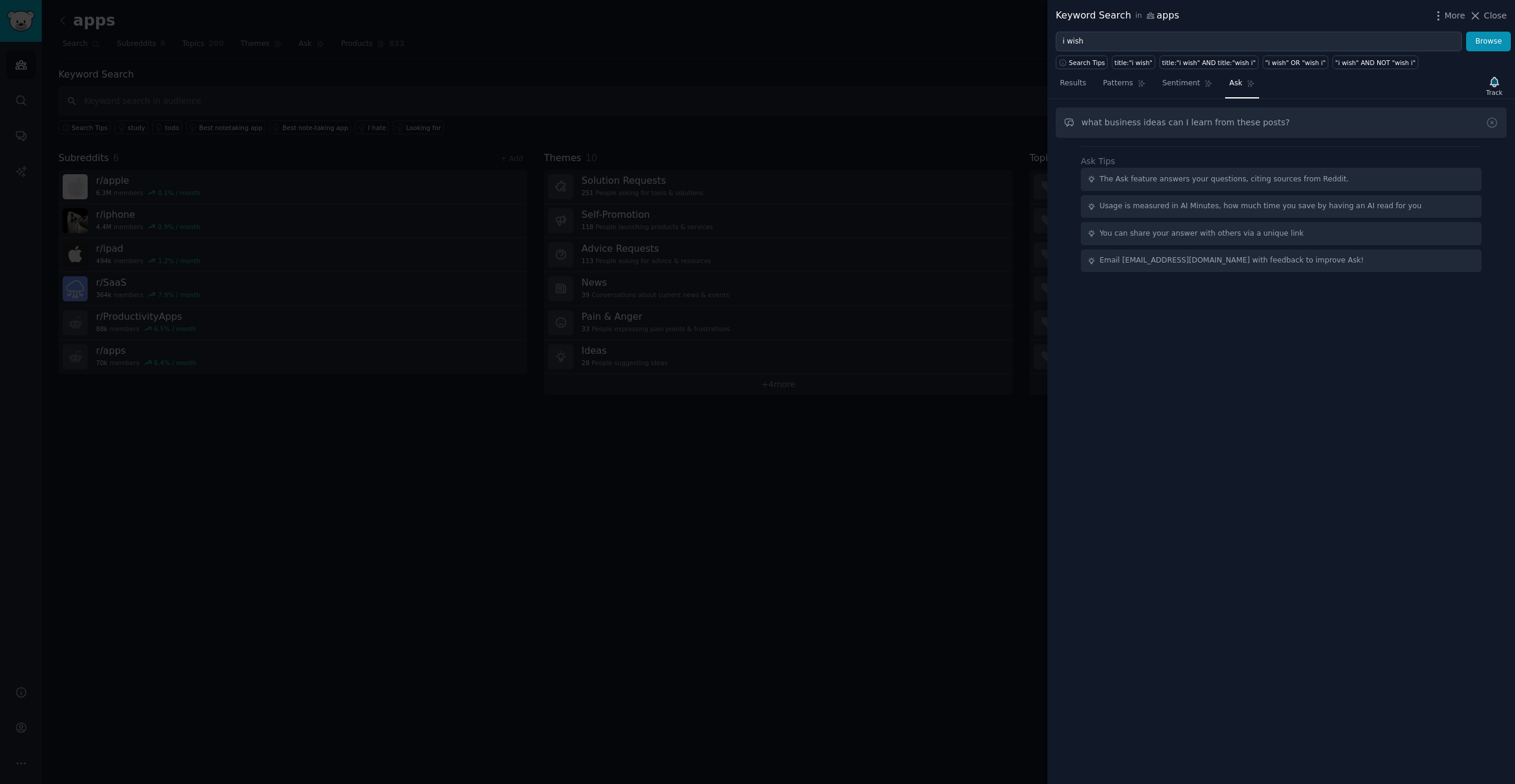
type input "what business ideas can I learn from these posts?"
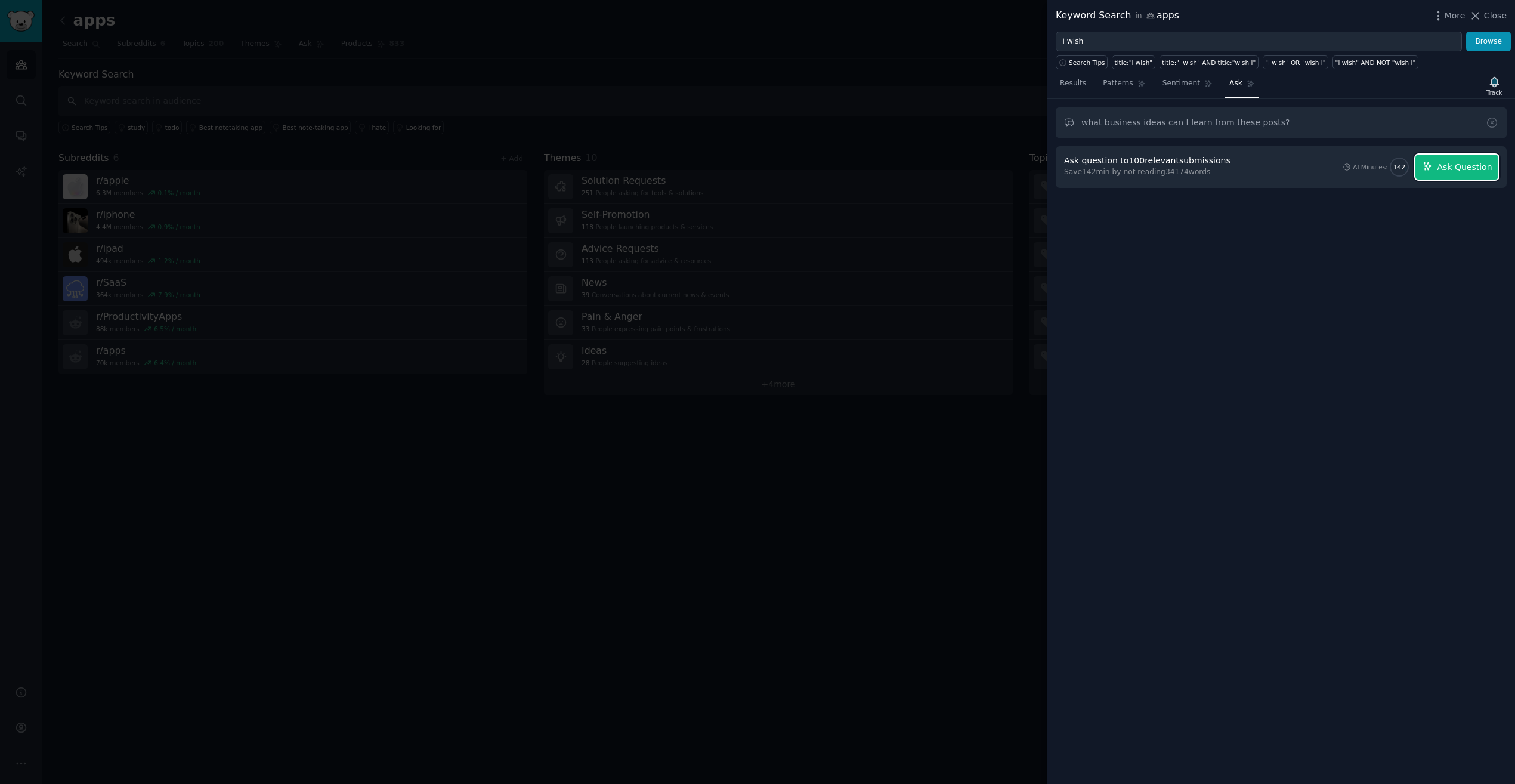
click at [1444, 172] on span "Ask Question" at bounding box center [1464, 167] width 55 height 13
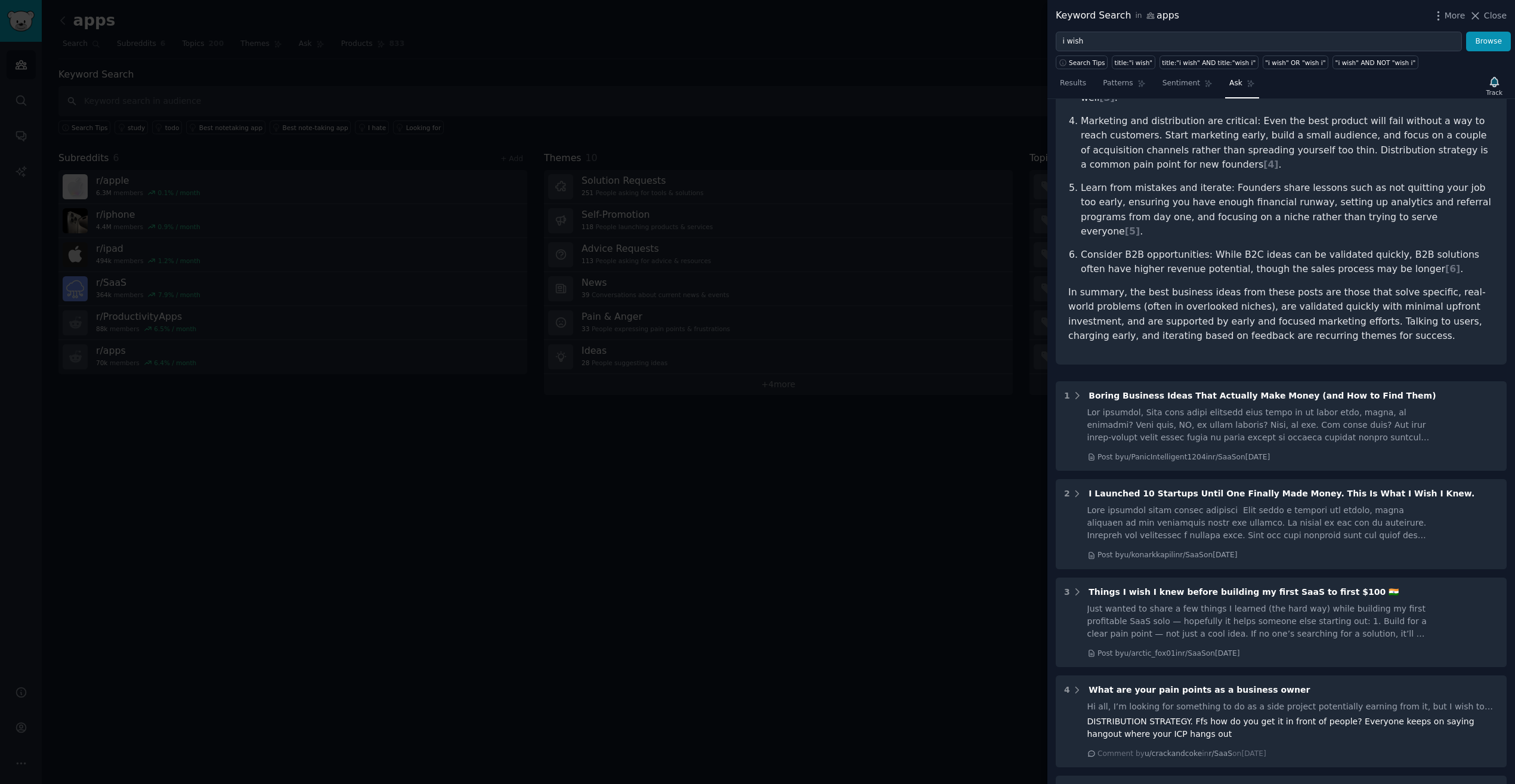
scroll to position [377, 0]
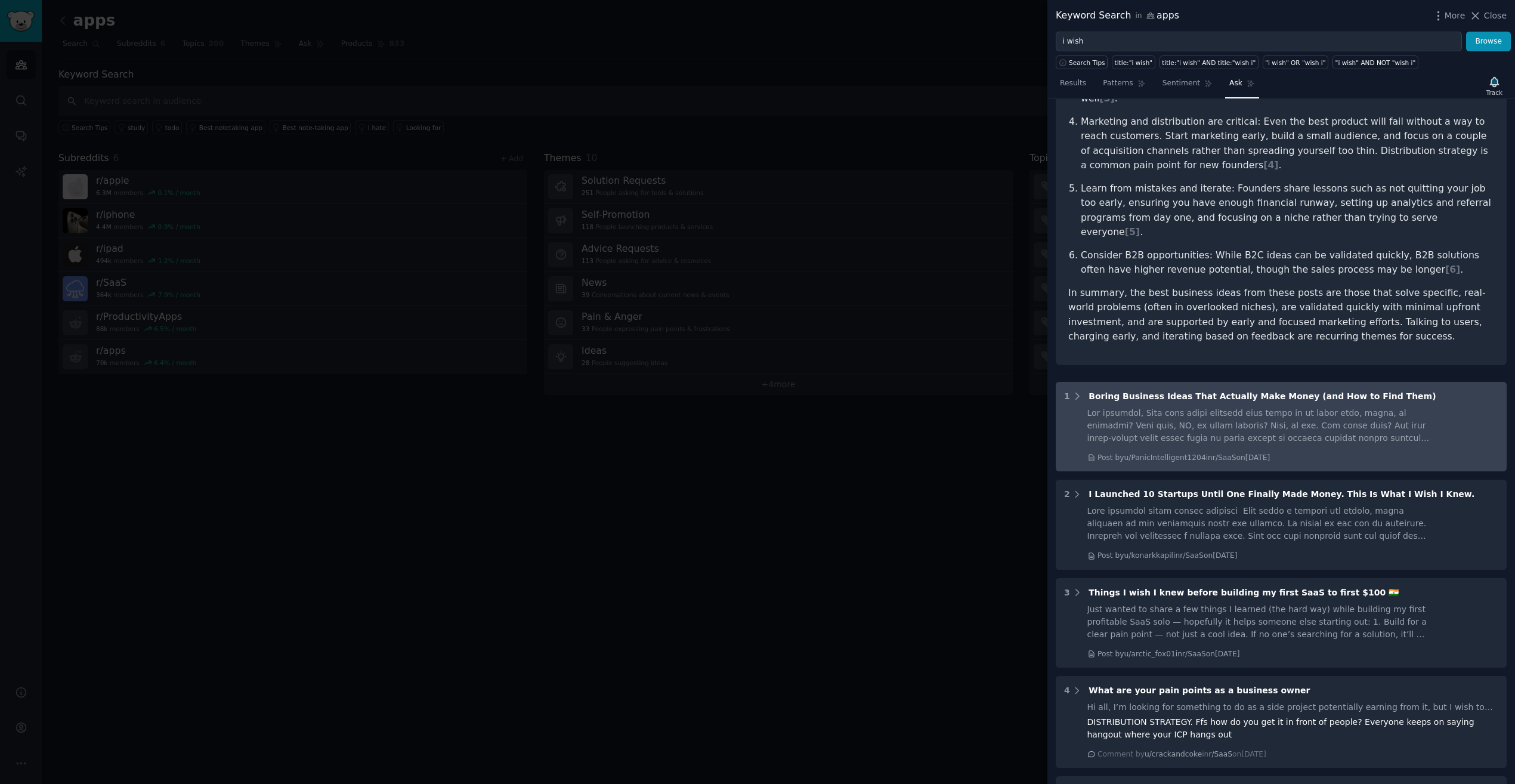
click at [1173, 407] on div "Post by u/PanicIntelligent1204 in r/SaaS [DATE][DATE]" at bounding box center [1259, 435] width 343 height 57
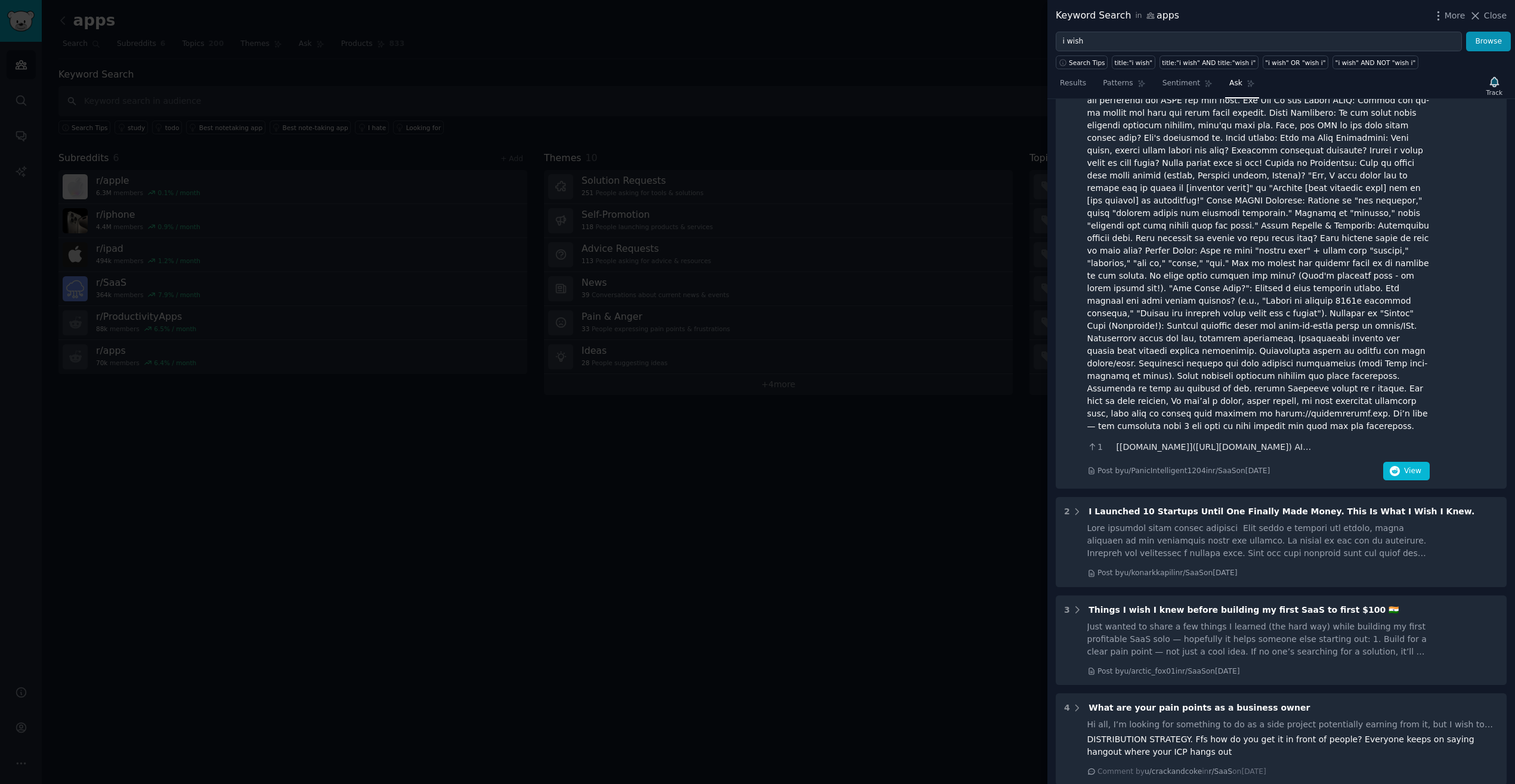
scroll to position [806, 0]
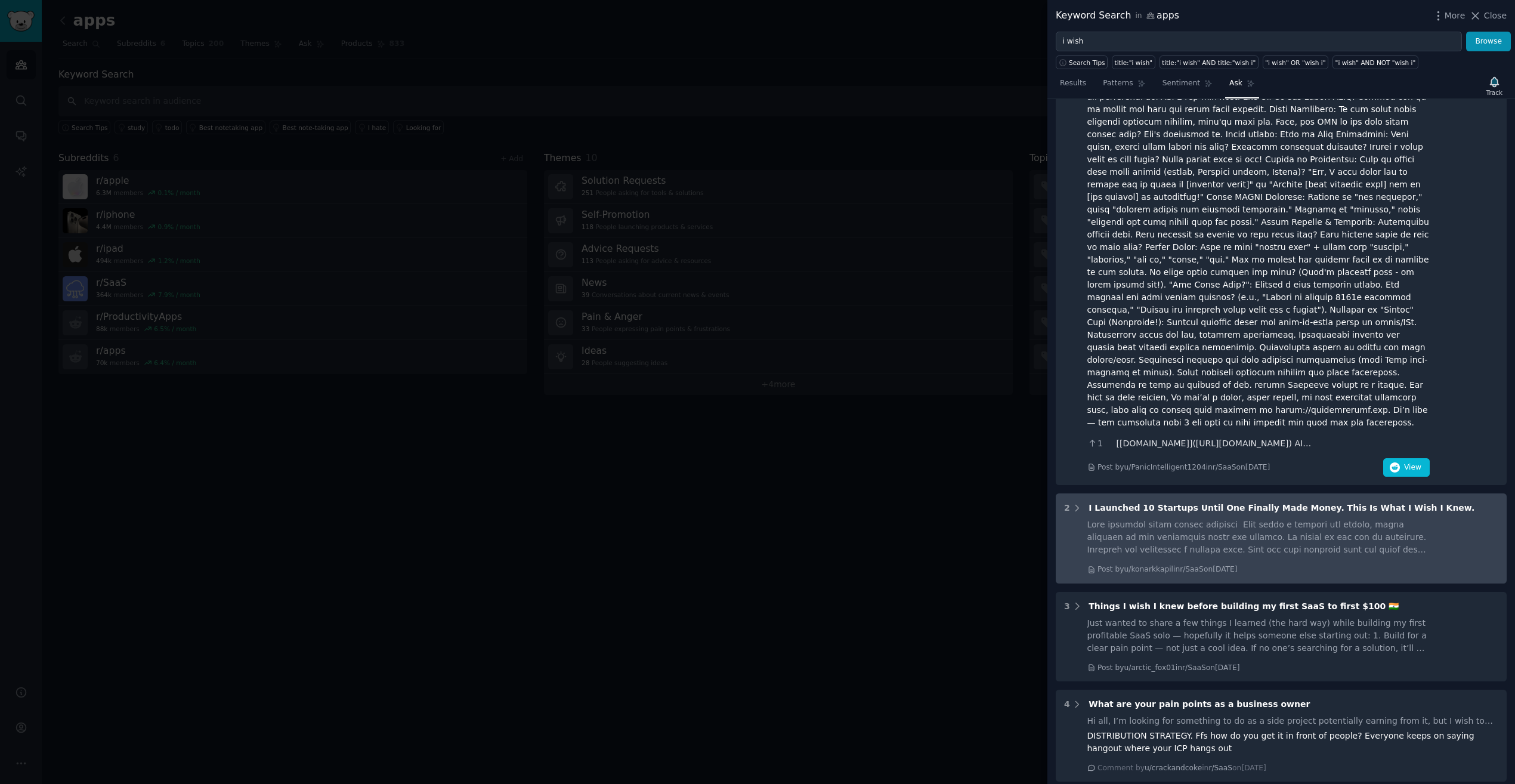
click at [1190, 518] on div at bounding box center [1259, 537] width 343 height 38
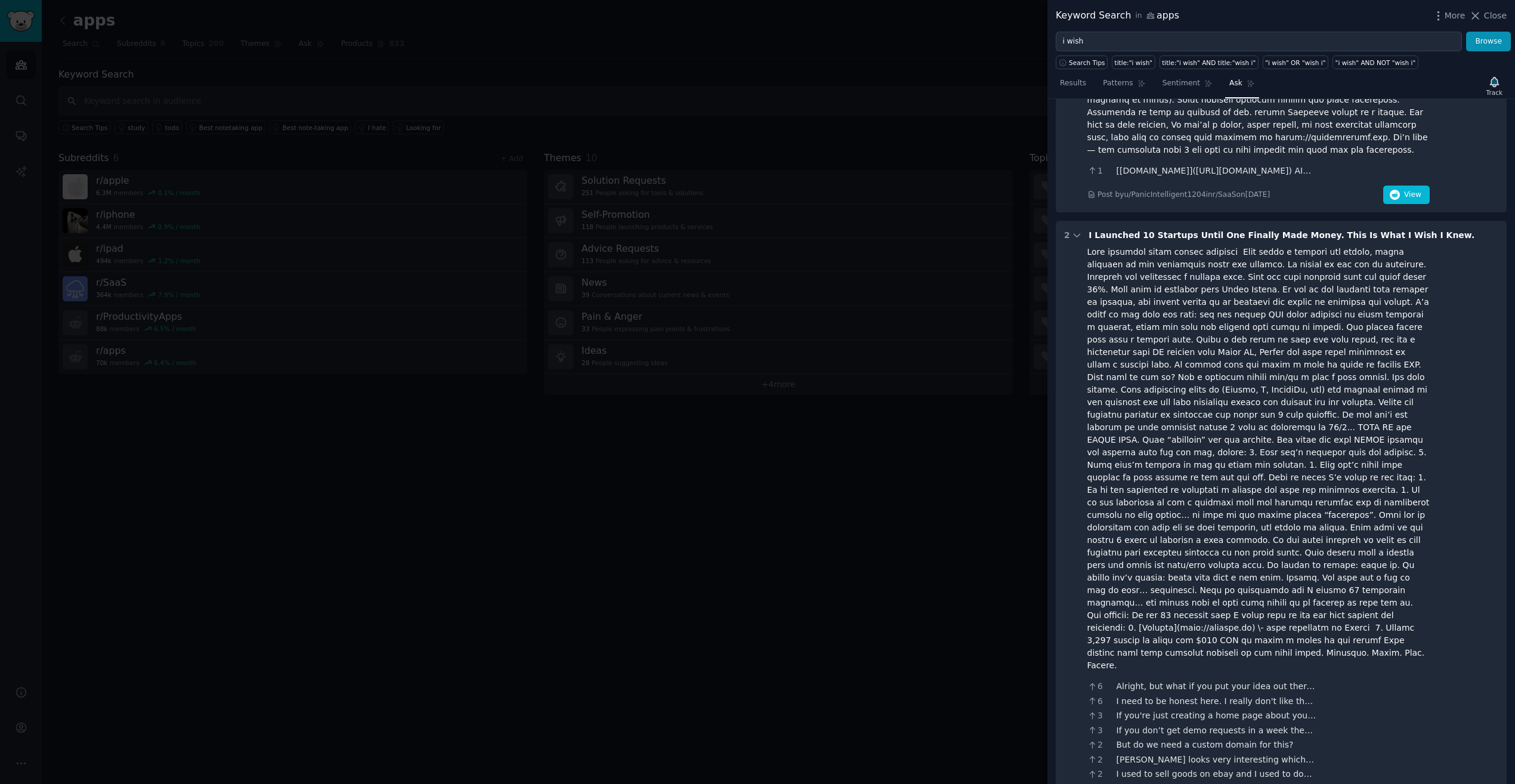
scroll to position [1085, 0]
